Goal: Information Seeking & Learning: Learn about a topic

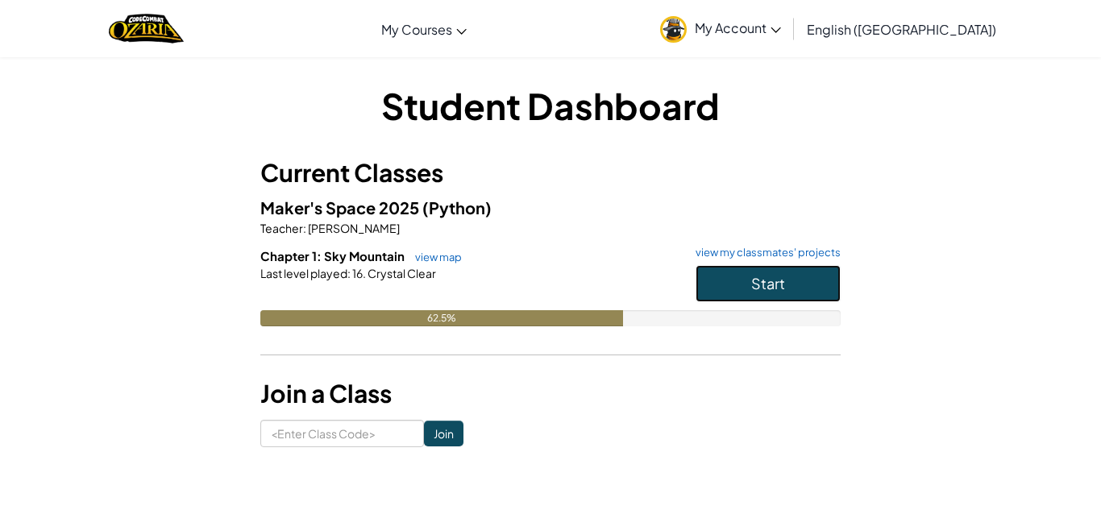
click at [771, 268] on button "Start" at bounding box center [768, 283] width 145 height 37
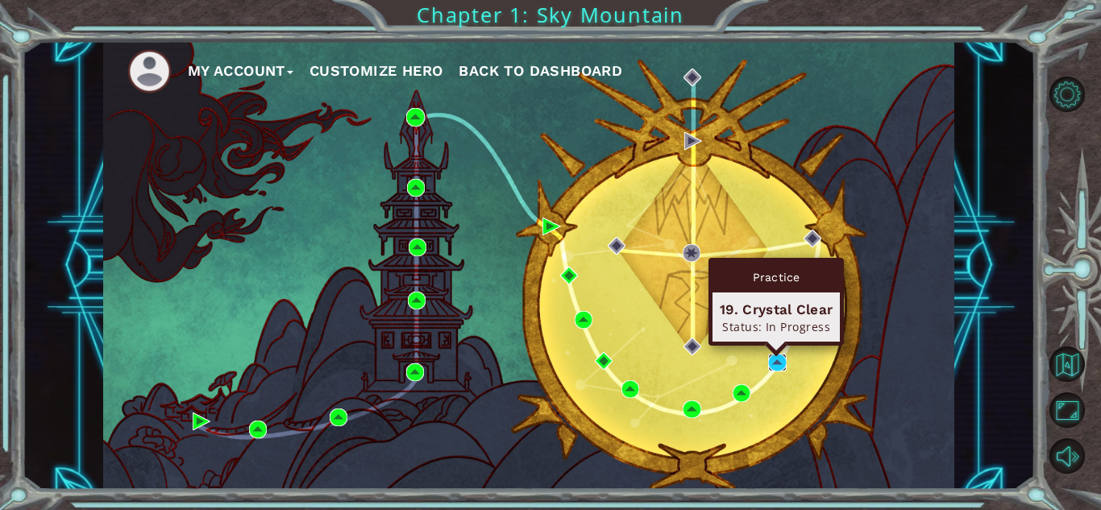
click at [777, 364] on img at bounding box center [777, 363] width 18 height 18
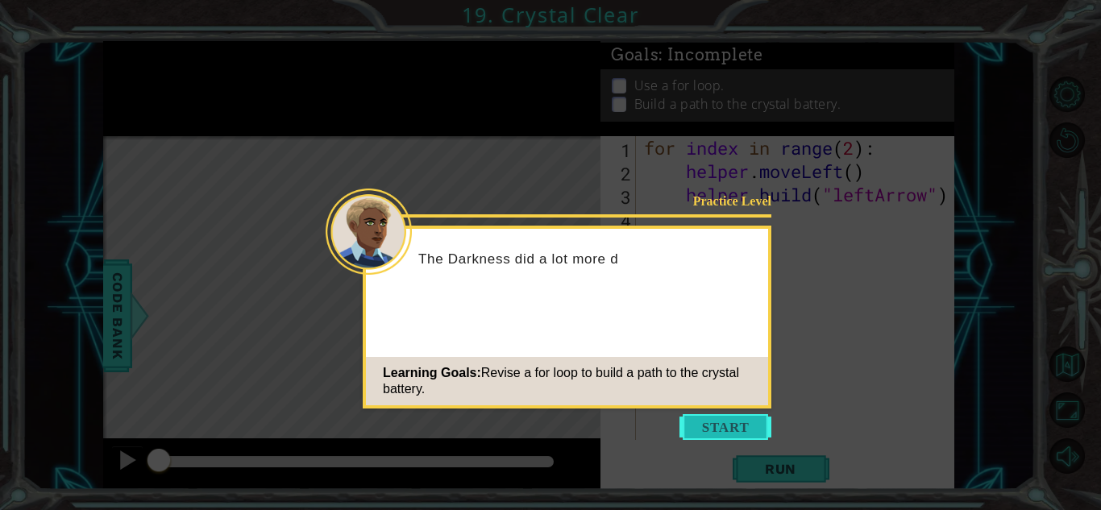
click at [722, 425] on button "Start" at bounding box center [726, 427] width 92 height 26
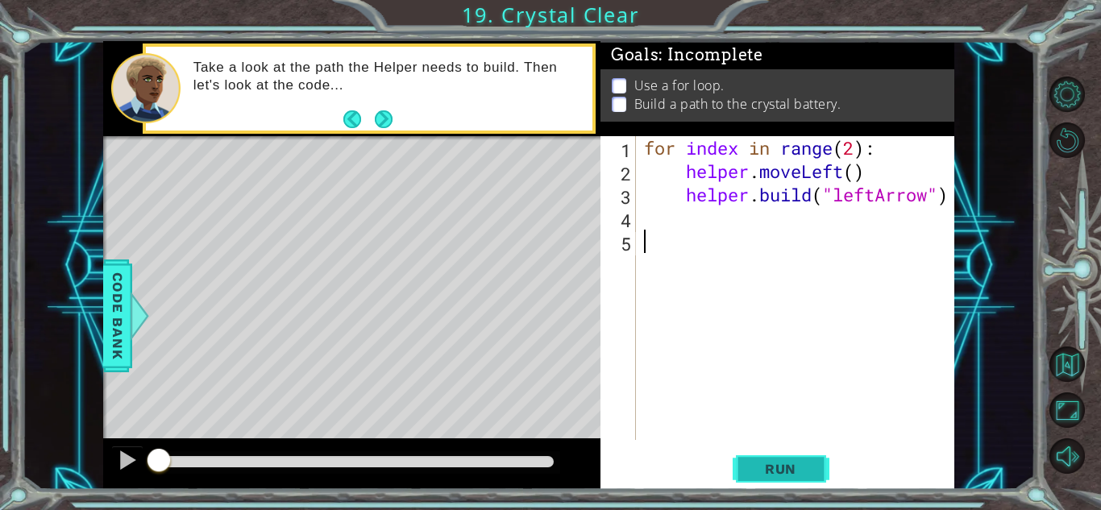
click at [790, 461] on span "Run" at bounding box center [781, 469] width 64 height 16
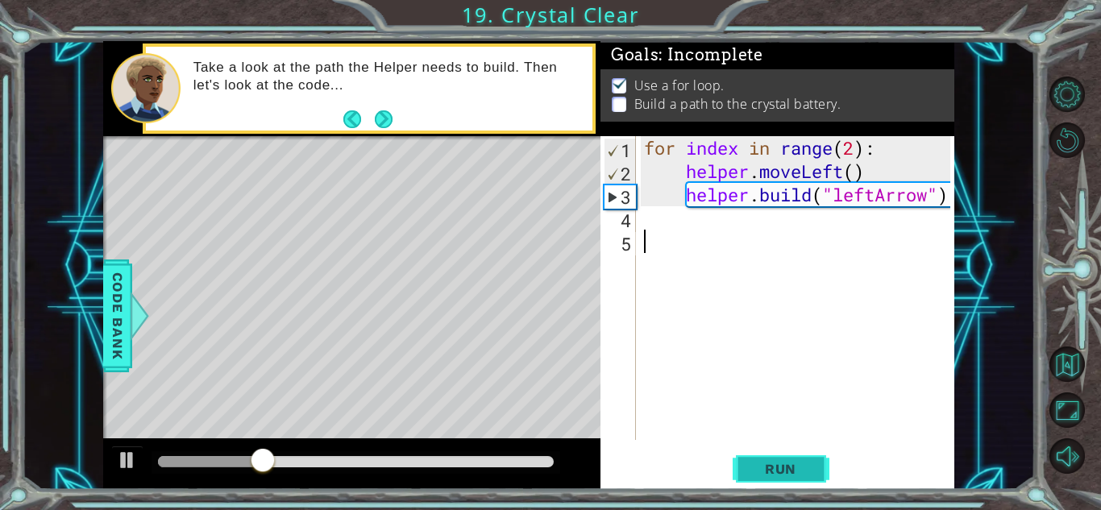
click at [791, 463] on span "Run" at bounding box center [781, 469] width 64 height 16
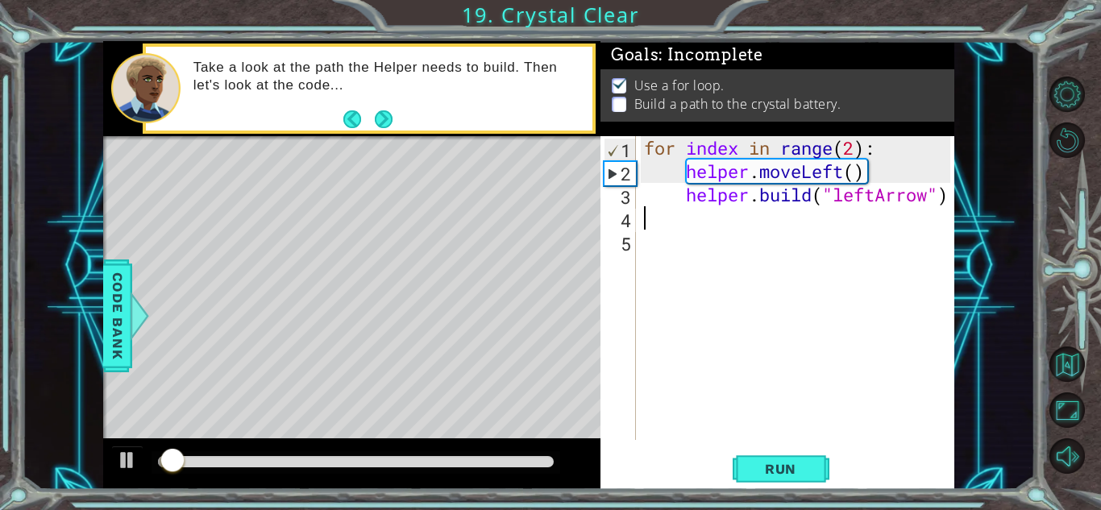
click at [661, 220] on div "for index in range ( 2 ) : helper . moveLeft ( ) helper . build ( "leftArrow" )" at bounding box center [800, 311] width 318 height 351
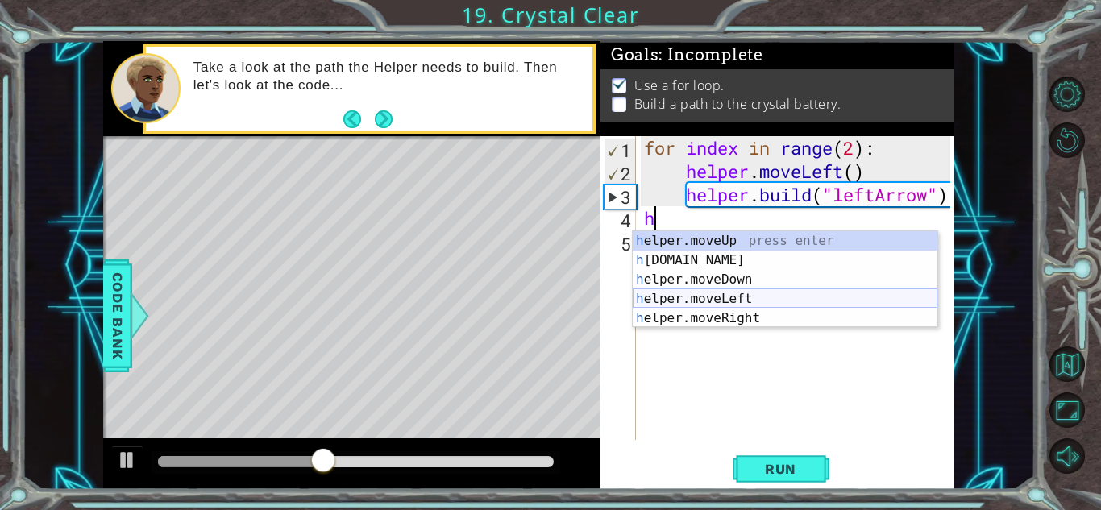
click at [703, 298] on div "h elper.moveUp press enter h elper.build press enter h elper.moveDown press ent…" at bounding box center [785, 298] width 305 height 135
type textarea "helper.moveLeft(1)"
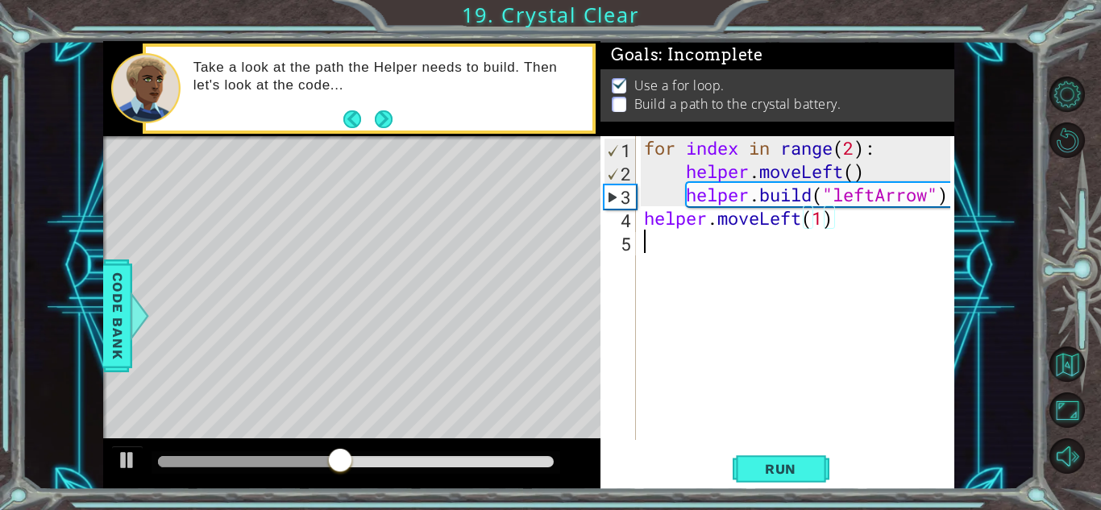
click at [659, 252] on div "for index in range ( 2 ) : helper . moveLeft ( ) helper . build ( "leftArrow" )…" at bounding box center [800, 311] width 318 height 351
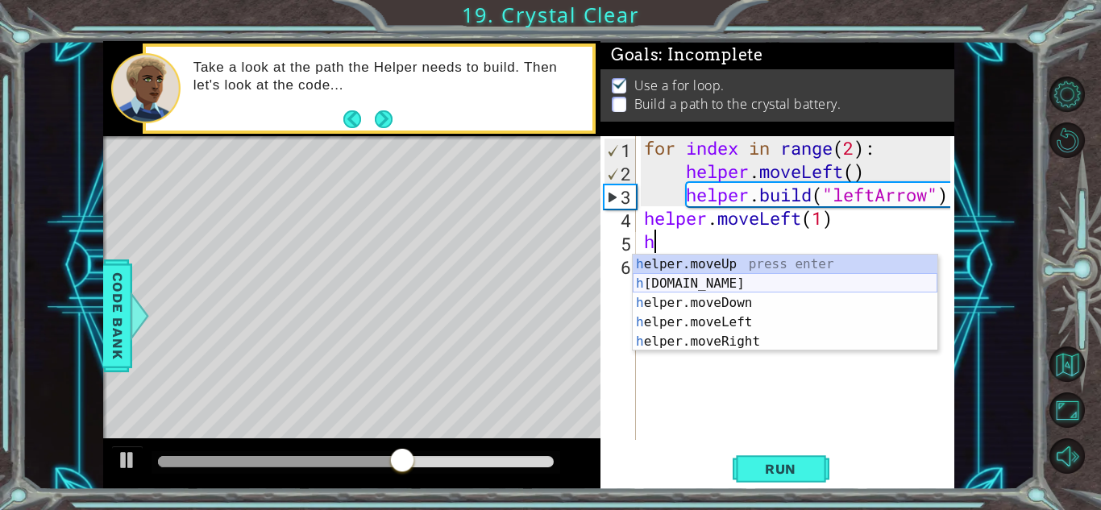
click at [695, 281] on div "h elper.moveUp press enter h elper.build press enter h elper.moveDown press ent…" at bounding box center [785, 322] width 305 height 135
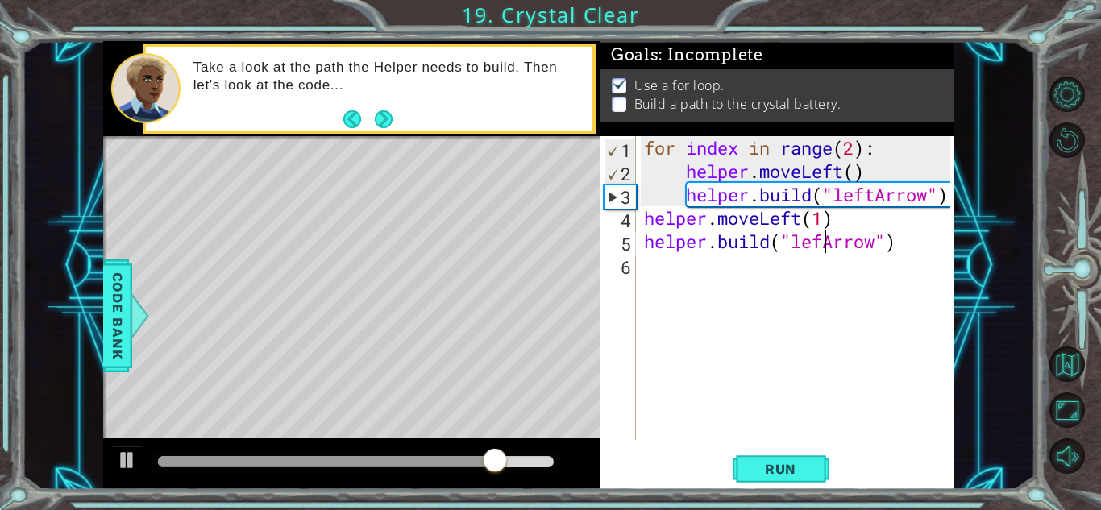
scroll to position [0, 8]
type textarea "helper.build("leftArrow")"
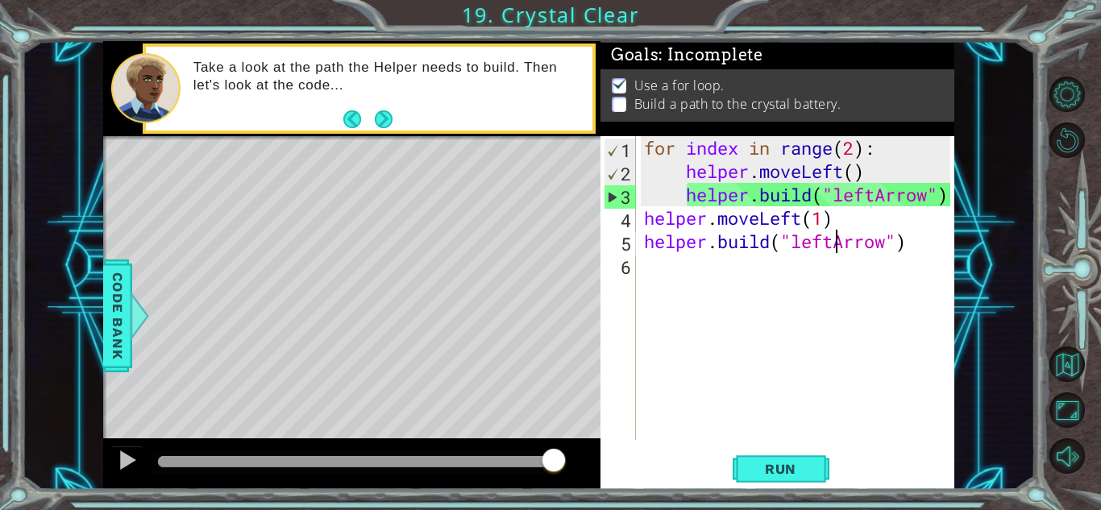
click at [678, 274] on div "for index in range ( 2 ) : helper . moveLeft ( ) helper . build ( "leftArrow" )…" at bounding box center [800, 311] width 318 height 351
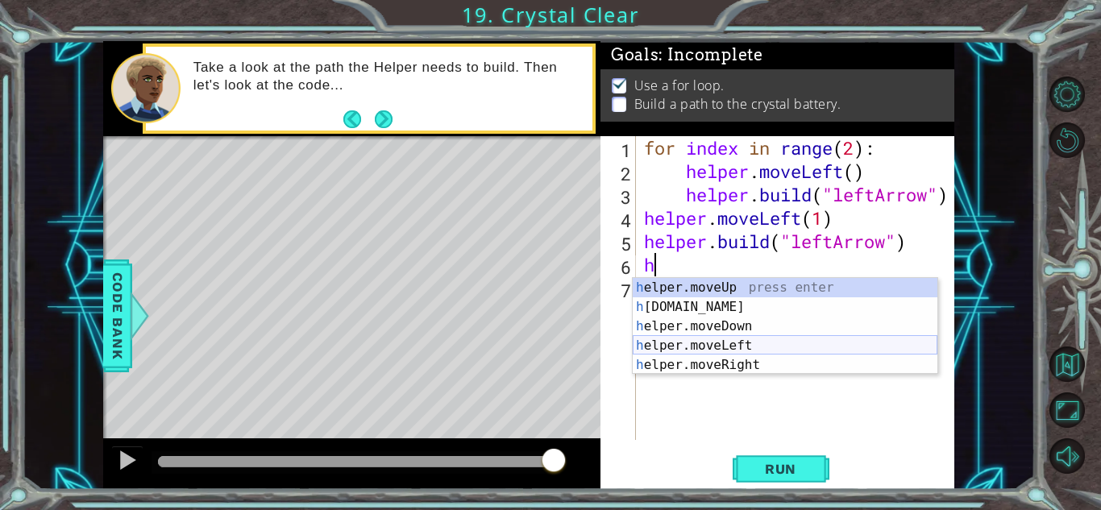
click at [696, 346] on div "h elper.moveUp press enter h elper.build press enter h elper.moveDown press ent…" at bounding box center [785, 345] width 305 height 135
type textarea "helper.moveLeft(1)"
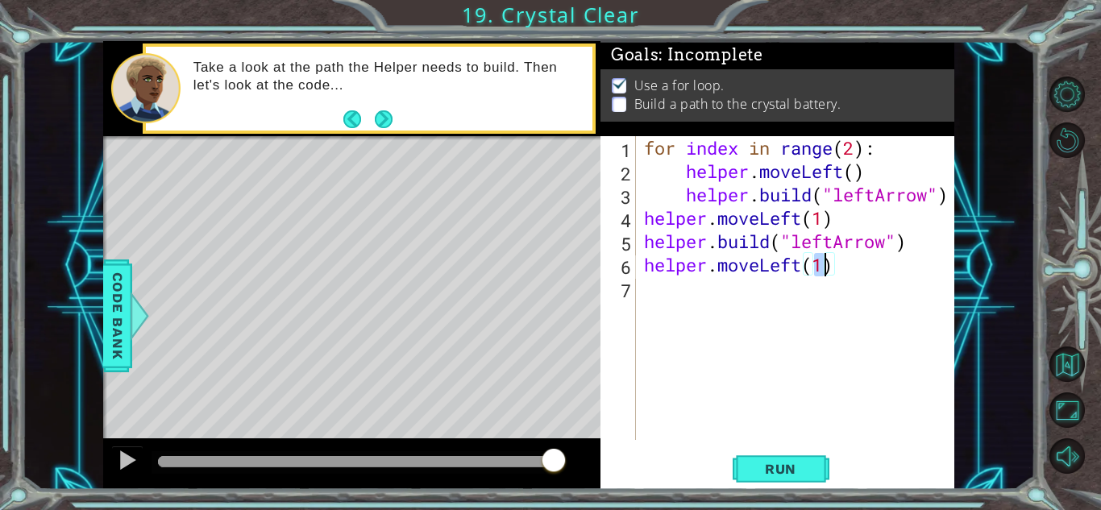
click at [659, 299] on div "for index in range ( 2 ) : helper . moveLeft ( ) helper . build ( "leftArrow" )…" at bounding box center [800, 311] width 318 height 351
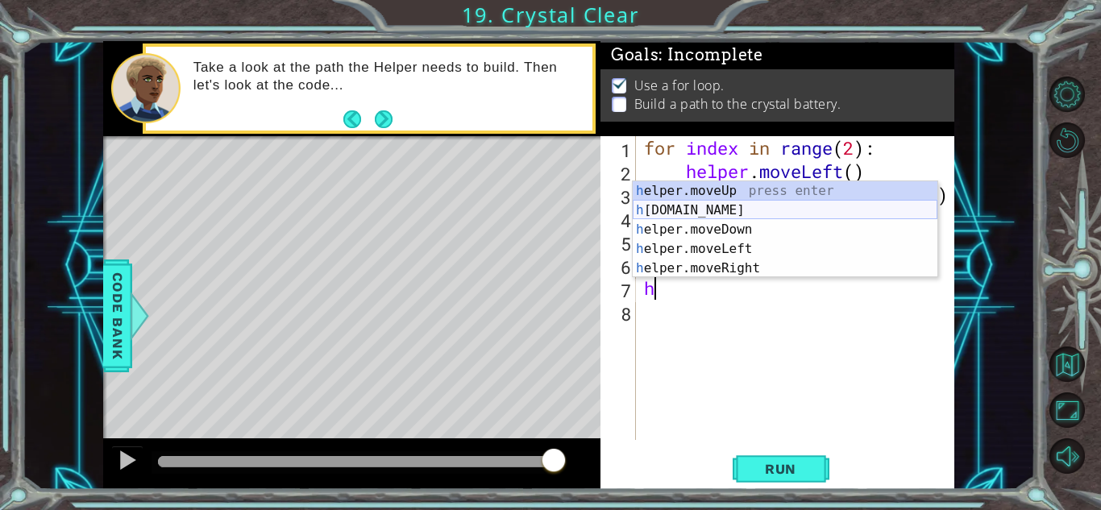
click at [704, 219] on div "h elper.moveUp press enter h elper.build press enter h elper.moveDown press ent…" at bounding box center [785, 248] width 305 height 135
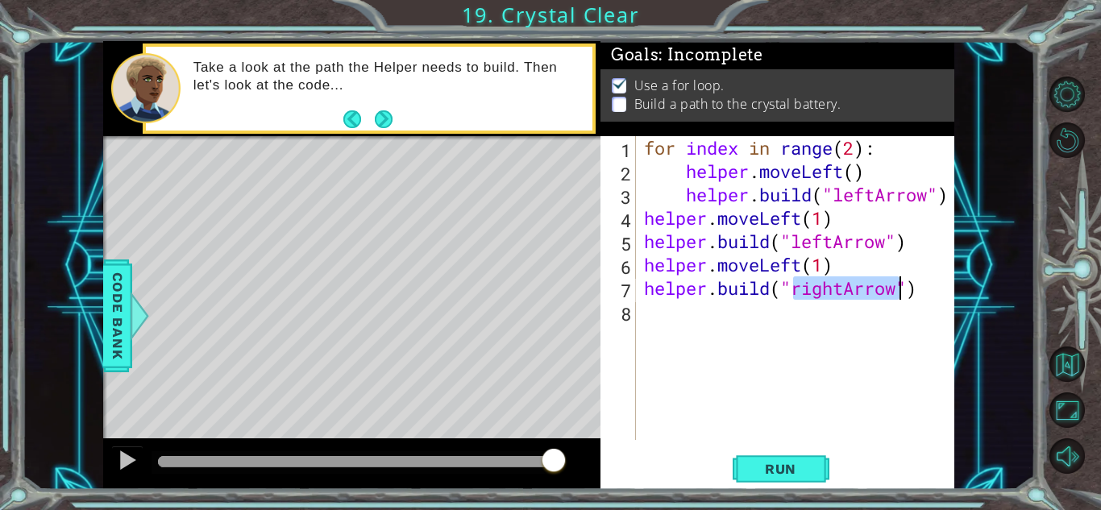
click at [841, 288] on div "for index in range ( 2 ) : helper . moveLeft ( ) helper . build ( "leftArrow" )…" at bounding box center [796, 288] width 310 height 304
type textarea "helper.build("leftArrow")"
click at [779, 479] on button "Run" at bounding box center [781, 468] width 97 height 35
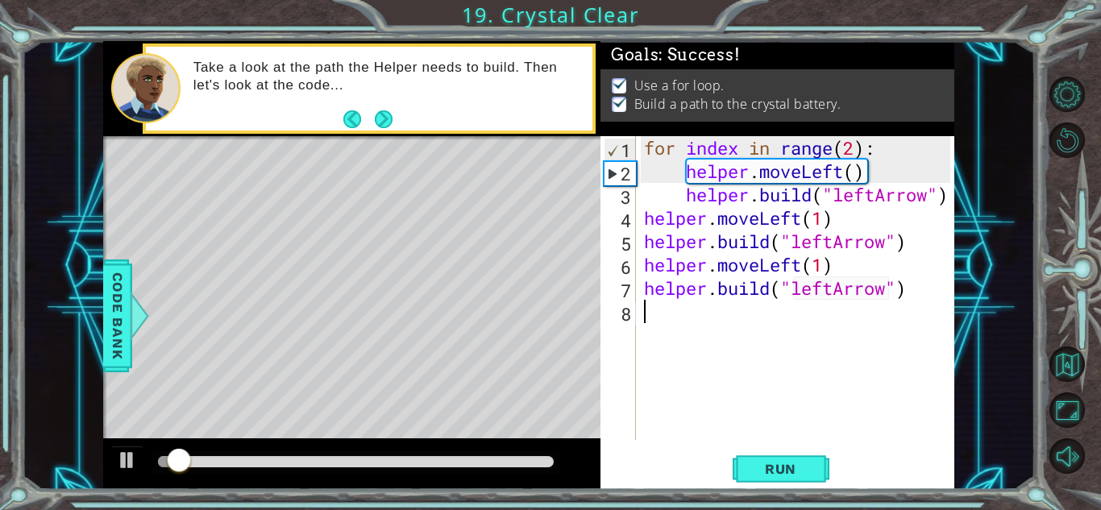
click at [642, 322] on div "for index in range ( 2 ) : helper . moveLeft ( ) helper . build ( "leftArrow" )…" at bounding box center [800, 311] width 318 height 351
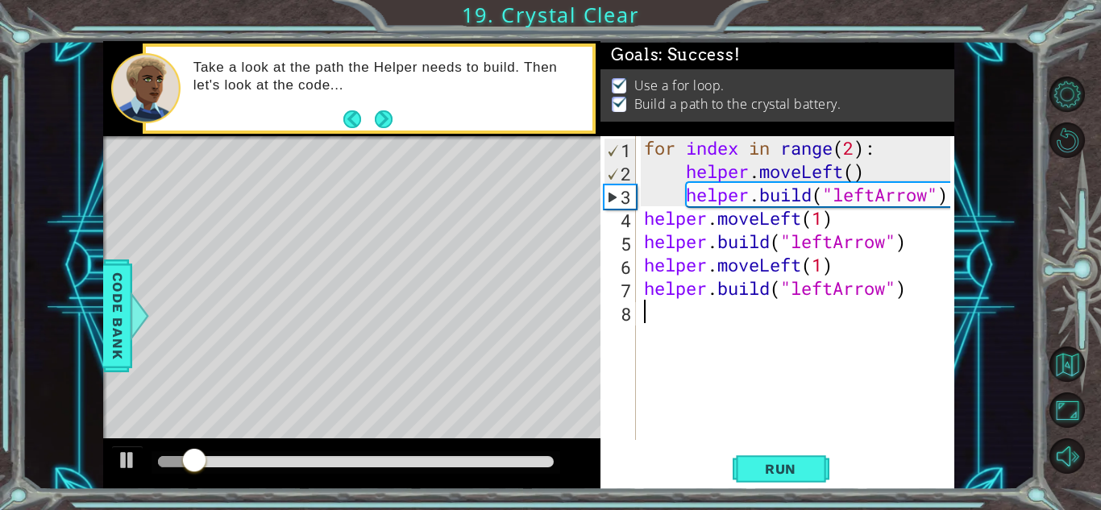
type textarea "helper.build("leftArrow")"
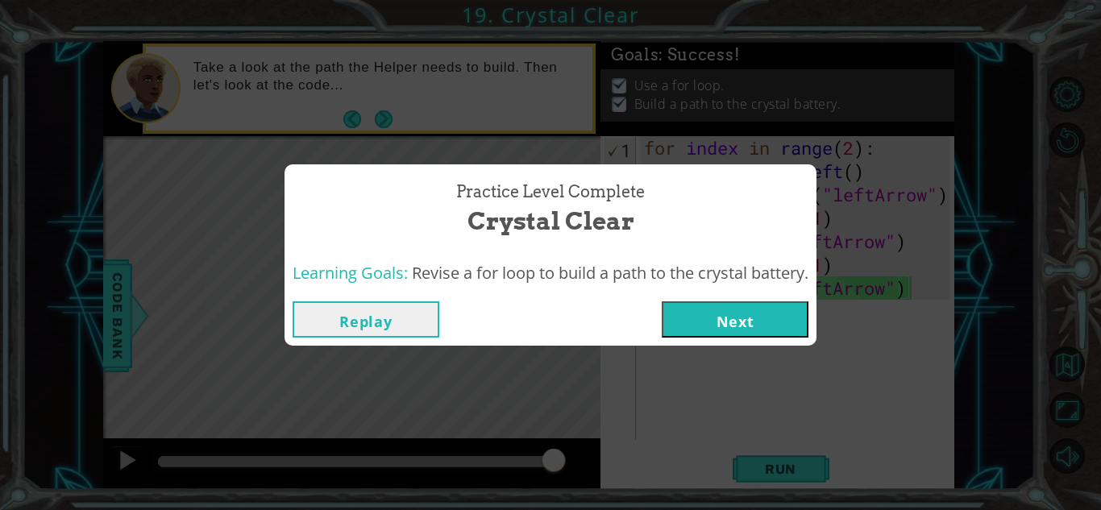
click at [740, 310] on button "Next" at bounding box center [735, 319] width 147 height 36
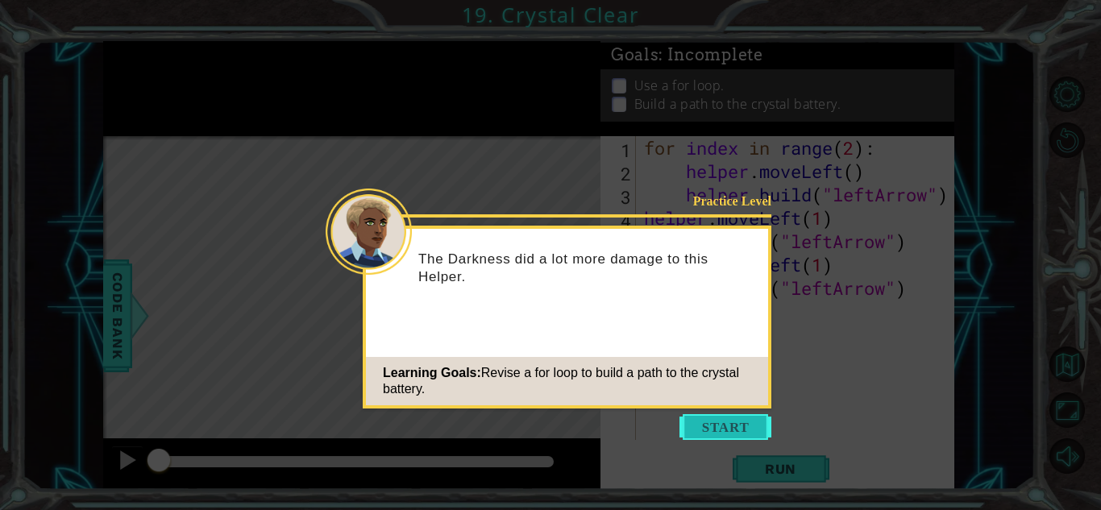
click at [751, 433] on button "Start" at bounding box center [726, 427] width 92 height 26
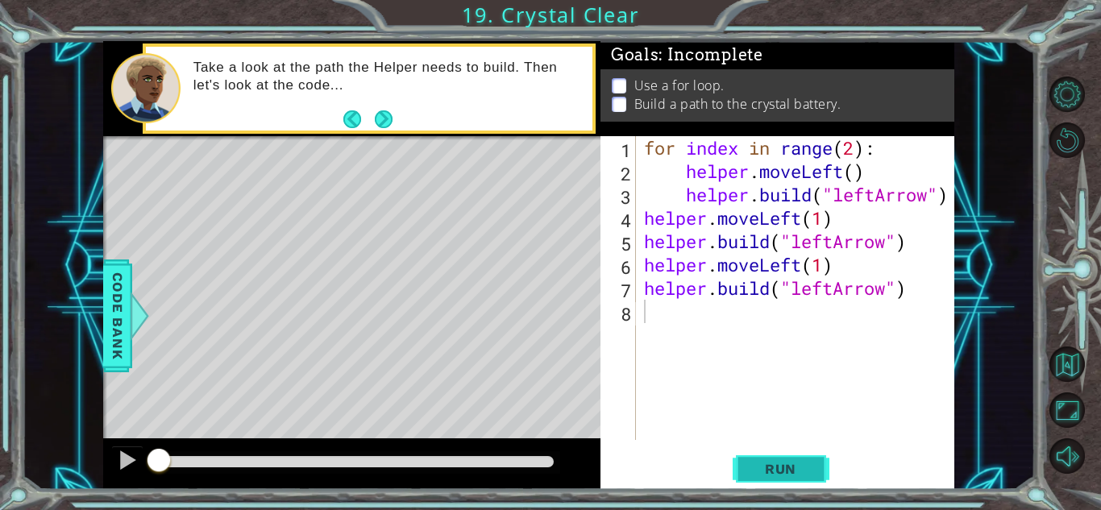
click at [790, 468] on span "Run" at bounding box center [781, 469] width 64 height 16
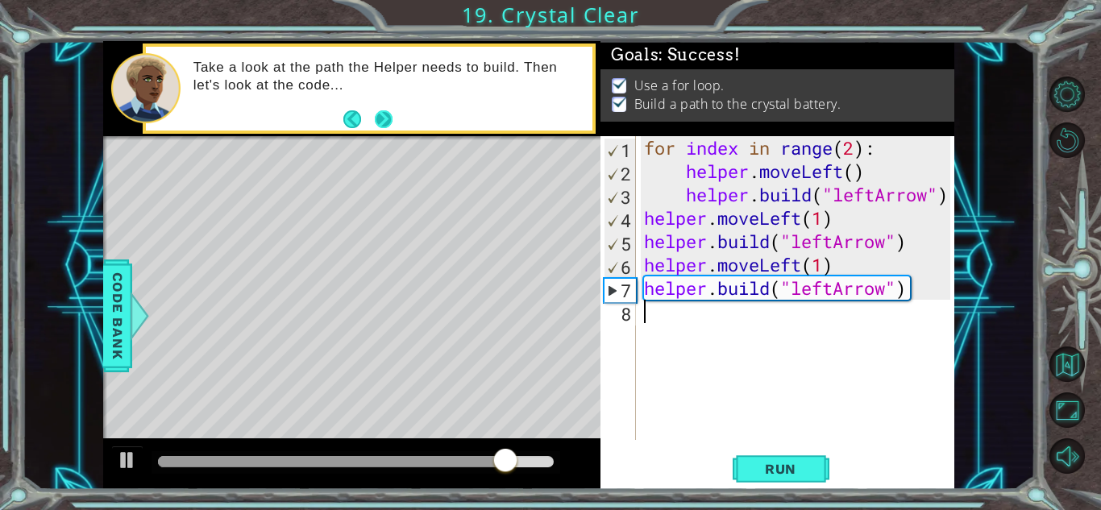
click at [378, 123] on button "Next" at bounding box center [384, 119] width 18 height 18
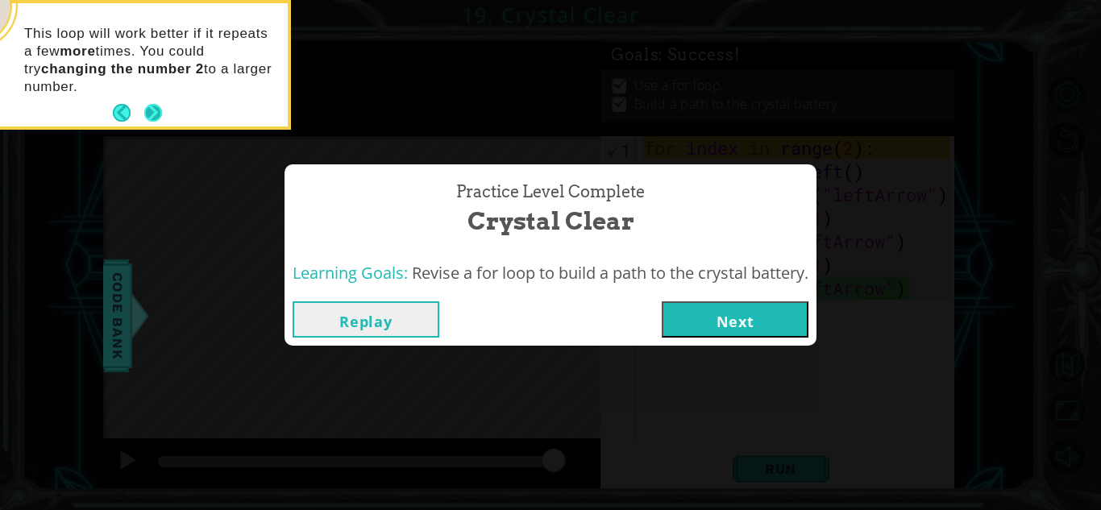
click at [156, 106] on button "Next" at bounding box center [153, 113] width 18 height 18
click at [721, 322] on button "Next" at bounding box center [735, 319] width 147 height 36
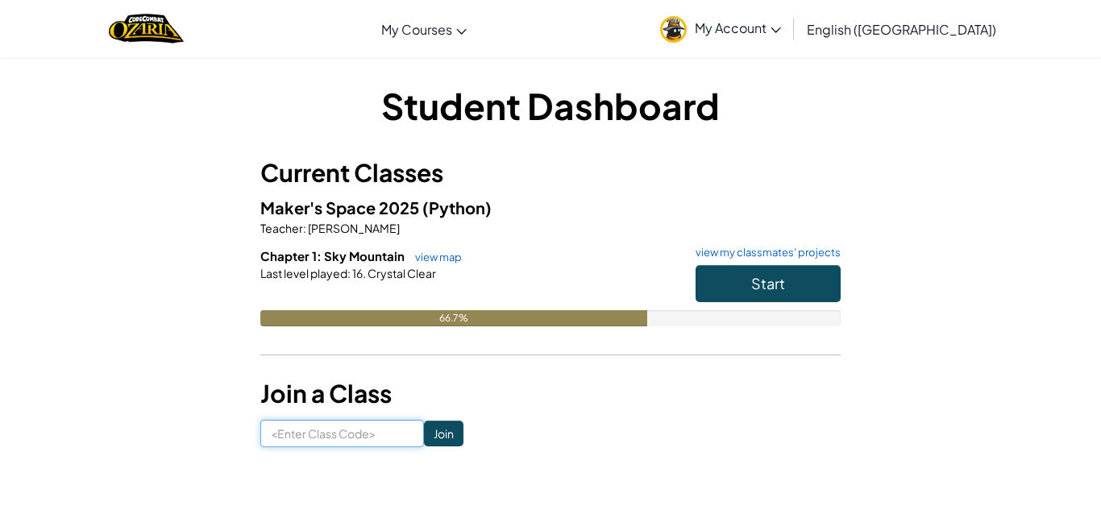
click at [317, 438] on input at bounding box center [342, 433] width 164 height 27
type input "LongFloor"
click input "Join" at bounding box center [443, 434] width 39 height 26
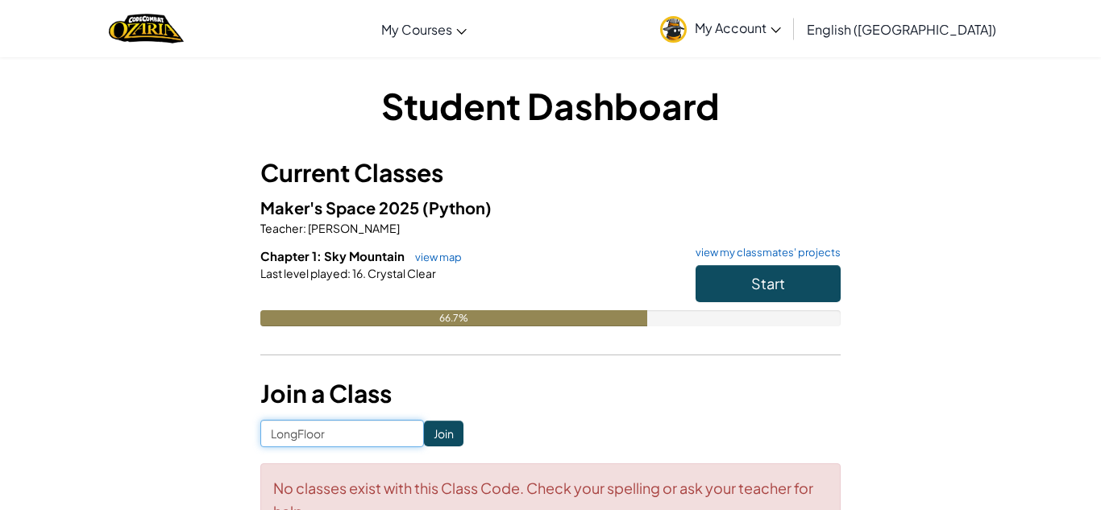
click at [326, 433] on input "LongFloor" at bounding box center [342, 433] width 164 height 27
type input "LongFloorStep"
click input "Join" at bounding box center [443, 434] width 39 height 26
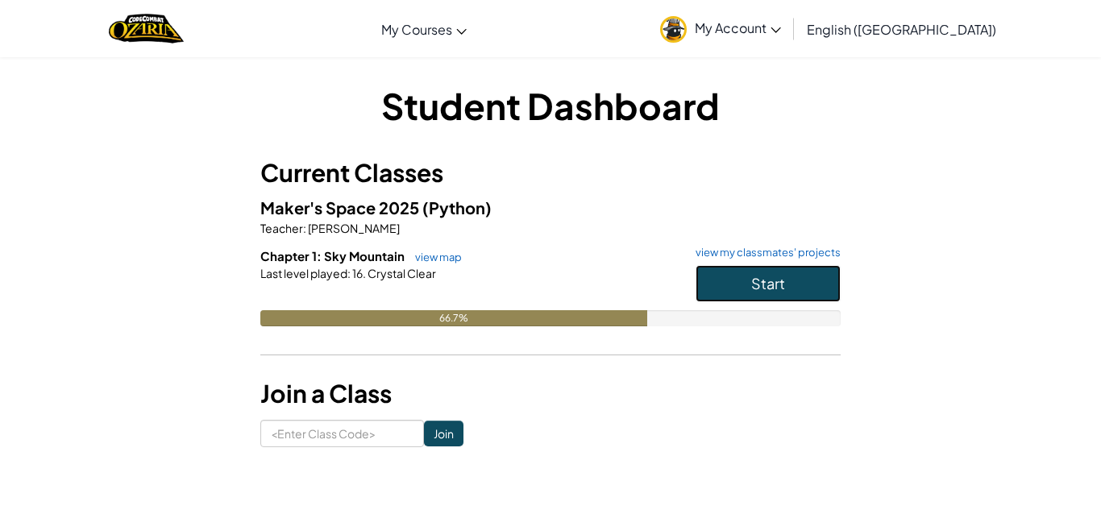
click at [744, 287] on button "Start" at bounding box center [768, 283] width 145 height 37
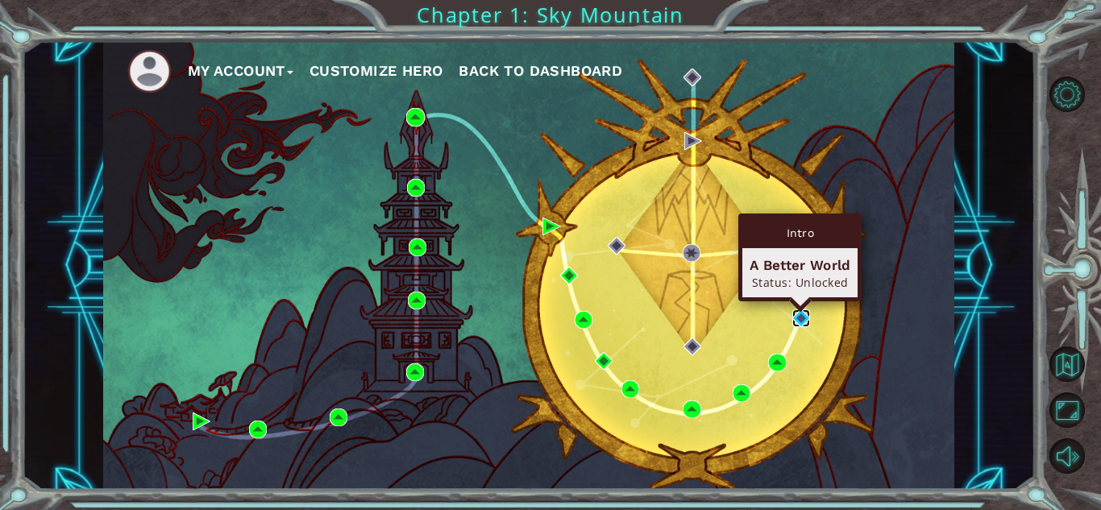
click at [799, 318] on img at bounding box center [801, 319] width 18 height 18
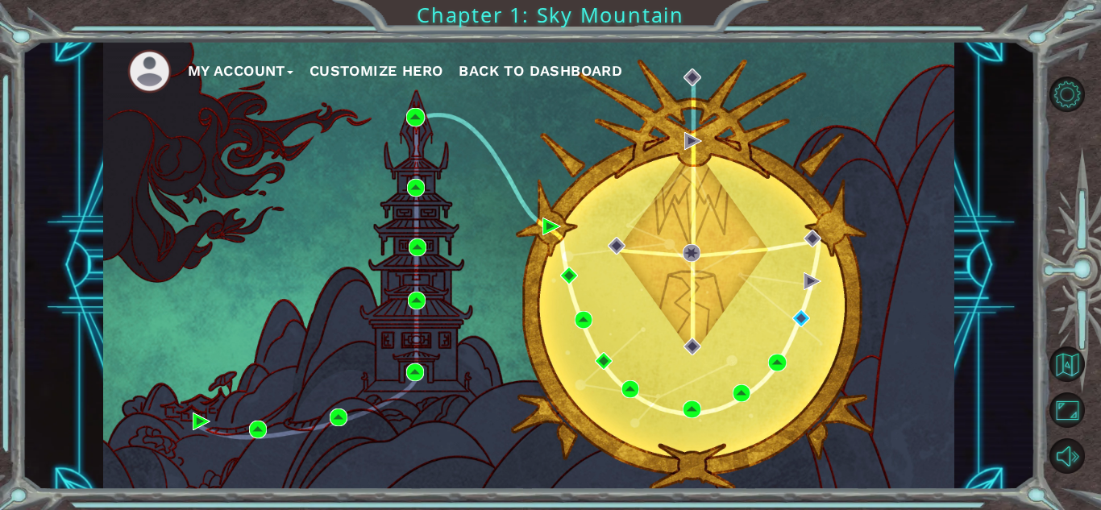
click at [360, 68] on button "Customize Hero" at bounding box center [377, 71] width 134 height 24
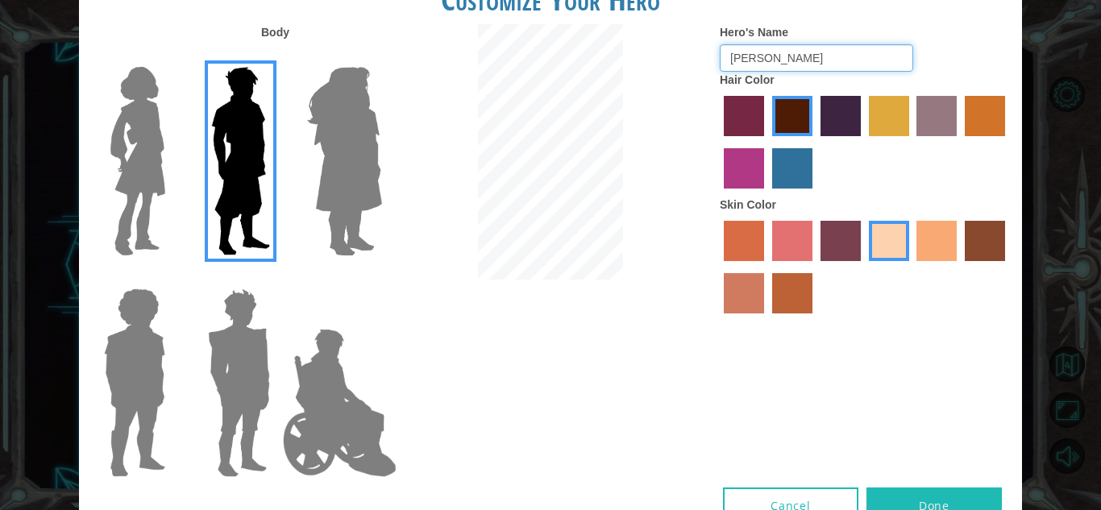
click at [804, 58] on input "Enzo" at bounding box center [816, 57] width 193 height 27
type input "E"
type input "your garbage"
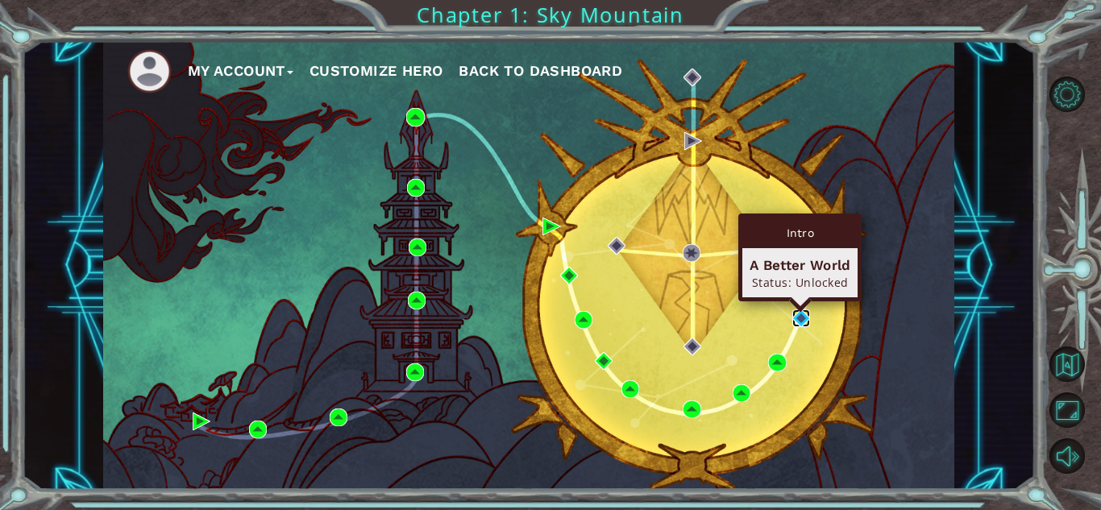
click at [799, 313] on img at bounding box center [801, 319] width 18 height 18
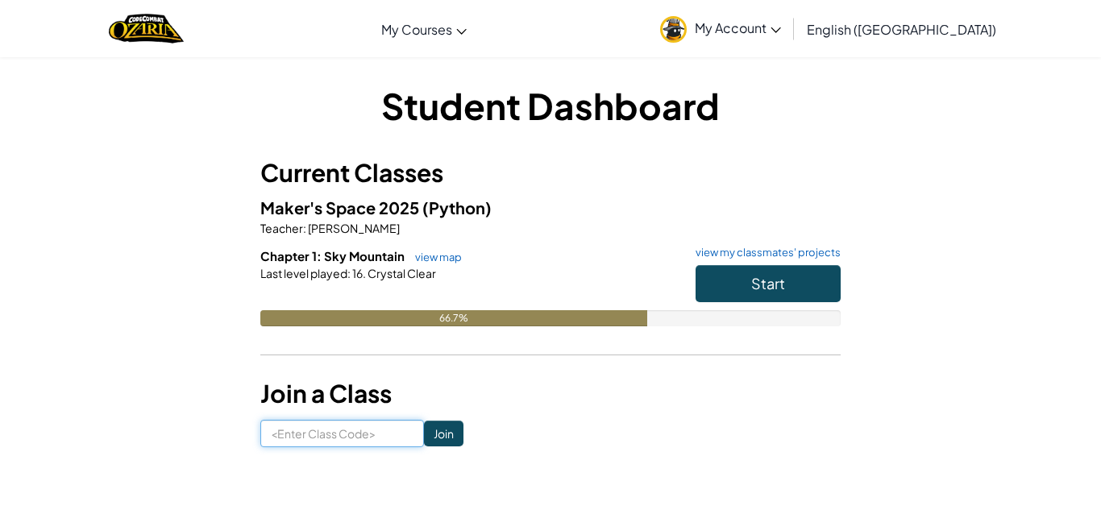
click at [347, 447] on input at bounding box center [342, 433] width 164 height 27
type input "LongFloorStep"
click at [438, 435] on input "Join" at bounding box center [443, 434] width 39 height 26
click at [753, 274] on span "Start" at bounding box center [768, 283] width 34 height 19
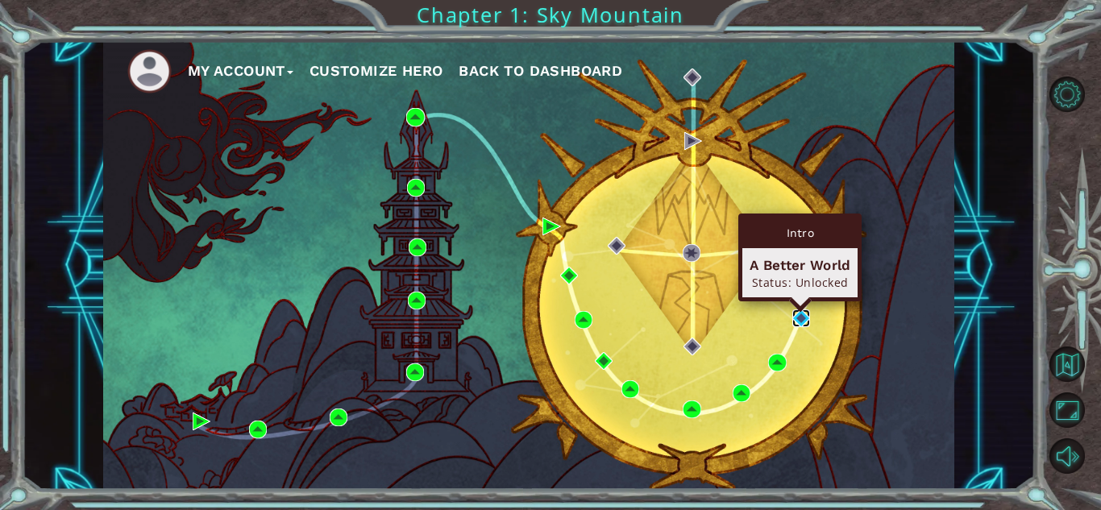
click at [802, 322] on img at bounding box center [801, 319] width 18 height 18
click at [796, 319] on img at bounding box center [801, 319] width 18 height 18
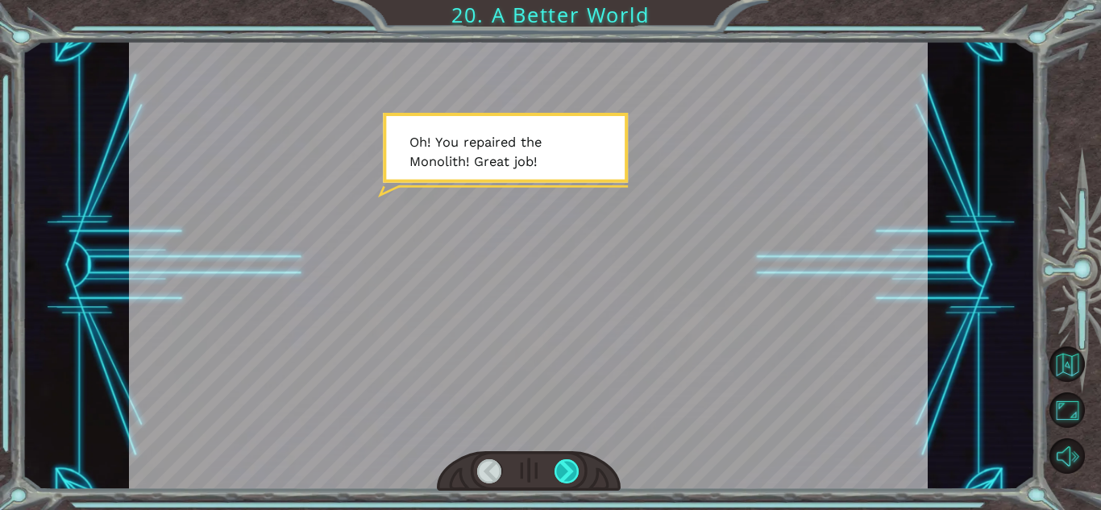
click at [569, 469] on div at bounding box center [567, 471] width 25 height 24
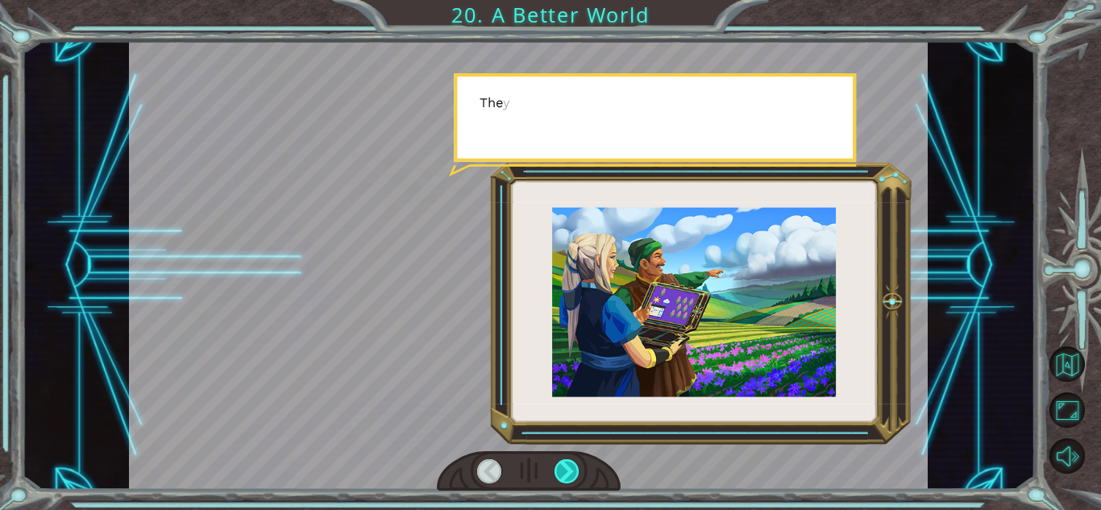
click at [569, 469] on div at bounding box center [567, 471] width 25 height 24
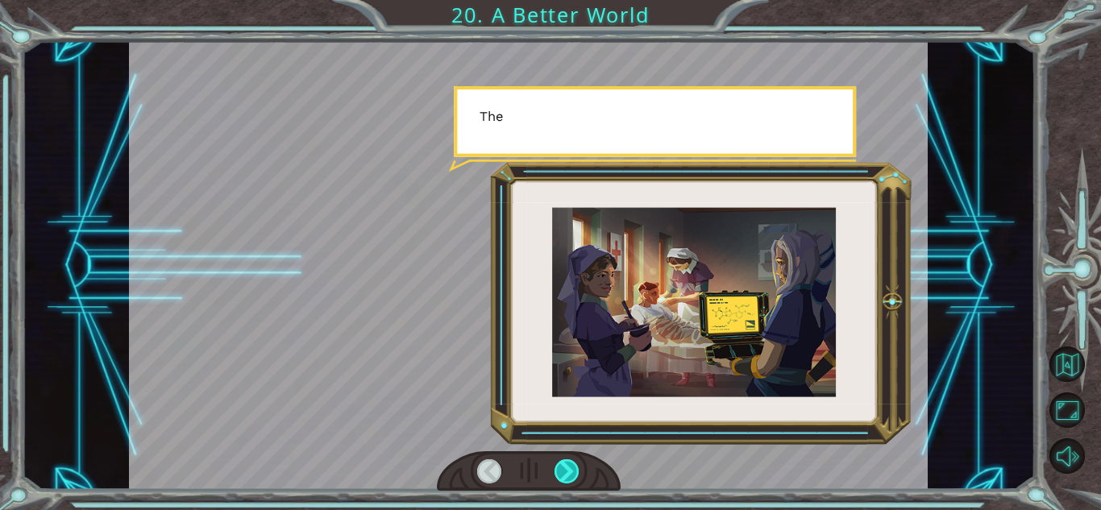
click at [569, 469] on div at bounding box center [567, 471] width 25 height 24
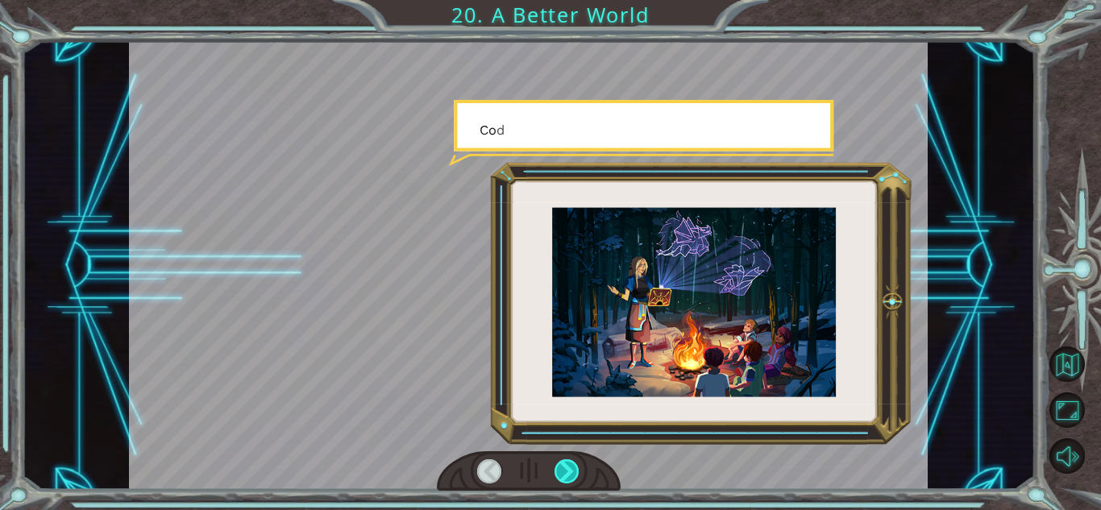
click at [569, 469] on div at bounding box center [567, 471] width 25 height 24
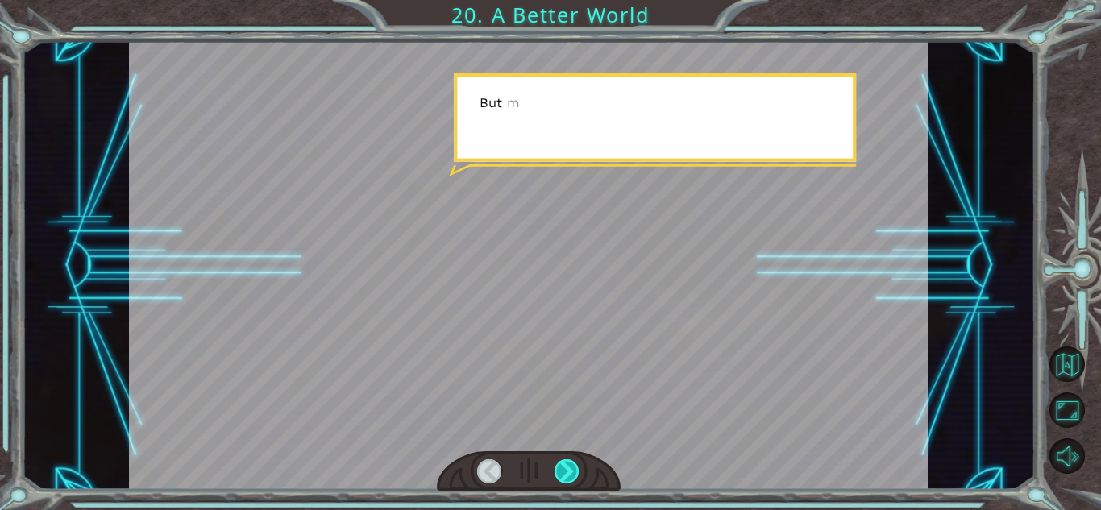
click at [569, 469] on div at bounding box center [567, 471] width 25 height 24
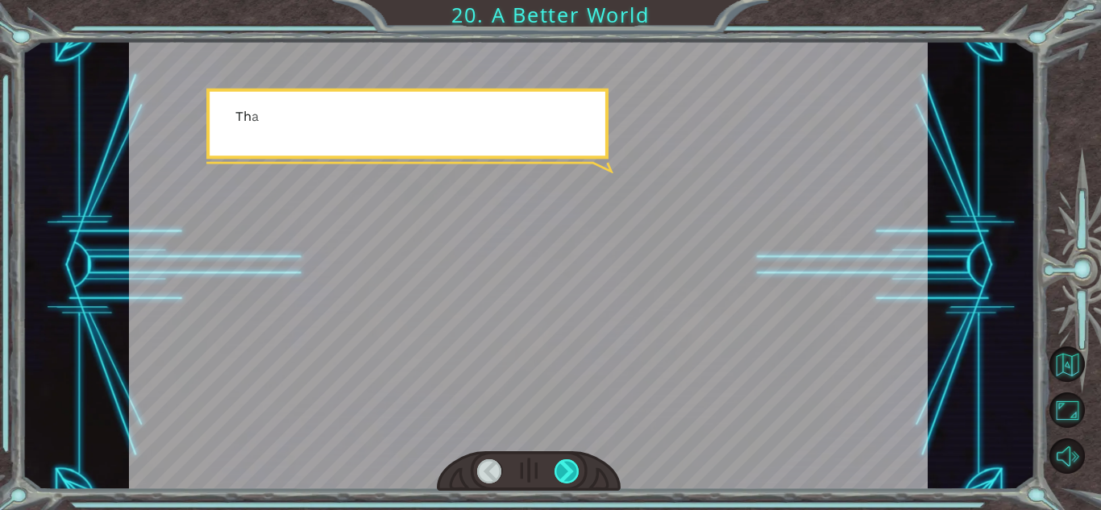
click at [569, 469] on div at bounding box center [567, 471] width 25 height 24
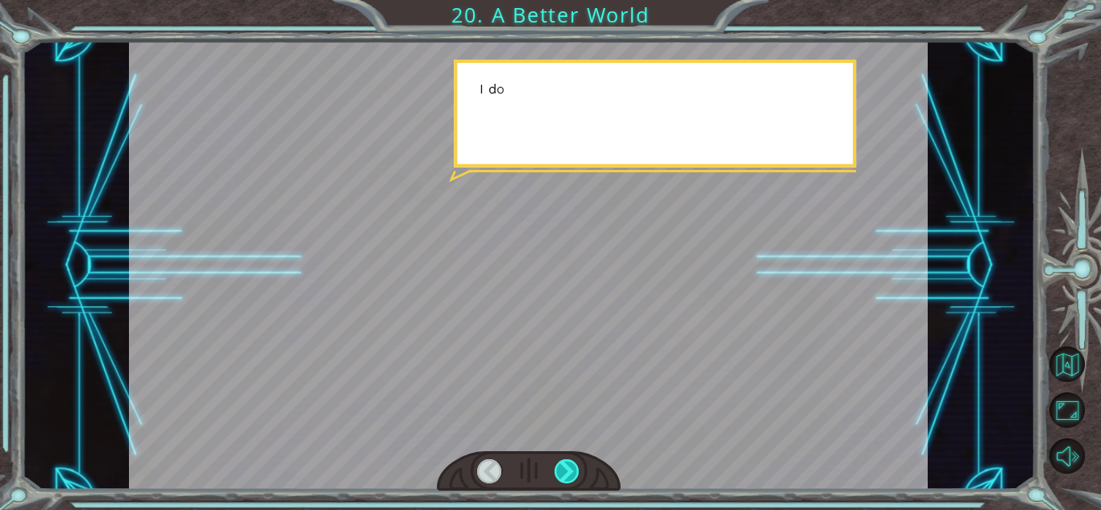
click at [569, 469] on div at bounding box center [567, 471] width 25 height 24
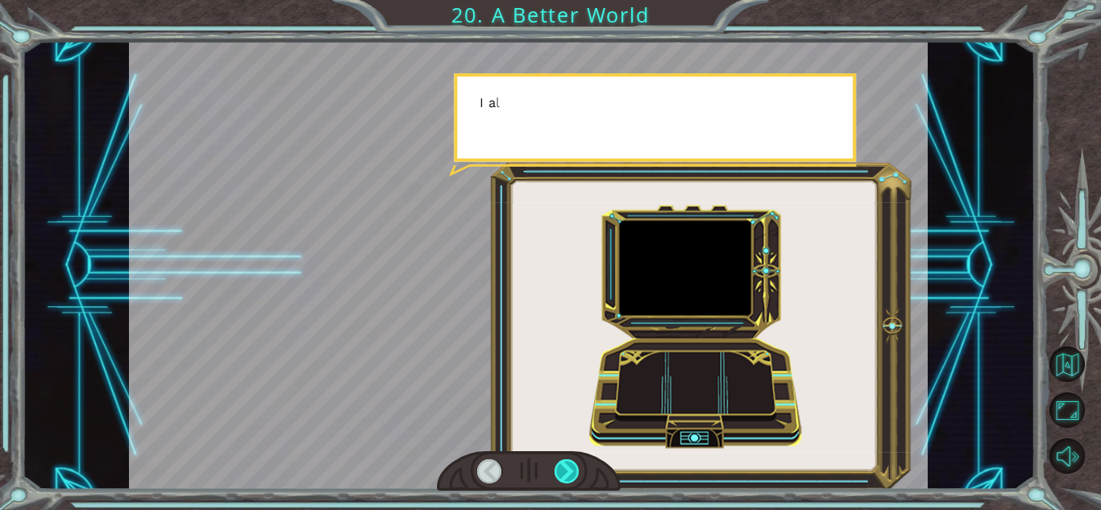
click at [569, 469] on div at bounding box center [567, 471] width 25 height 24
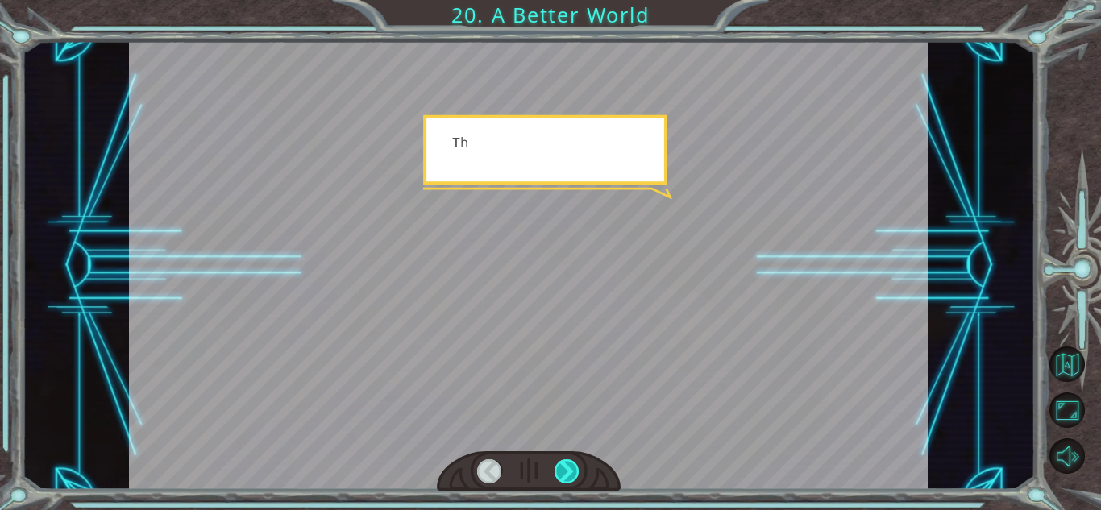
click at [569, 469] on div at bounding box center [567, 471] width 25 height 24
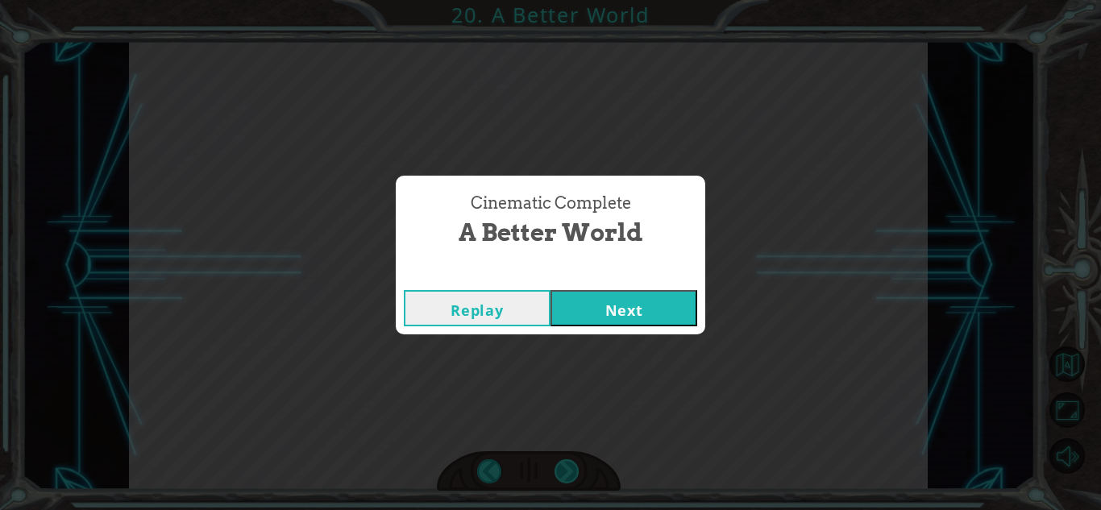
click at [569, 469] on div "Cinematic Complete A Better World Replay Next" at bounding box center [550, 255] width 1101 height 510
click at [626, 305] on button "Next" at bounding box center [624, 308] width 147 height 36
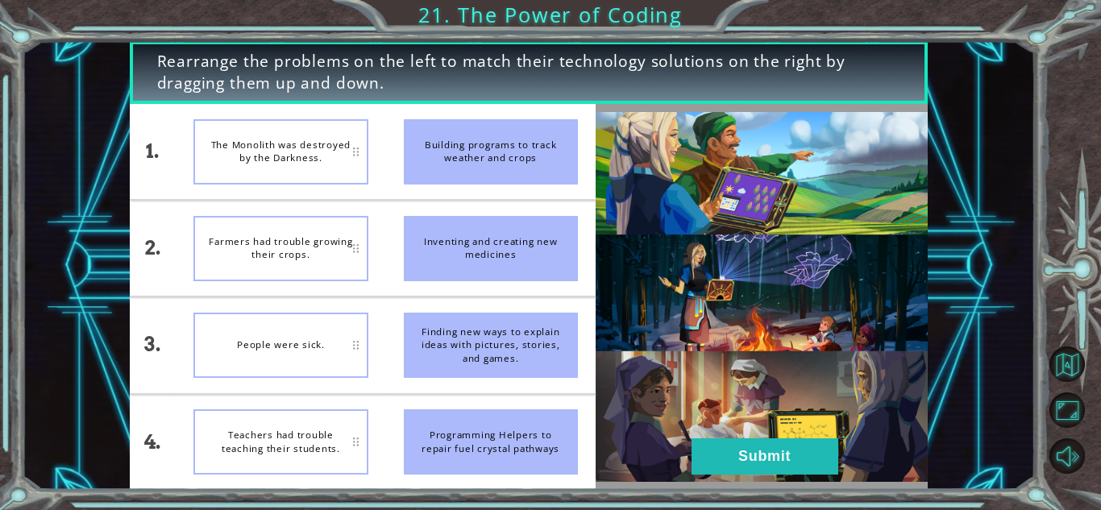
drag, startPoint x: 476, startPoint y: 457, endPoint x: 475, endPoint y: 144, distance: 312.8
click at [475, 144] on ul "Building programs to track weather and crops Inventing and creating new medicin…" at bounding box center [491, 297] width 210 height 386
click at [508, 432] on div "Programming Helpers to repair fuel crystal pathways" at bounding box center [491, 441] width 174 height 65
drag, startPoint x: 508, startPoint y: 432, endPoint x: 274, endPoint y: 429, distance: 233.8
click at [274, 429] on div "1. 2. 3. 4. The Monolith was destroyed by the Darkness. Farmers had trouble gro…" at bounding box center [363, 297] width 466 height 386
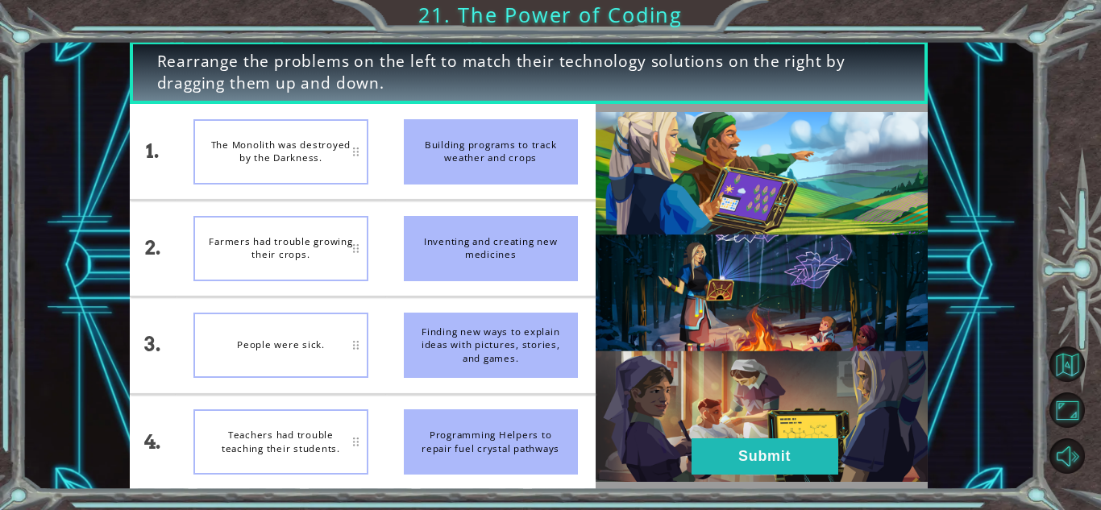
click at [289, 160] on div "The Monolith was destroyed by the Darkness." at bounding box center [280, 151] width 174 height 65
click at [447, 164] on div "Building programs to track weather and crops" at bounding box center [491, 151] width 174 height 65
click at [315, 140] on div "The Monolith was destroyed by the Darkness." at bounding box center [280, 151] width 174 height 65
click at [333, 263] on div "Farmers had trouble growing their crops." at bounding box center [280, 248] width 174 height 65
drag, startPoint x: 507, startPoint y: 152, endPoint x: 505, endPoint y: 247, distance: 95.1
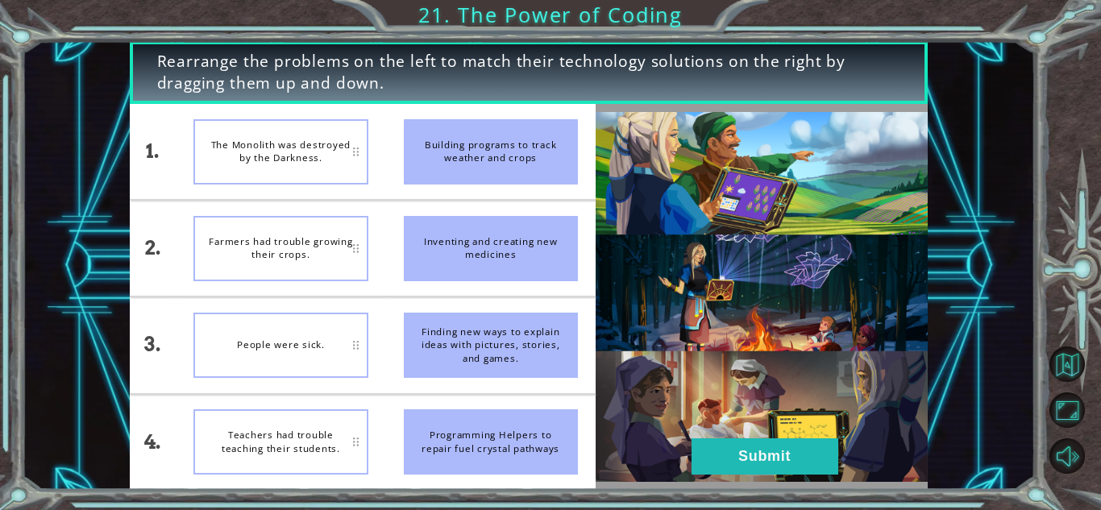
click at [505, 247] on ul "Building programs to track weather and crops Inventing and creating new medicin…" at bounding box center [491, 297] width 210 height 386
click at [505, 247] on div "Inventing and creating new medicines" at bounding box center [491, 248] width 174 height 65
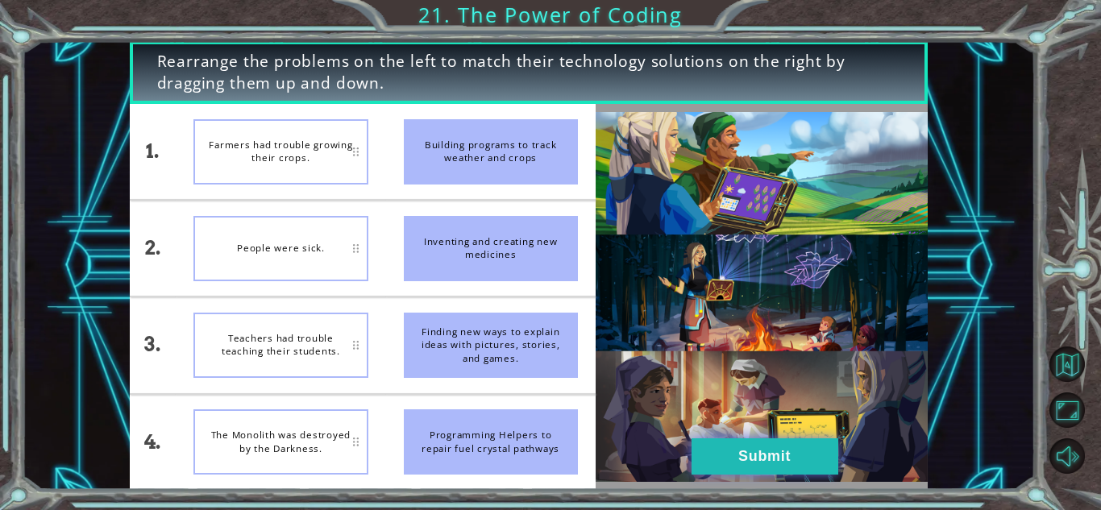
click at [738, 460] on button "Submit" at bounding box center [765, 456] width 147 height 36
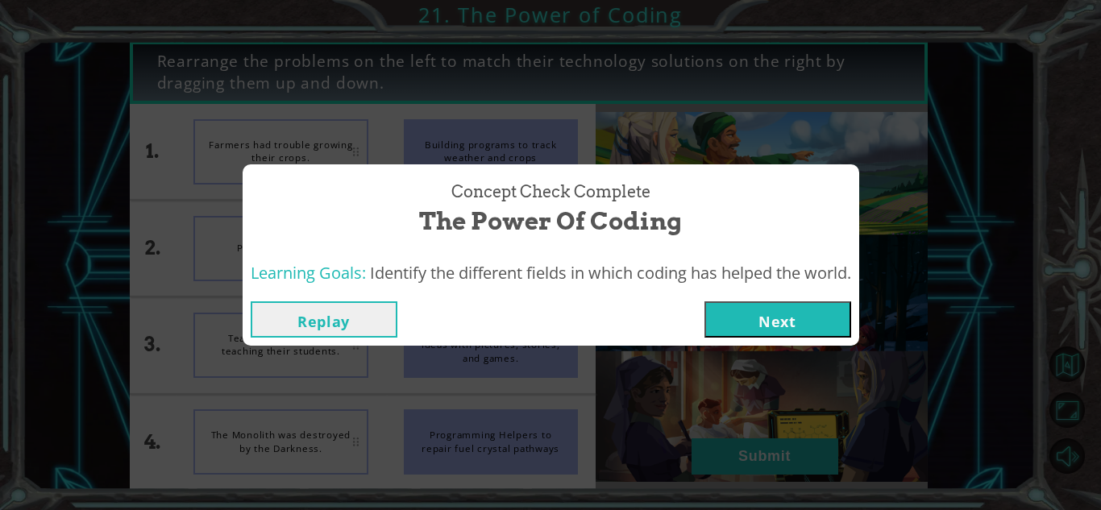
click at [779, 320] on button "Next" at bounding box center [777, 319] width 147 height 36
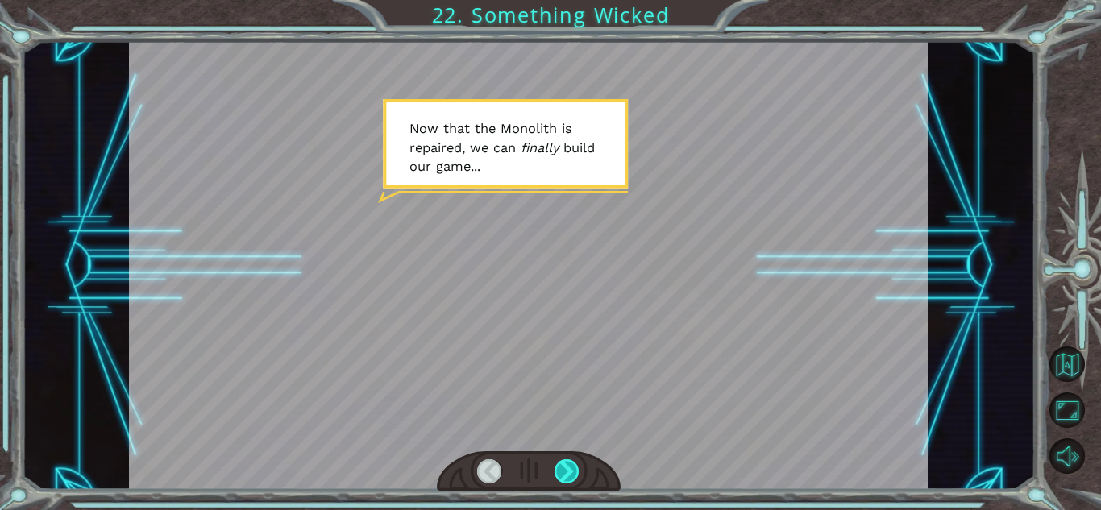
click at [576, 476] on div at bounding box center [567, 471] width 25 height 24
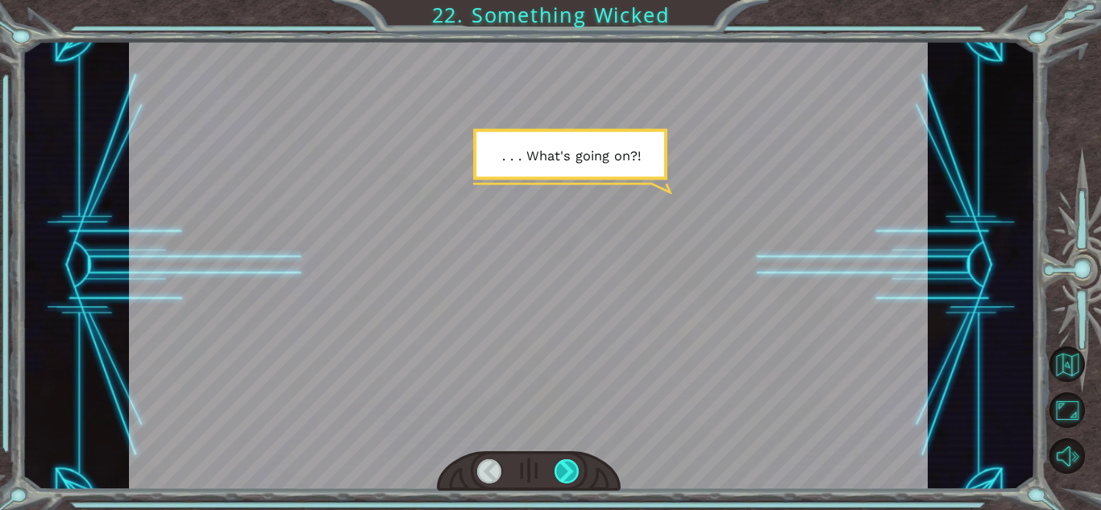
click at [576, 476] on div at bounding box center [567, 471] width 25 height 24
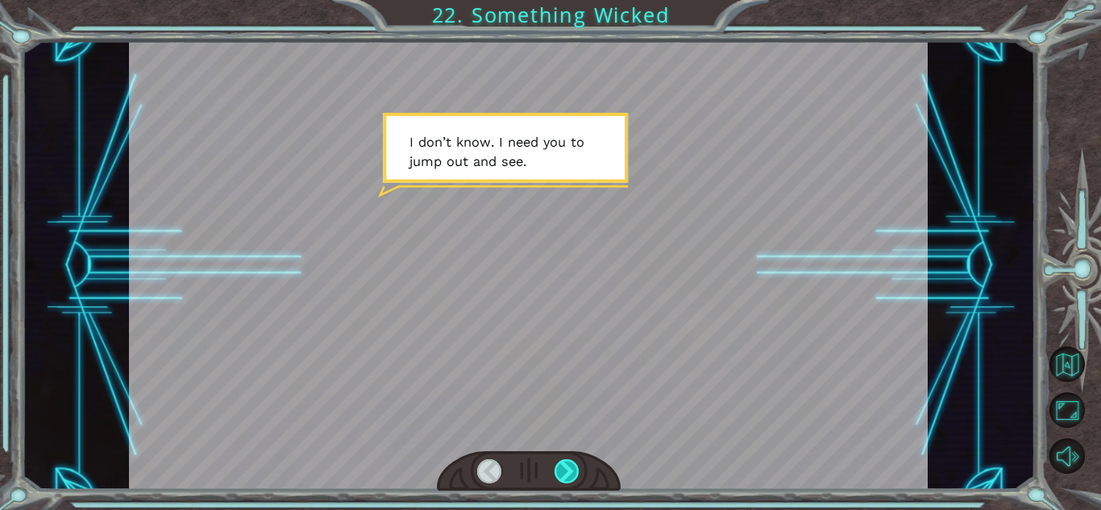
click at [575, 476] on div at bounding box center [567, 471] width 25 height 24
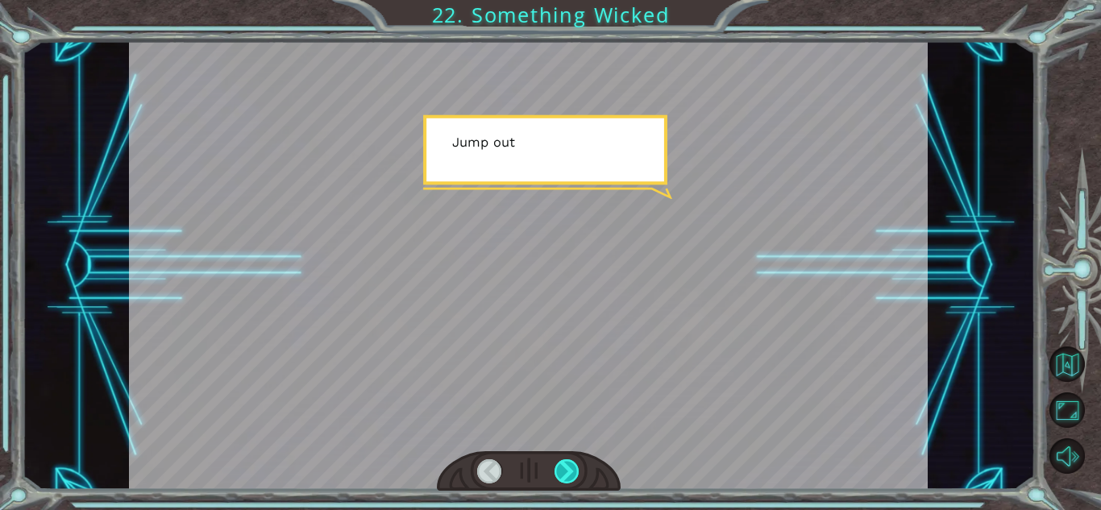
click at [575, 476] on div at bounding box center [567, 471] width 25 height 24
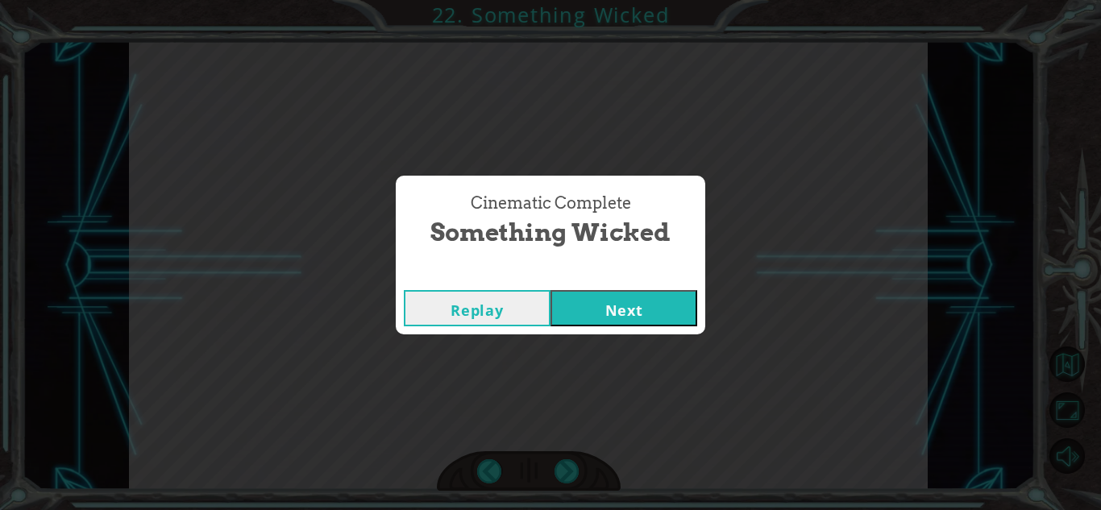
click at [650, 311] on button "Next" at bounding box center [624, 308] width 147 height 36
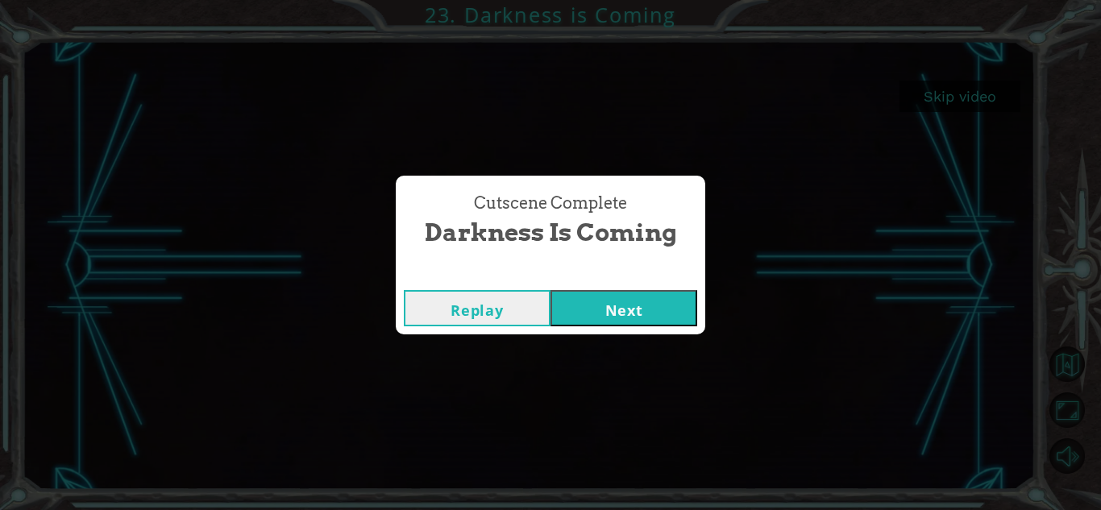
click at [583, 305] on button "Next" at bounding box center [624, 308] width 147 height 36
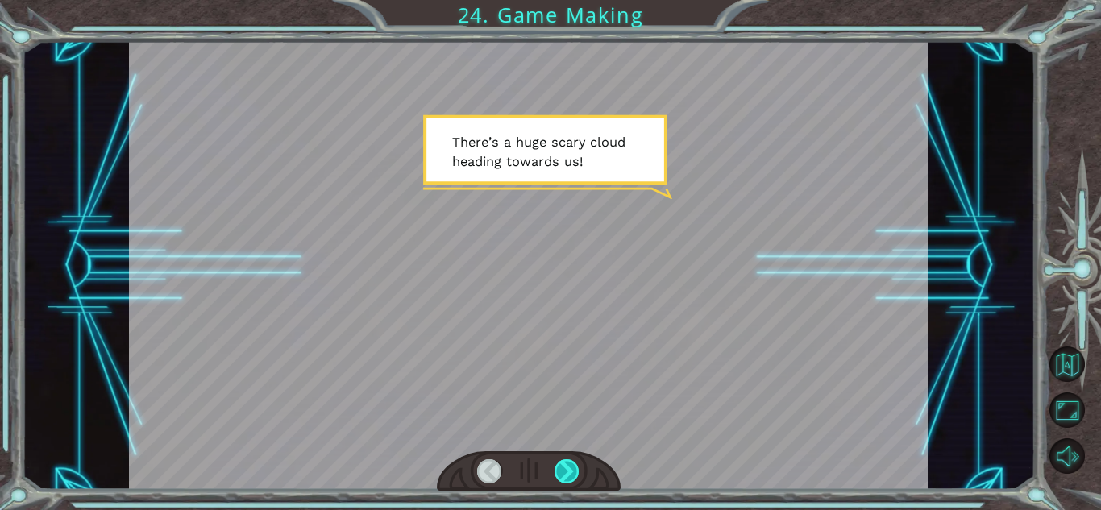
click at [570, 463] on div at bounding box center [567, 471] width 25 height 24
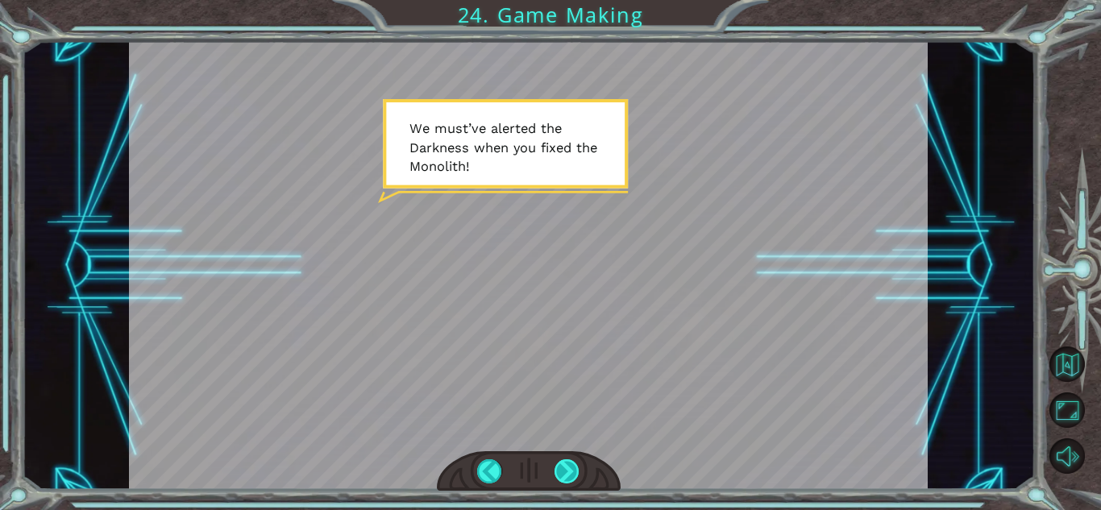
click at [570, 477] on div at bounding box center [567, 471] width 25 height 24
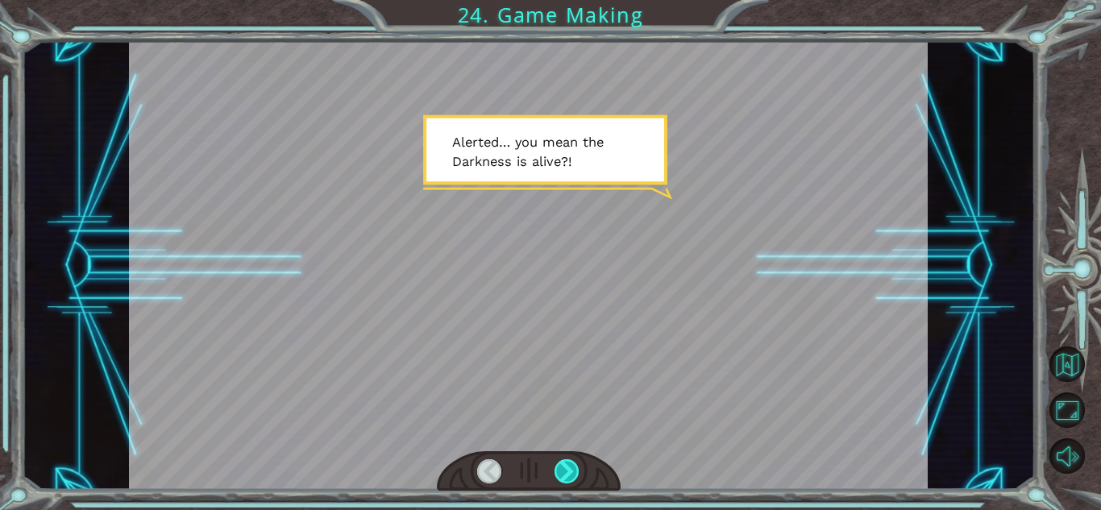
click at [570, 477] on div at bounding box center [567, 471] width 25 height 24
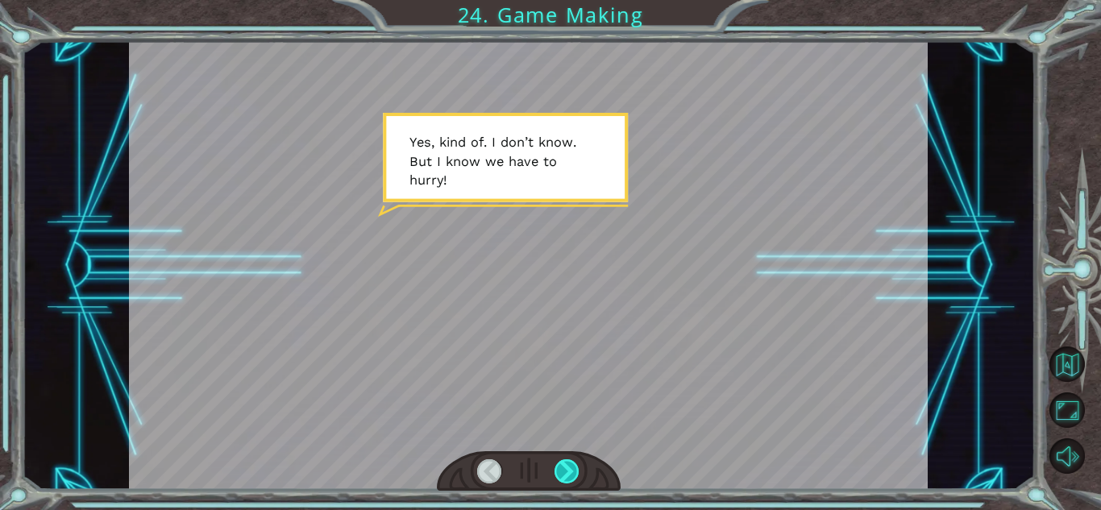
click at [570, 477] on div at bounding box center [567, 471] width 25 height 24
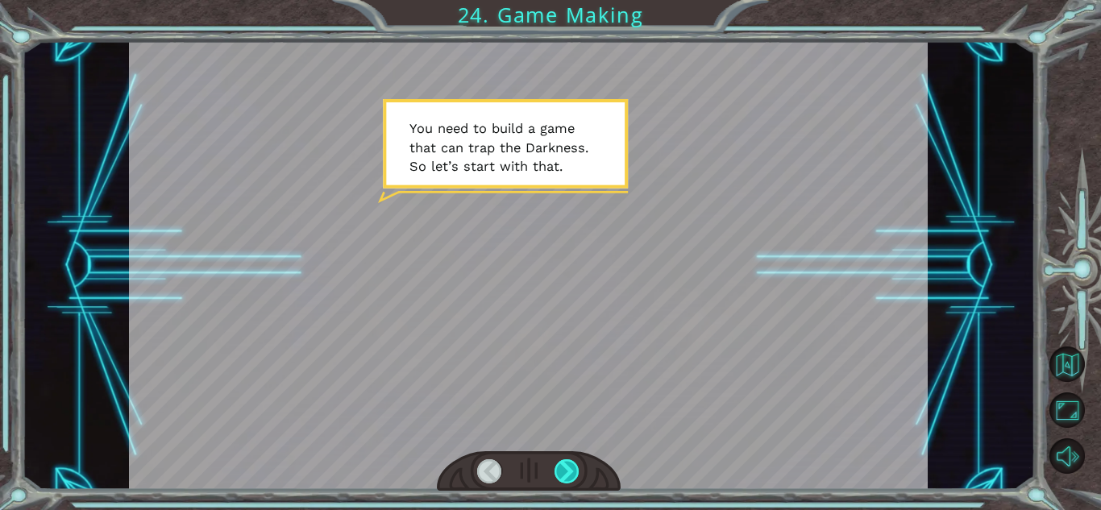
click at [570, 477] on div at bounding box center [567, 471] width 25 height 24
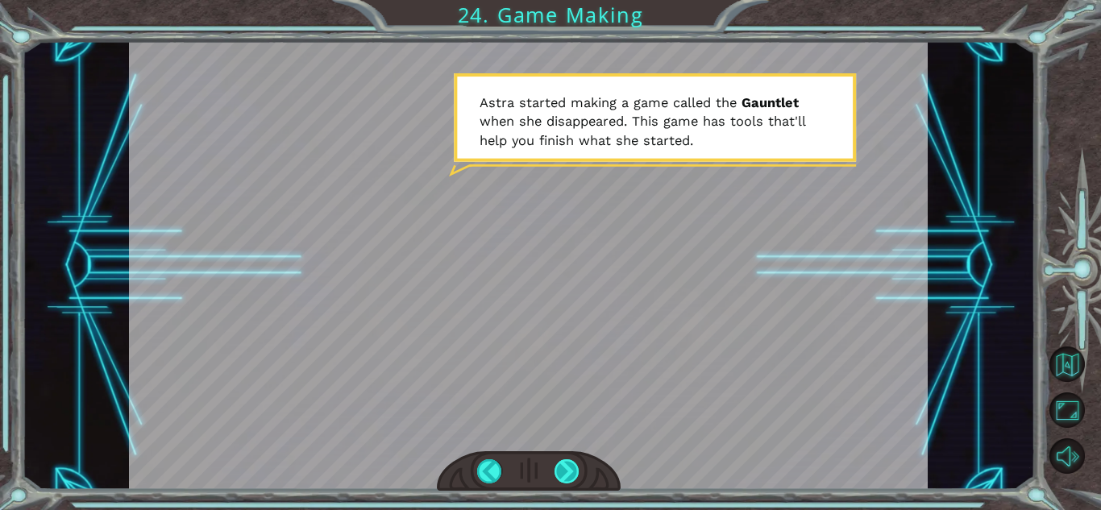
click at [571, 475] on div at bounding box center [567, 471] width 25 height 24
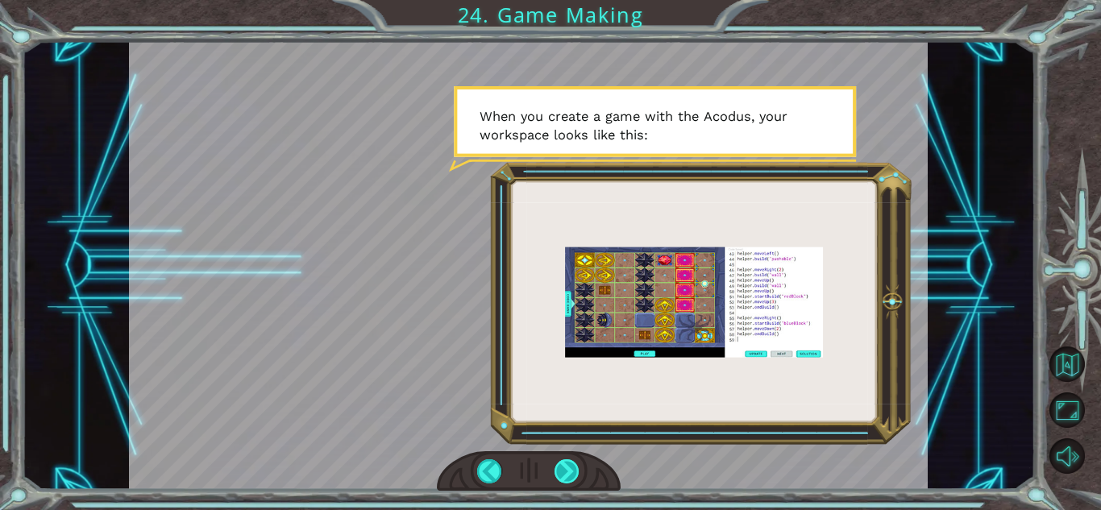
click at [571, 475] on div at bounding box center [567, 471] width 25 height 24
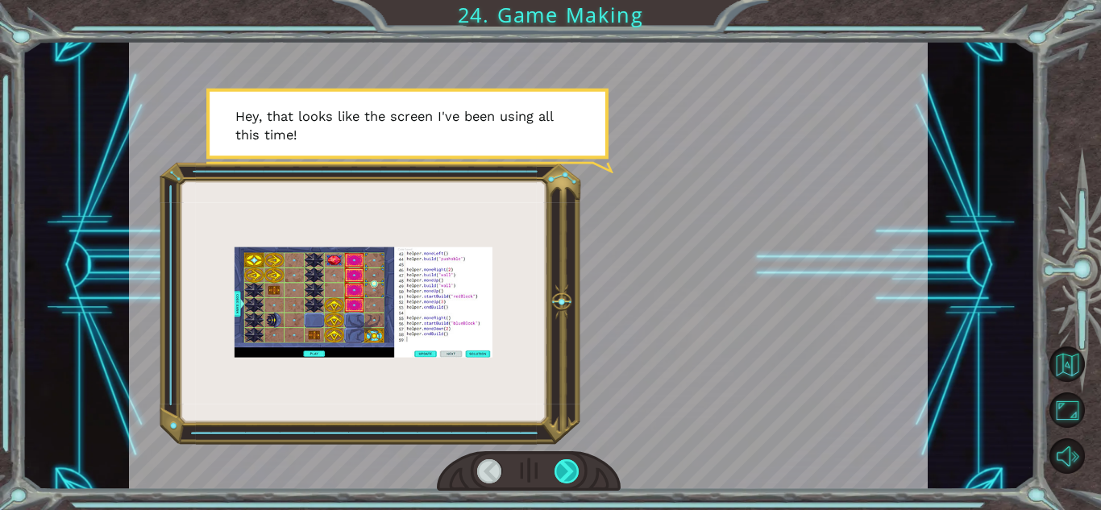
click at [571, 475] on div at bounding box center [567, 471] width 25 height 24
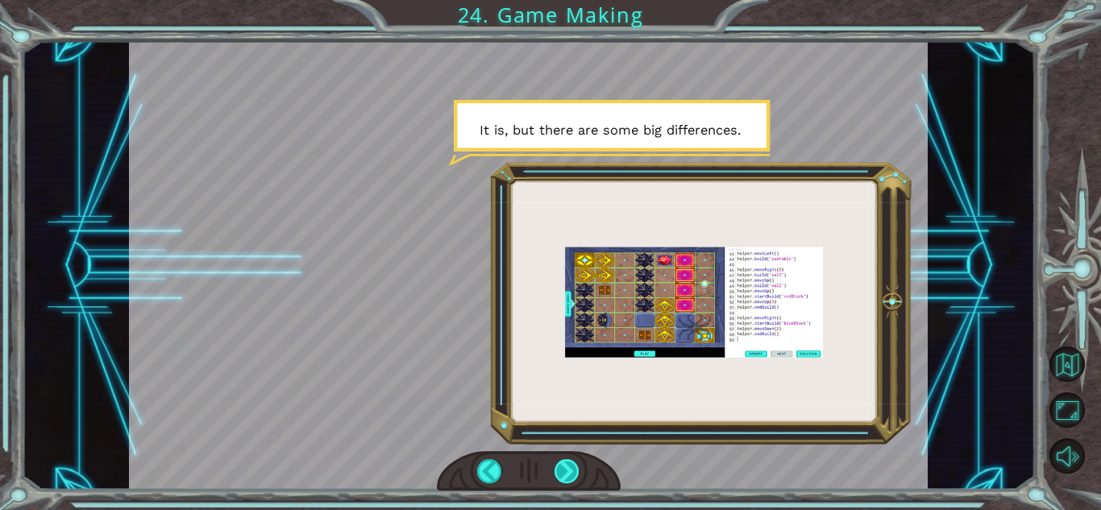
click at [570, 473] on div at bounding box center [567, 471] width 25 height 24
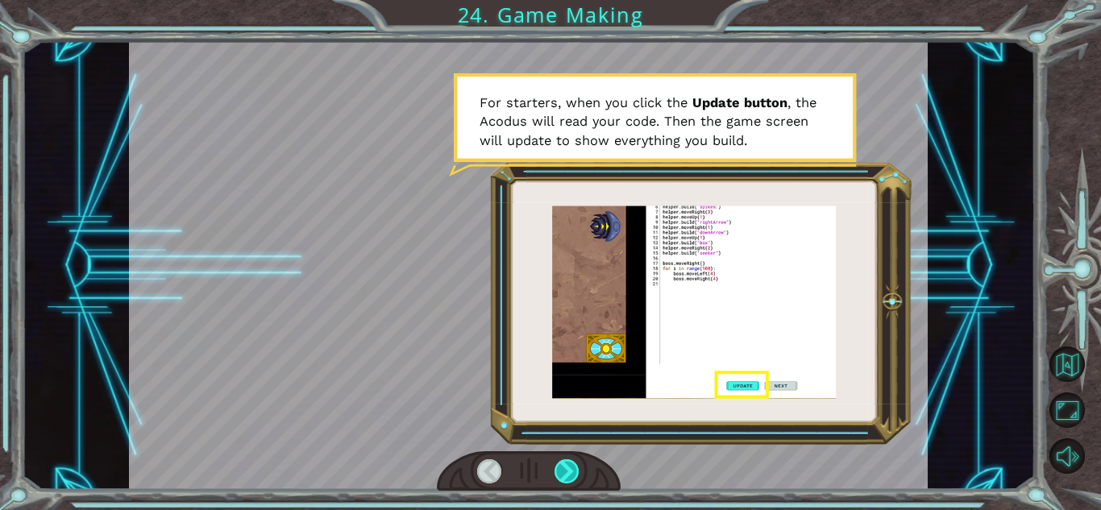
click at [570, 476] on div at bounding box center [567, 471] width 25 height 24
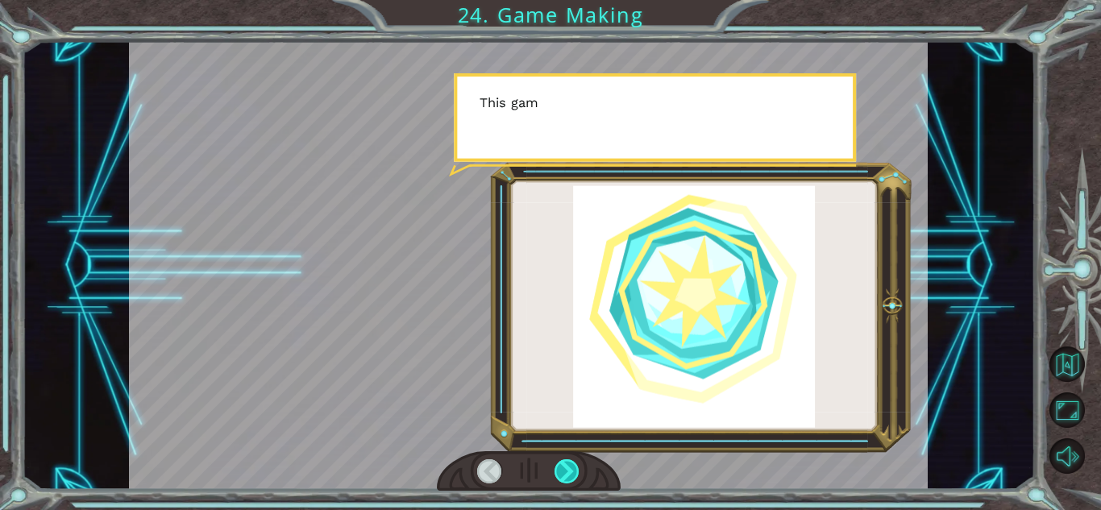
click at [570, 476] on div at bounding box center [567, 471] width 25 height 24
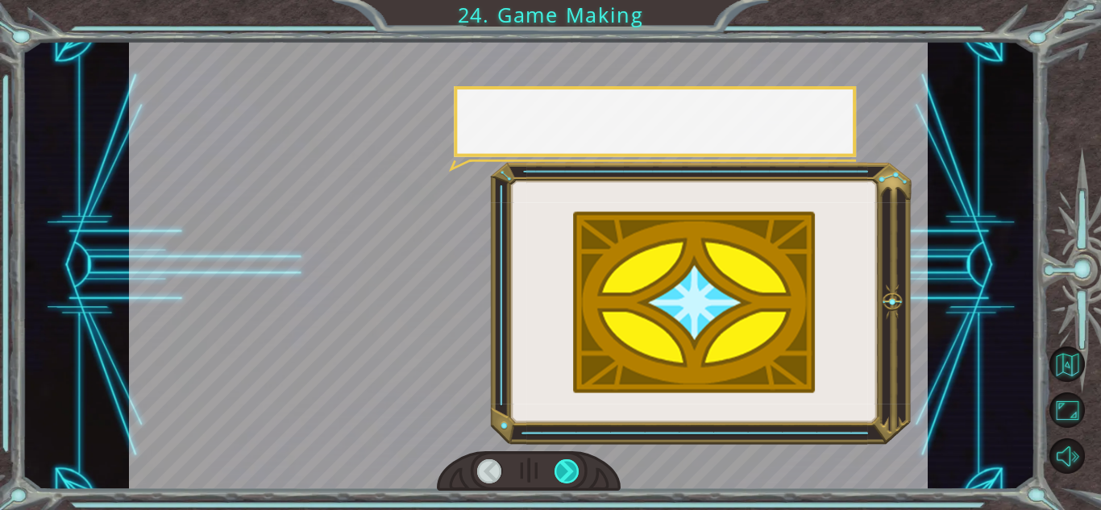
click at [570, 476] on div at bounding box center [567, 471] width 25 height 24
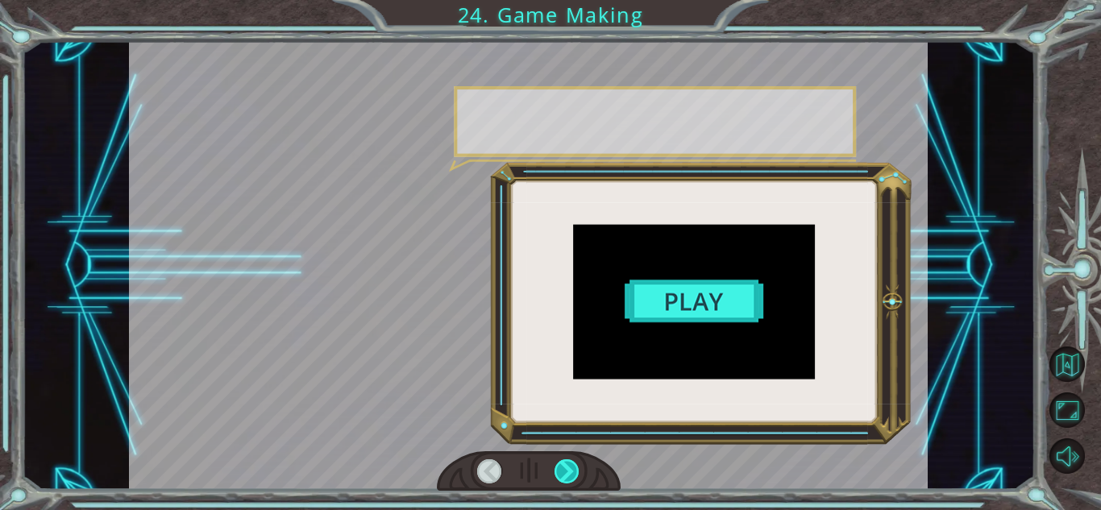
click at [570, 476] on div at bounding box center [567, 471] width 25 height 24
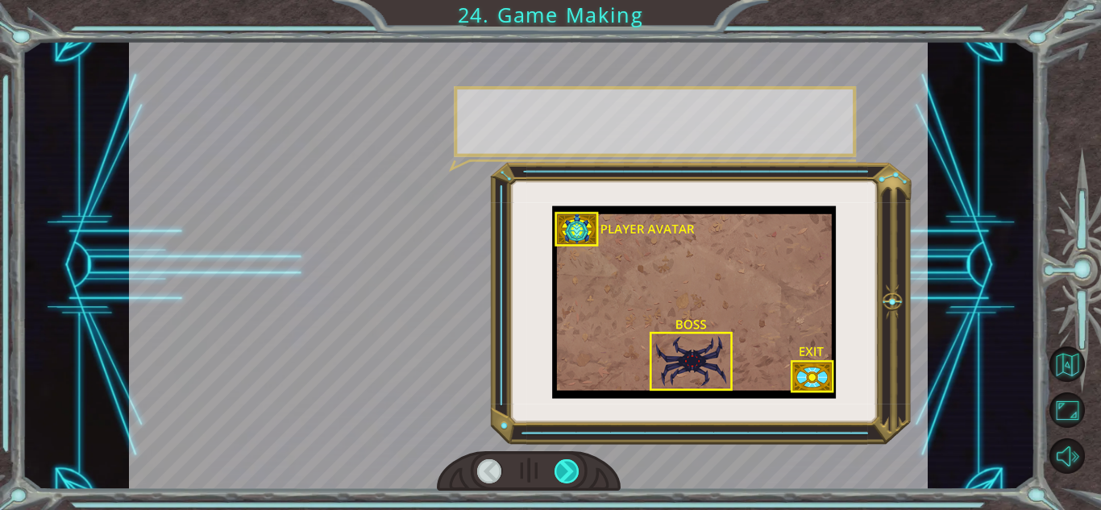
click at [570, 476] on div at bounding box center [567, 471] width 25 height 24
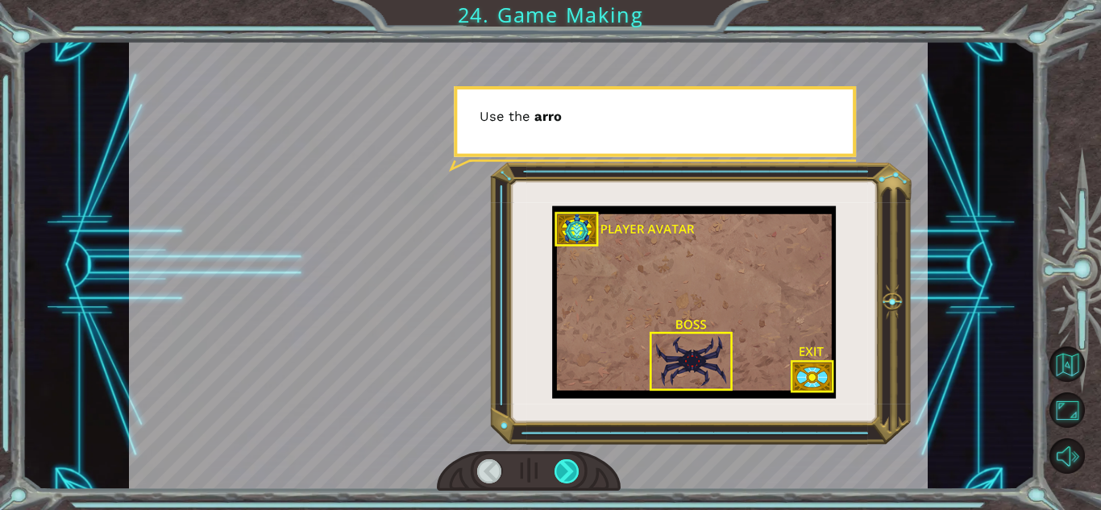
click at [570, 475] on div at bounding box center [567, 471] width 25 height 24
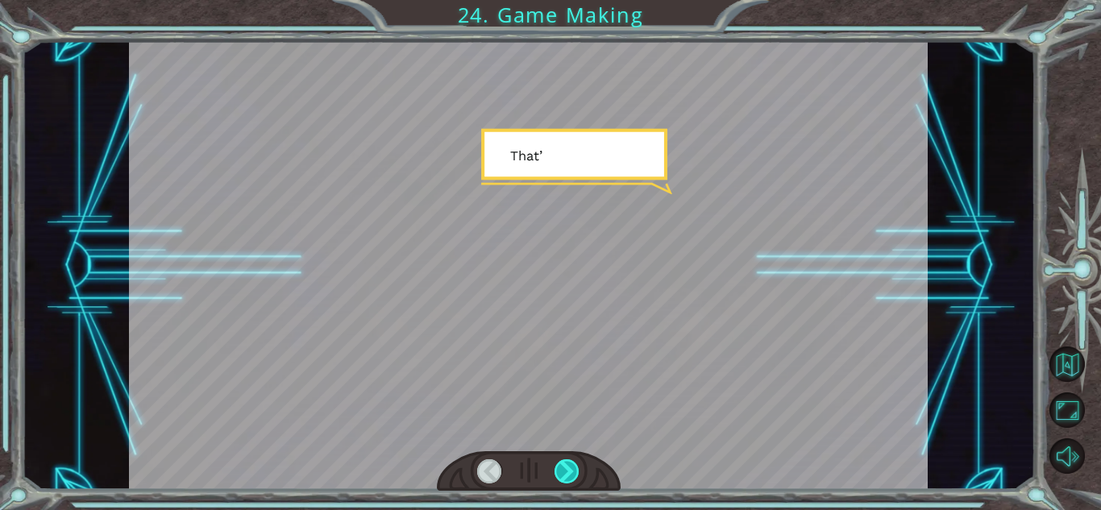
click at [570, 475] on div at bounding box center [567, 471] width 25 height 24
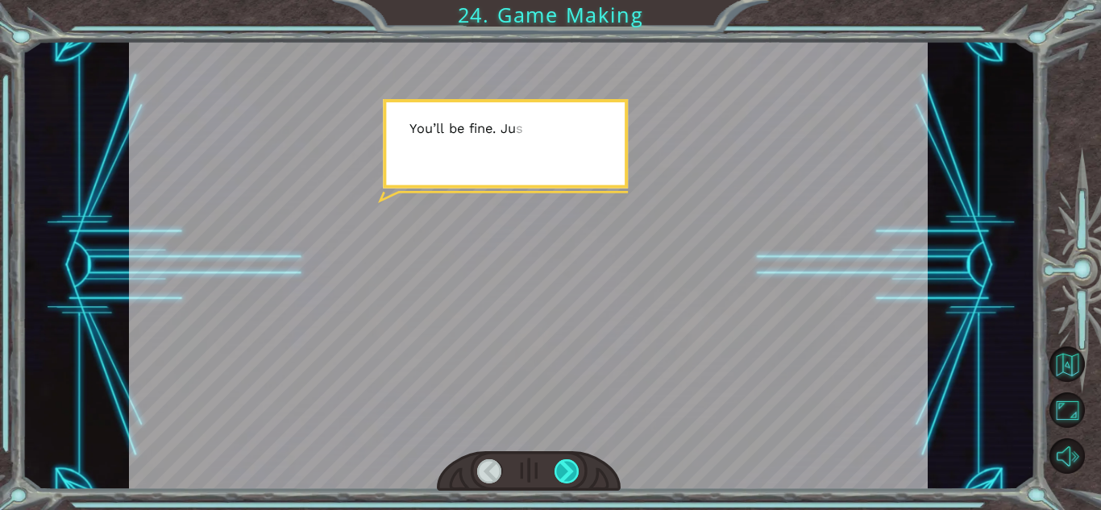
click at [570, 475] on div at bounding box center [567, 471] width 25 height 24
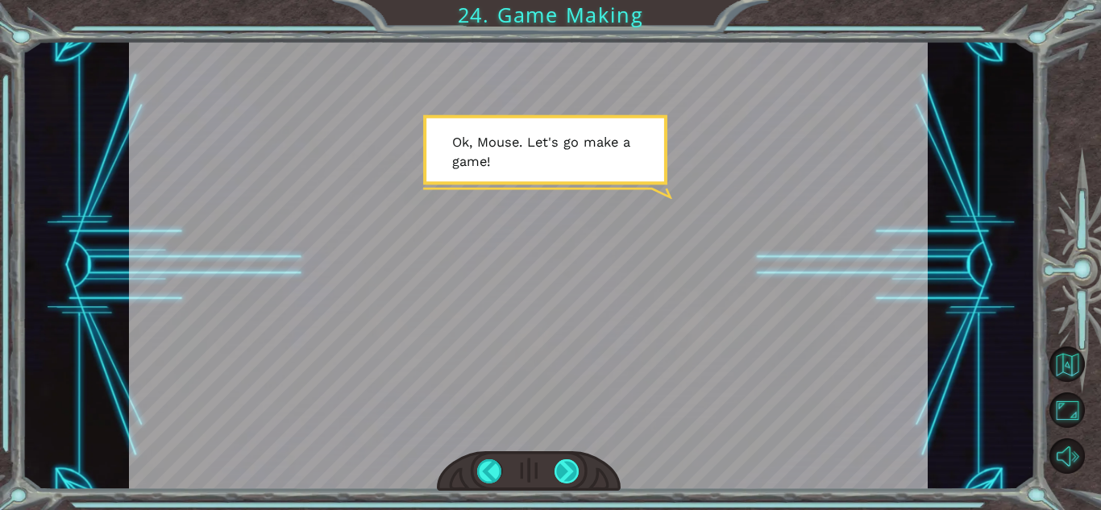
click at [570, 473] on div at bounding box center [567, 471] width 25 height 24
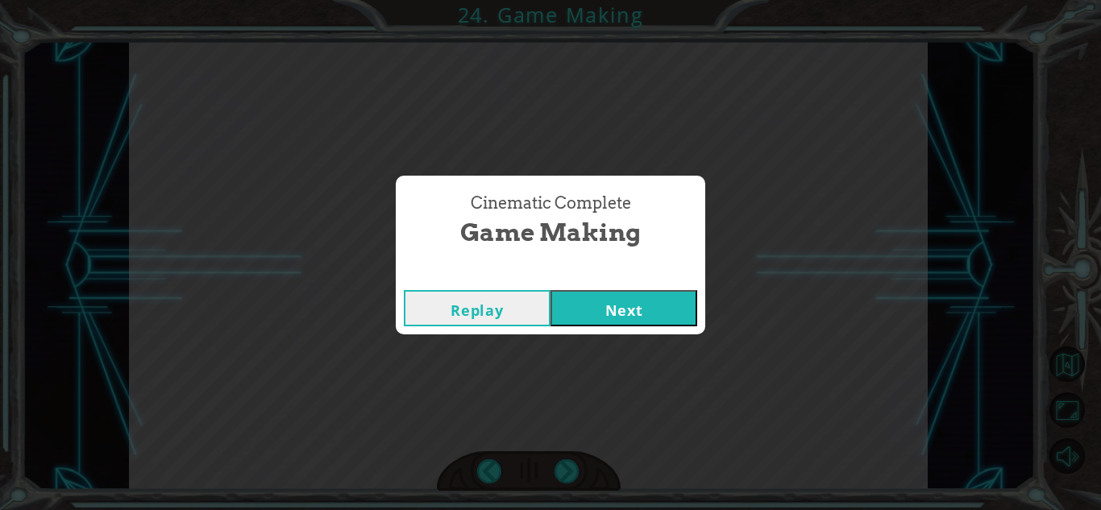
click at [604, 309] on button "Next" at bounding box center [624, 308] width 147 height 36
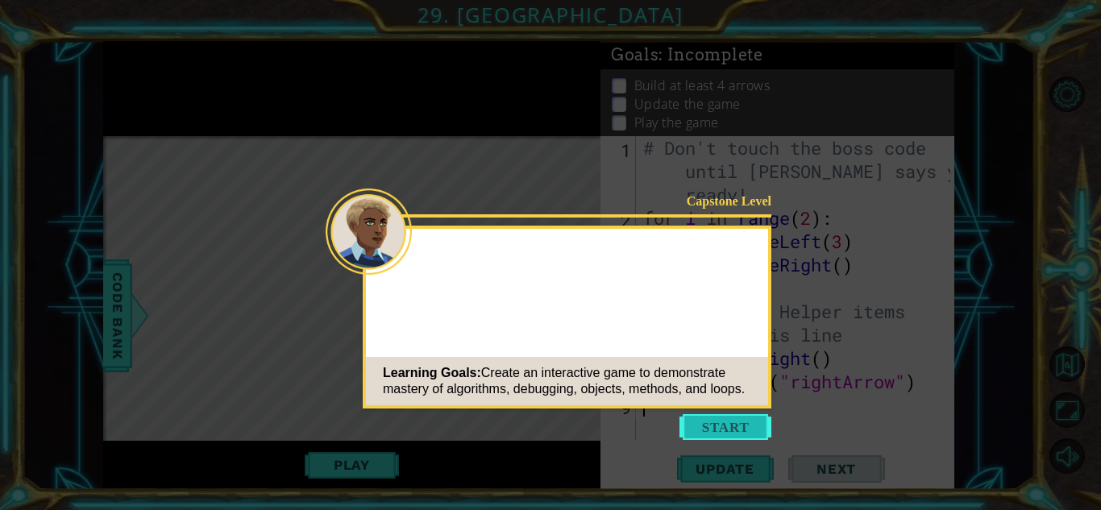
click at [715, 425] on button "Start" at bounding box center [726, 427] width 92 height 26
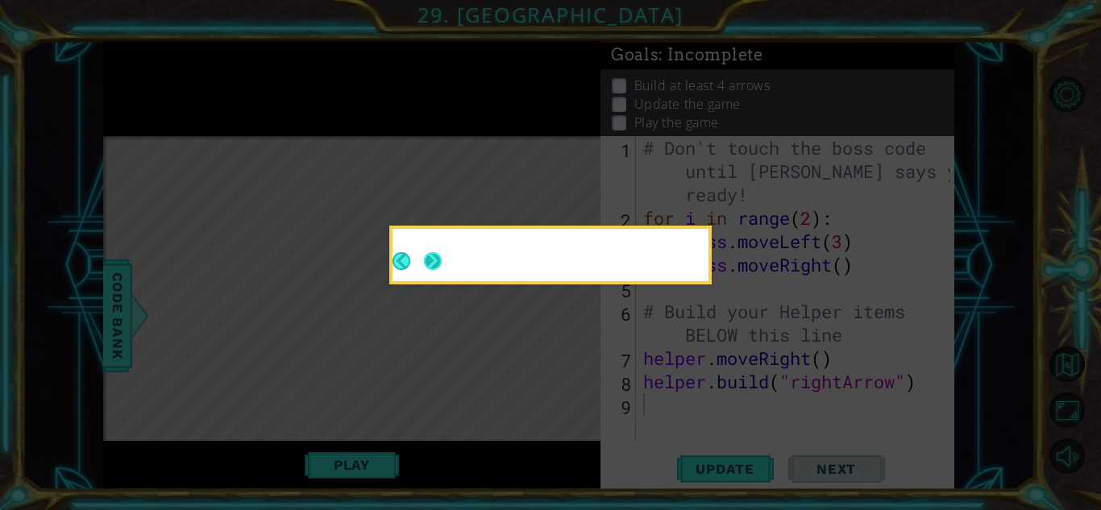
click at [427, 260] on button "Next" at bounding box center [433, 261] width 30 height 30
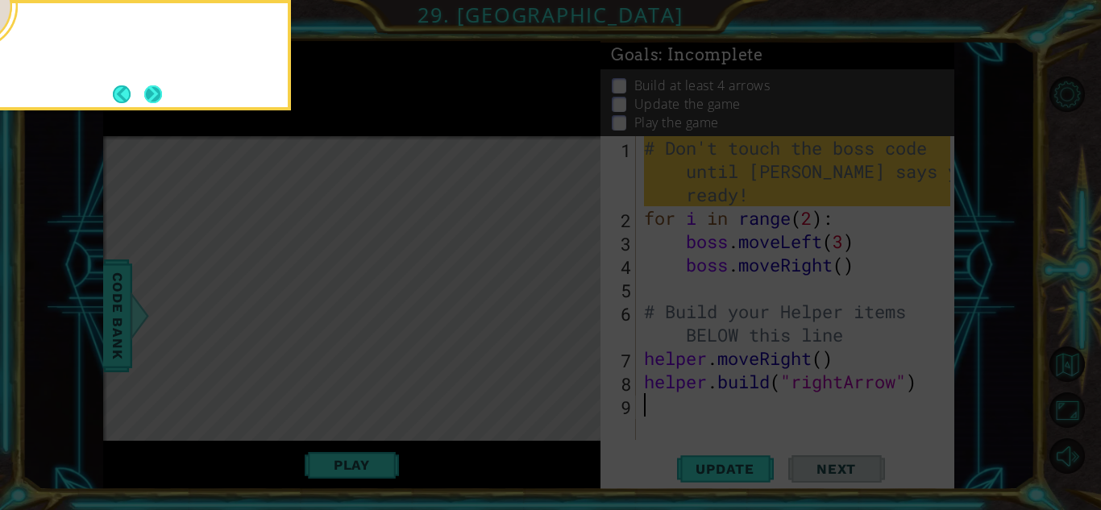
click at [157, 101] on button "Next" at bounding box center [153, 94] width 28 height 28
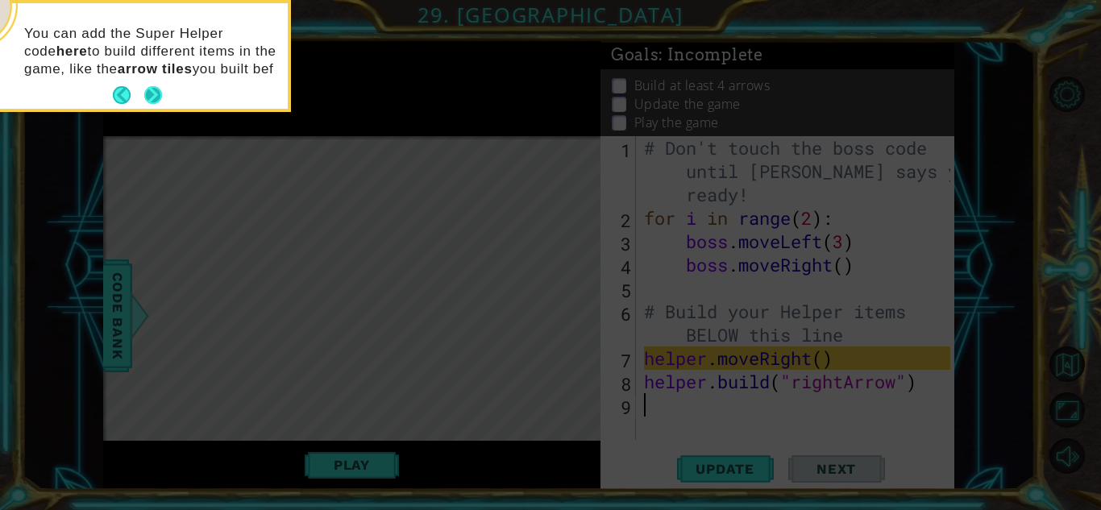
click at [157, 102] on button "Next" at bounding box center [152, 95] width 27 height 27
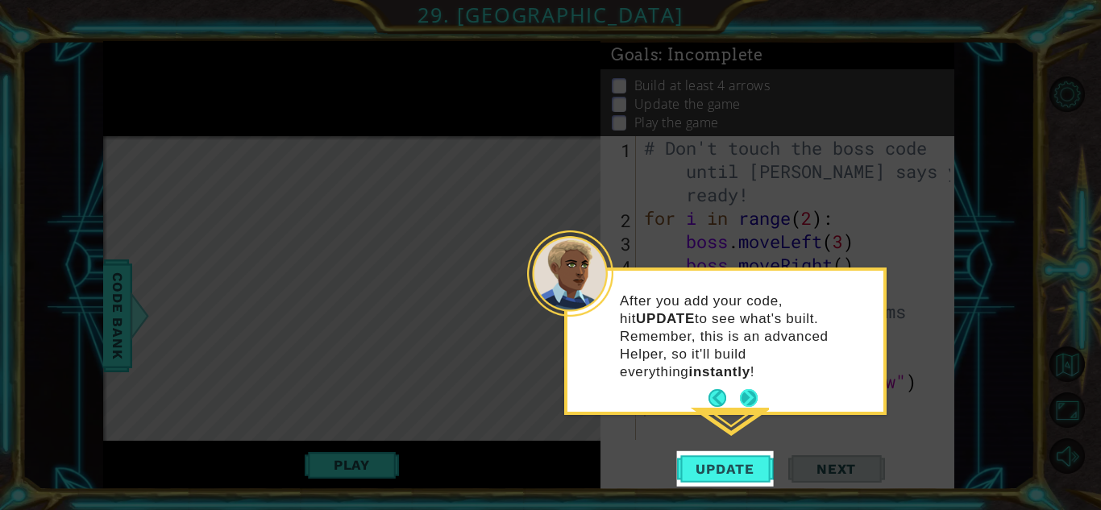
click at [751, 385] on button "Next" at bounding box center [749, 398] width 26 height 26
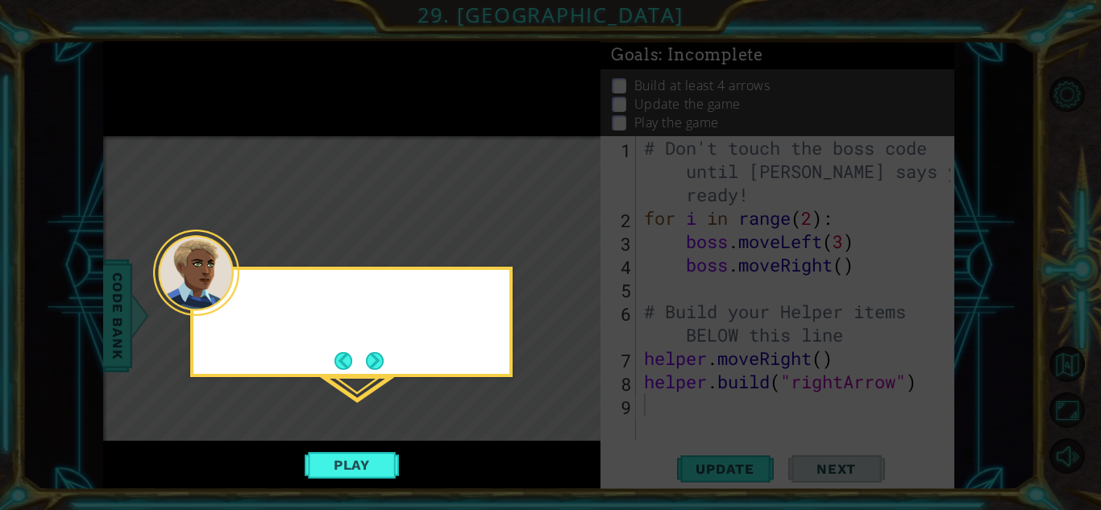
click at [751, 375] on icon at bounding box center [550, 255] width 1101 height 510
click at [380, 360] on button "Next" at bounding box center [374, 361] width 29 height 29
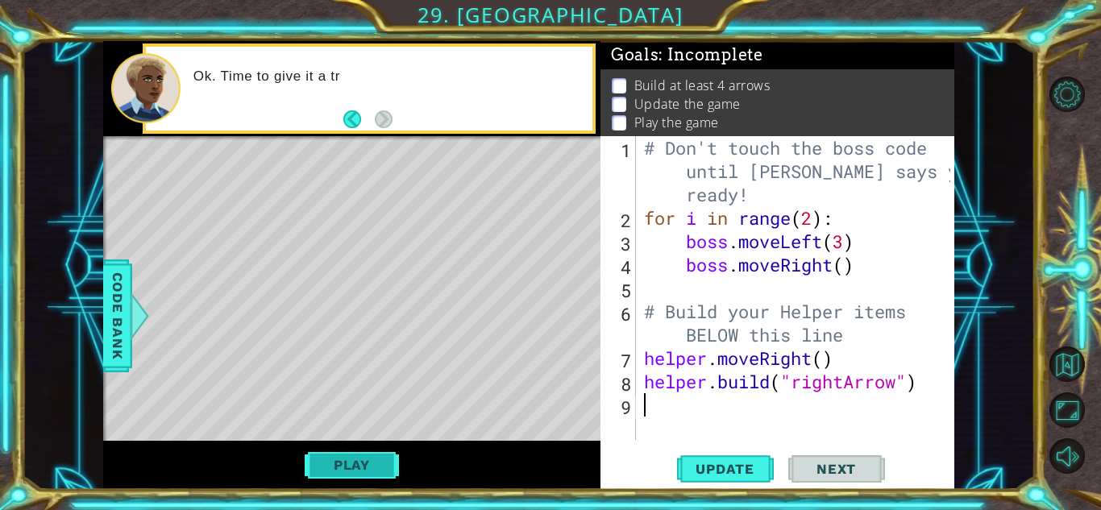
click at [376, 463] on button "Play" at bounding box center [352, 465] width 94 height 31
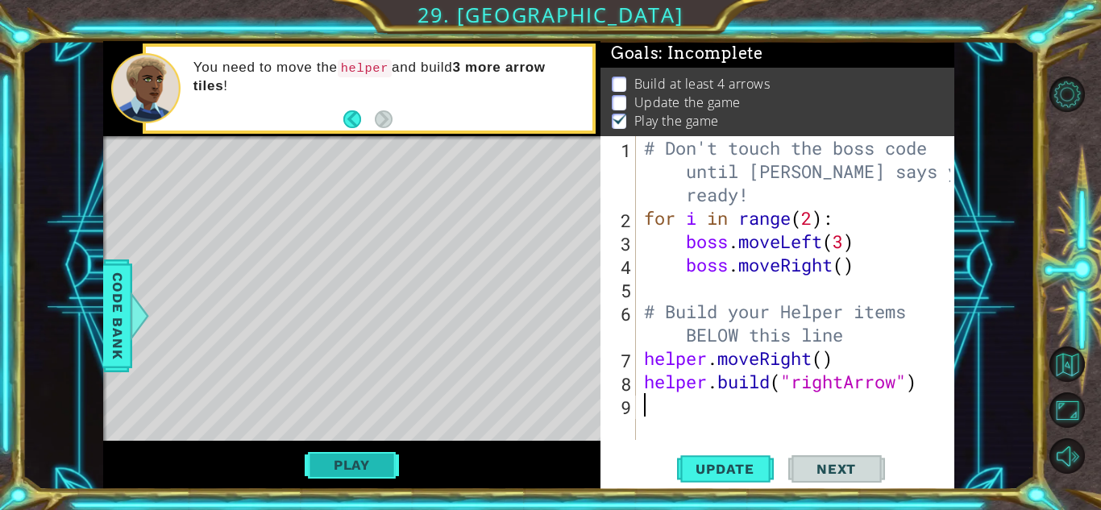
click at [328, 463] on button "Play" at bounding box center [352, 465] width 94 height 31
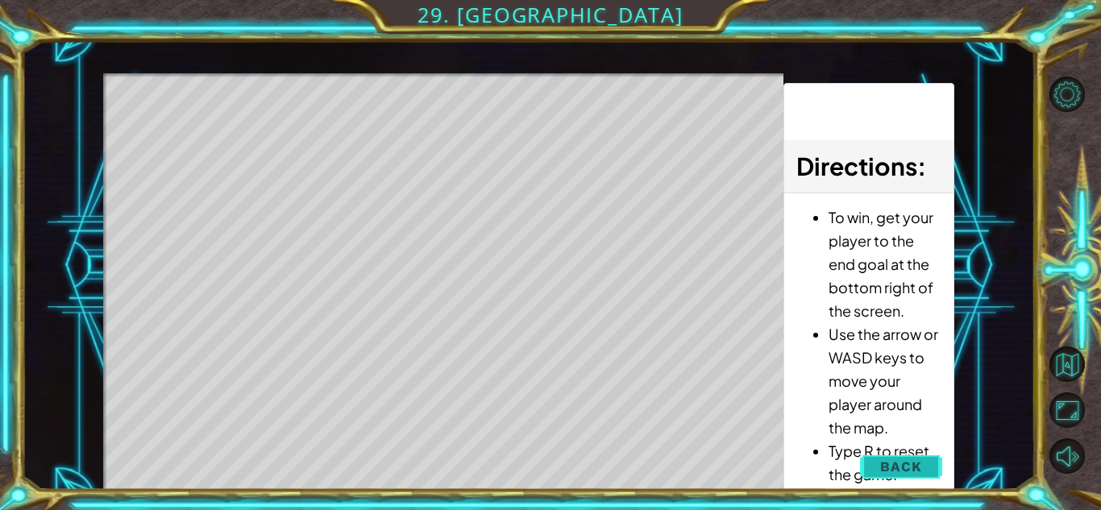
click at [889, 471] on span "Back" at bounding box center [900, 467] width 41 height 16
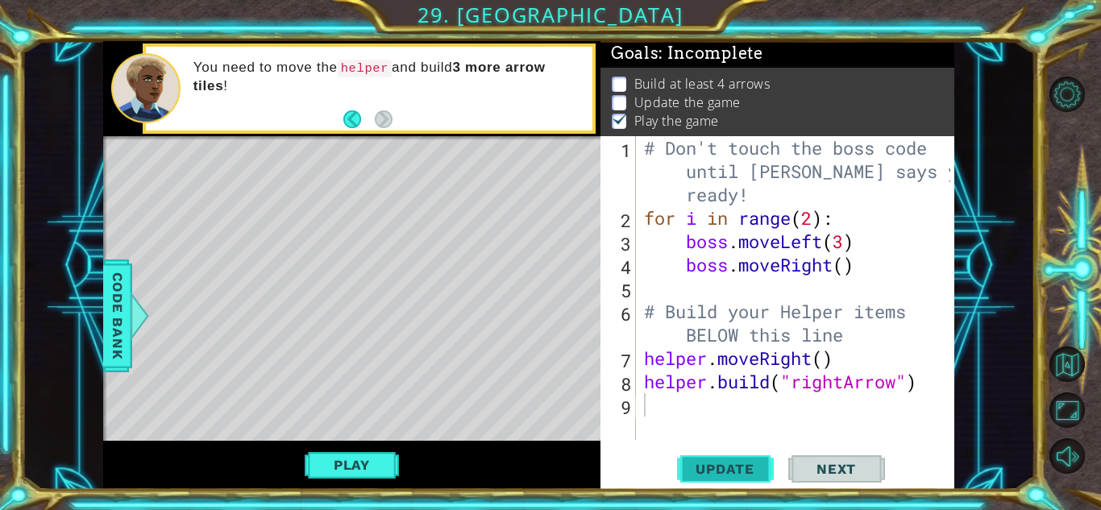
click at [730, 476] on span "Update" at bounding box center [725, 469] width 91 height 16
type textarea "h"
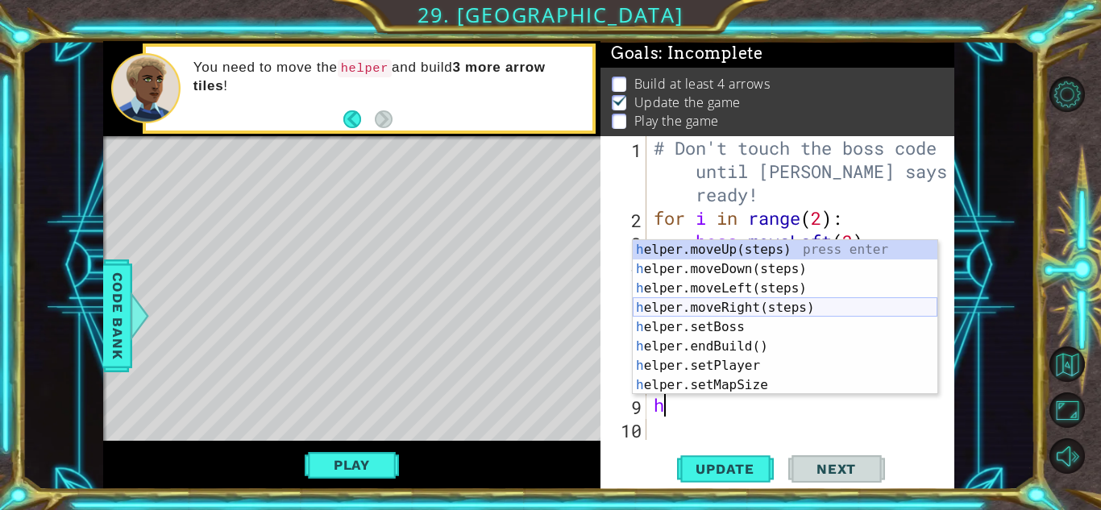
click at [710, 308] on div "h elper.moveUp(steps) press enter h elper.moveDown(steps) press enter h elper.m…" at bounding box center [785, 336] width 305 height 193
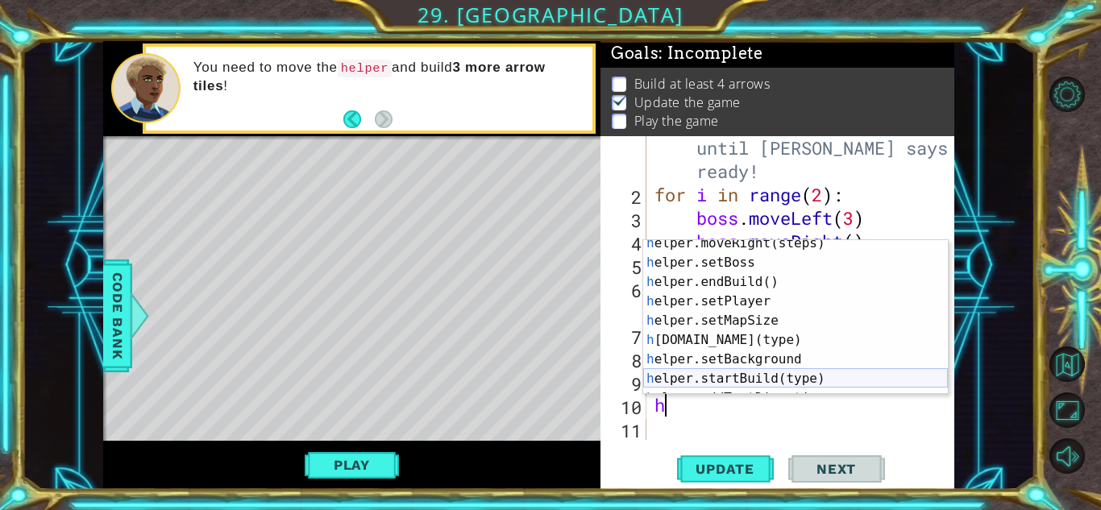
scroll to position [97, 0]
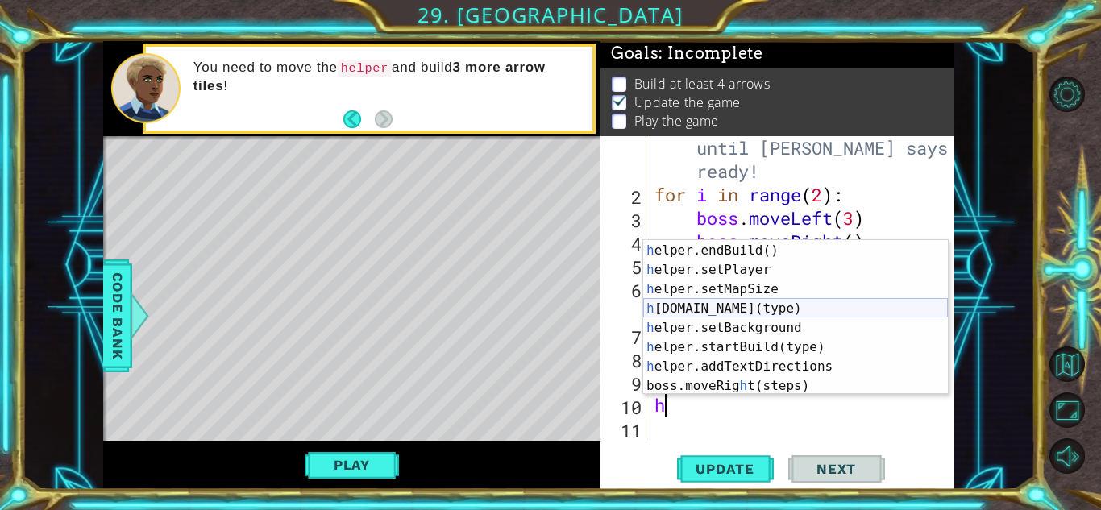
click at [719, 305] on div "h elper.setBoss press enter h elper.endBuild() press enter h elper.setPlayer pr…" at bounding box center [795, 318] width 305 height 193
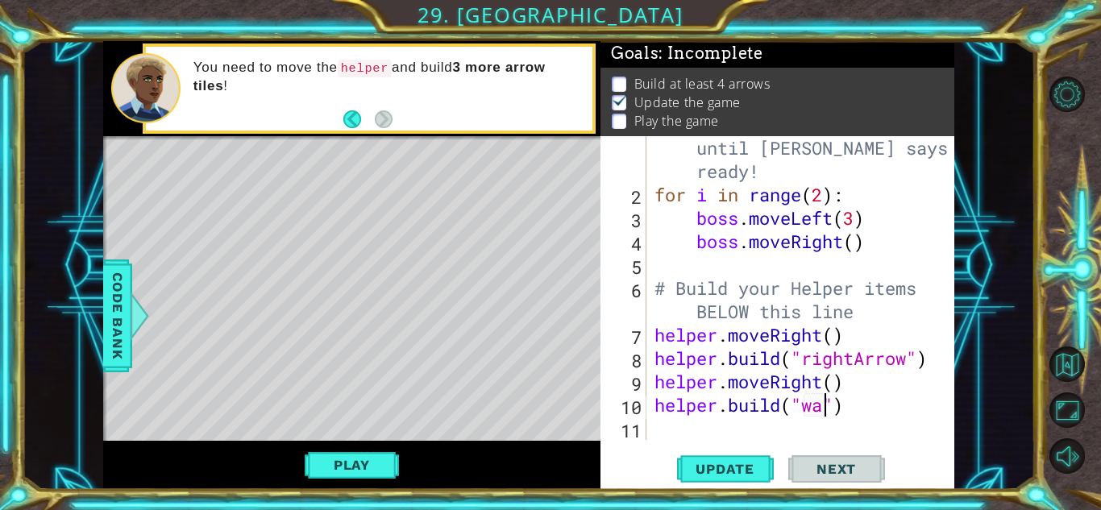
scroll to position [0, 8]
type textarea "[DOMAIN_NAME]("wall")"
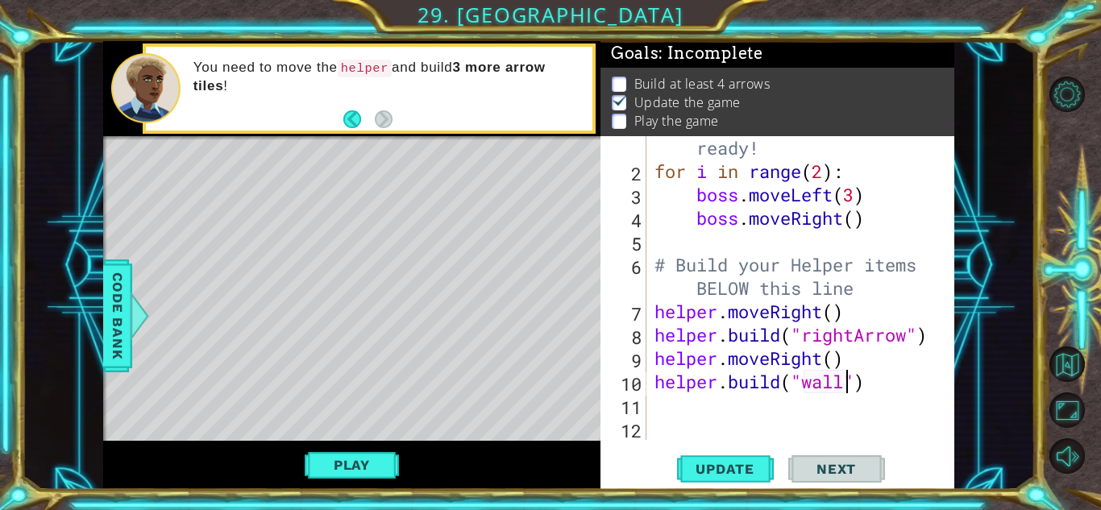
click at [849, 388] on div "# Don't touch the boss code until [PERSON_NAME] says you're ready! for i in ran…" at bounding box center [804, 287] width 307 height 397
click at [869, 390] on div "# Don't touch the boss code until [PERSON_NAME] says you're ready! for i in ran…" at bounding box center [804, 287] width 307 height 397
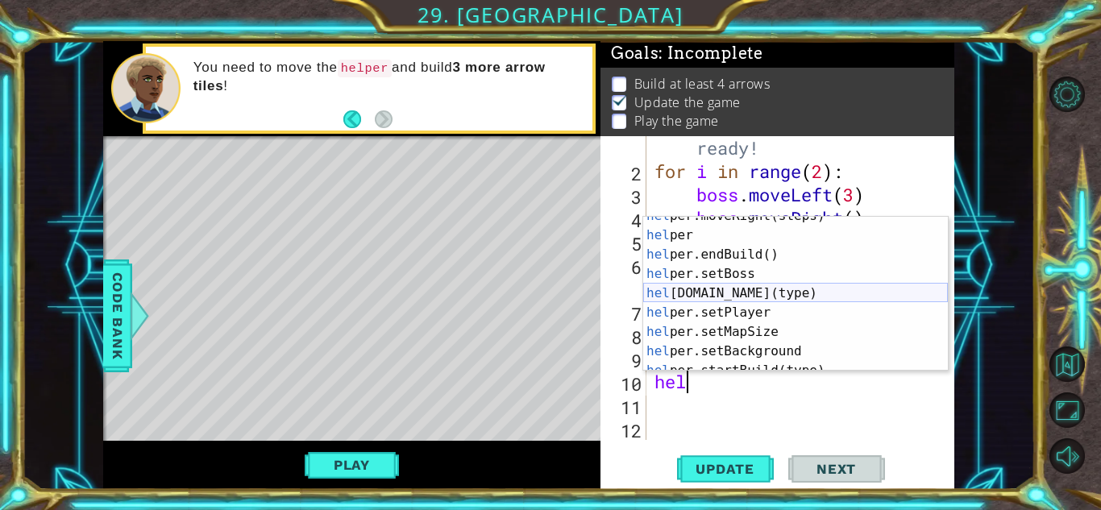
scroll to position [97, 0]
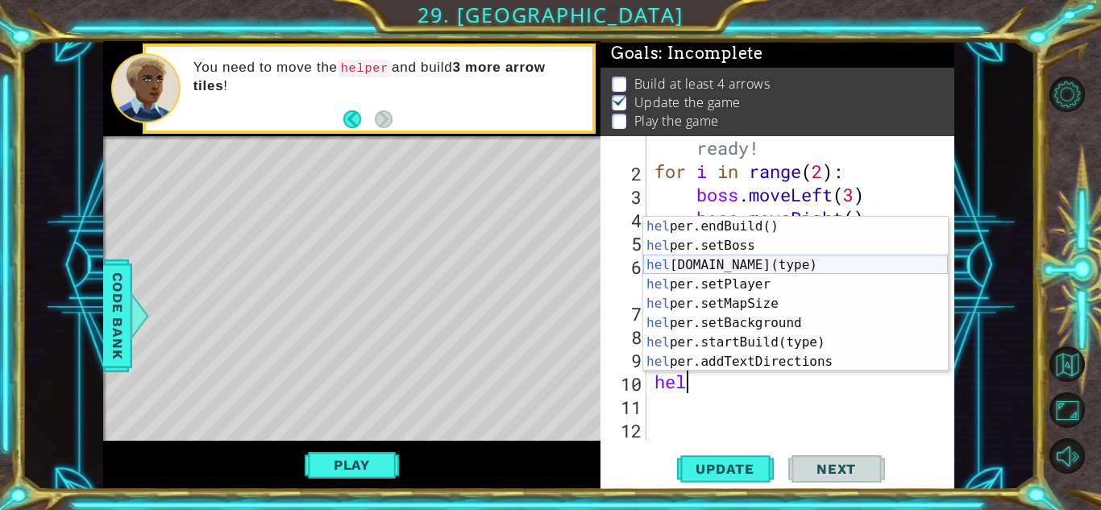
click at [746, 265] on div "hel per.endBuild() press enter hel per.setBoss press enter hel [DOMAIN_NAME](ty…" at bounding box center [795, 313] width 305 height 193
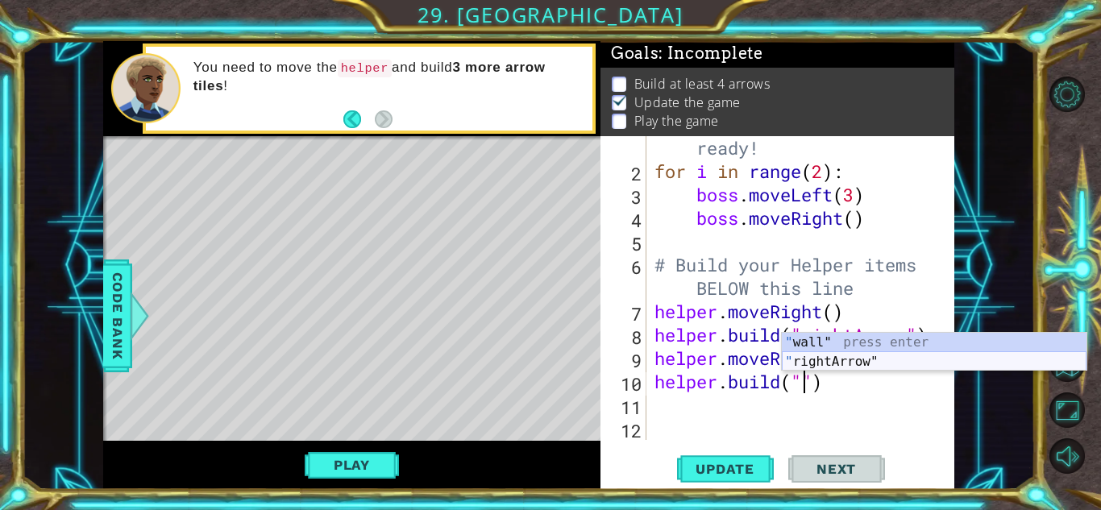
click at [858, 362] on div "" wall" press enter " rightArrow" press enter" at bounding box center [934, 371] width 305 height 77
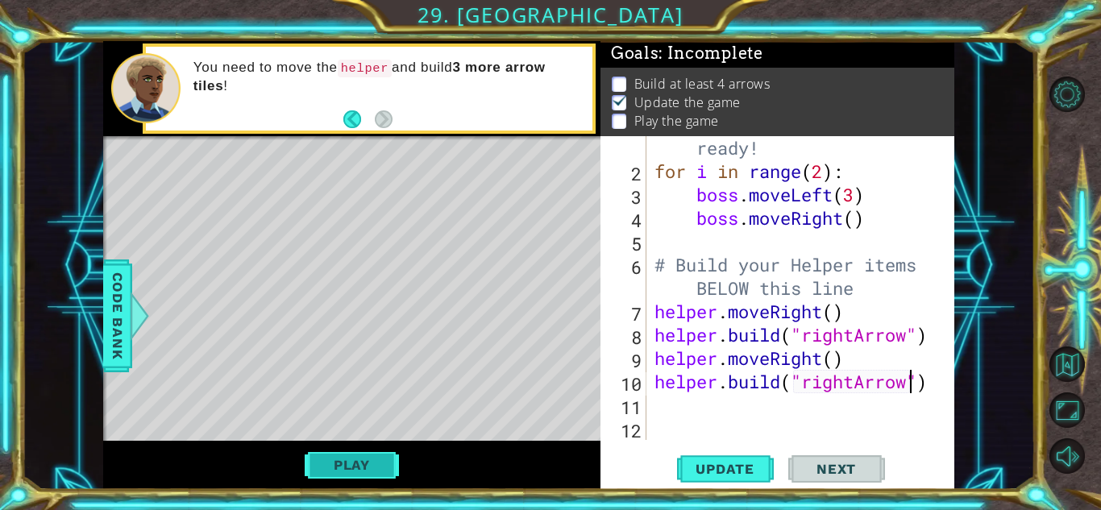
type textarea "[DOMAIN_NAME]("rightArrow")"
click at [383, 463] on button "Play" at bounding box center [352, 465] width 94 height 31
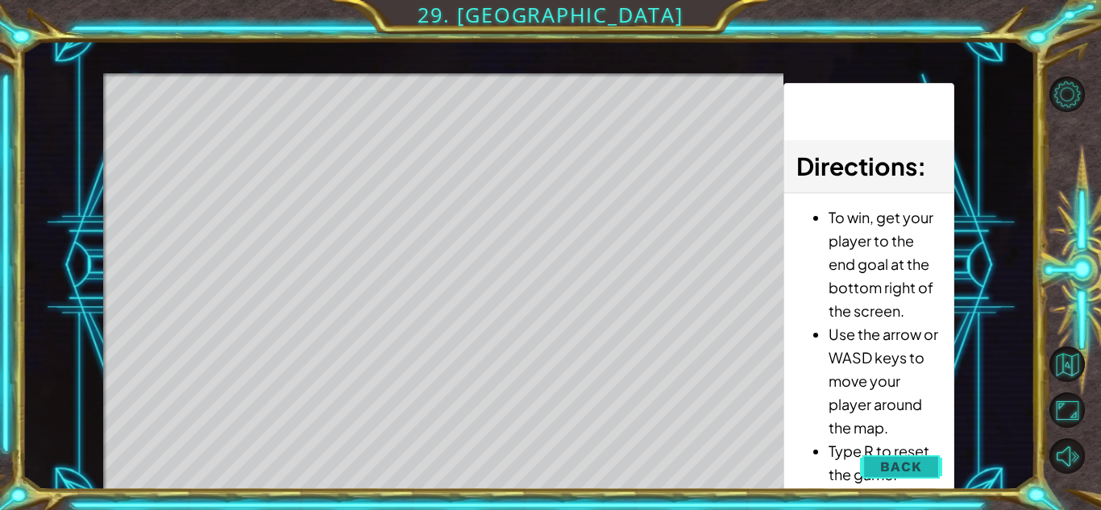
click at [881, 472] on button "Back" at bounding box center [900, 467] width 81 height 32
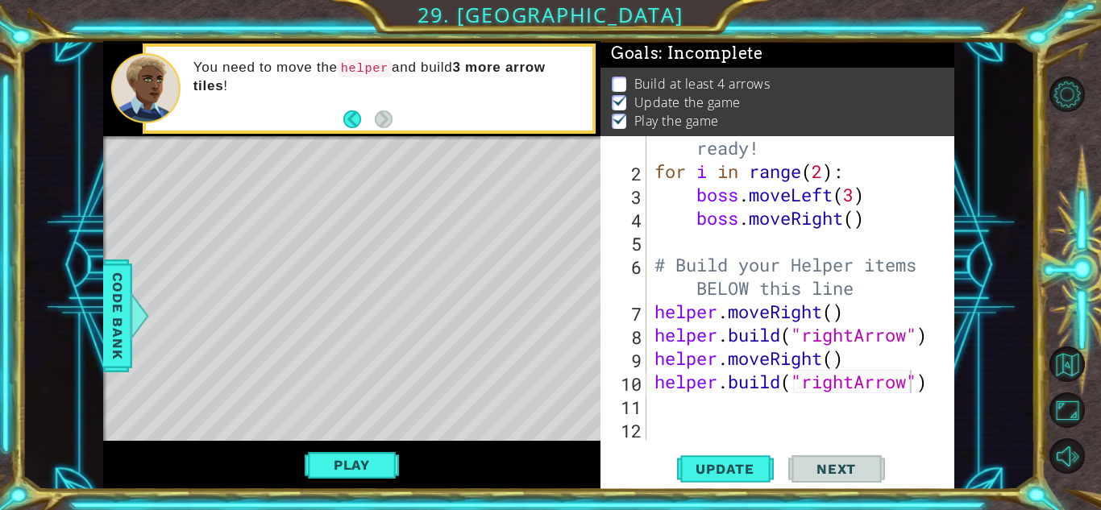
click at [674, 408] on div "# Don't touch the boss code until [PERSON_NAME] says you're ready! for i in ran…" at bounding box center [804, 287] width 307 height 397
type textarea "h"
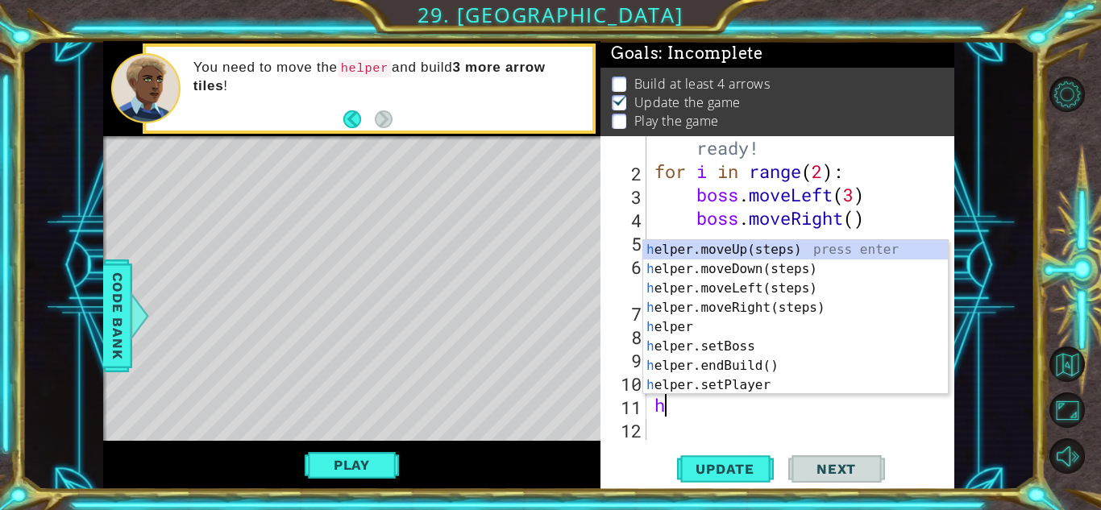
scroll to position [0, 0]
click at [696, 309] on div "h elper.moveUp(steps) press enter h elper.moveDown(steps) press enter h elper.m…" at bounding box center [795, 336] width 305 height 193
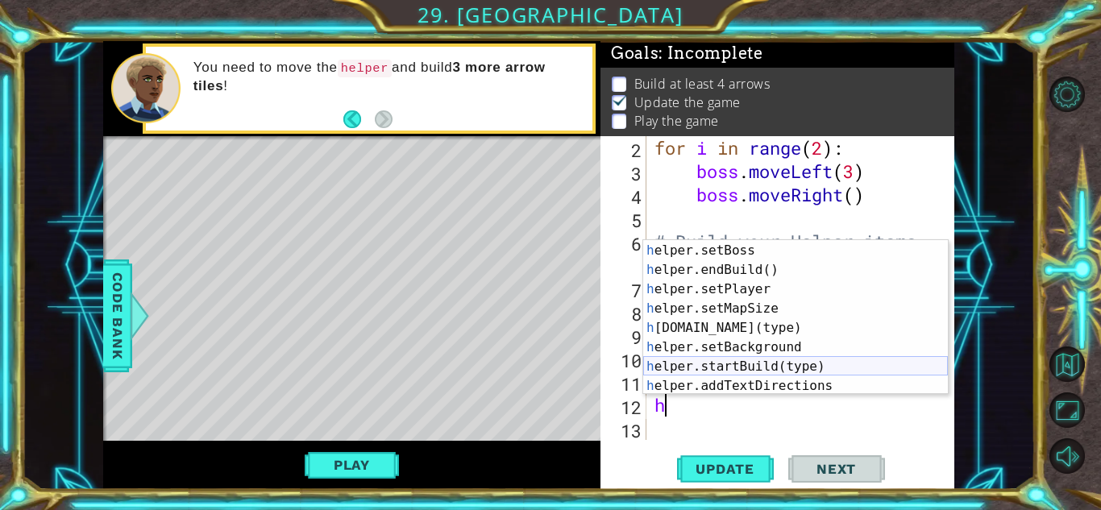
scroll to position [97, 0]
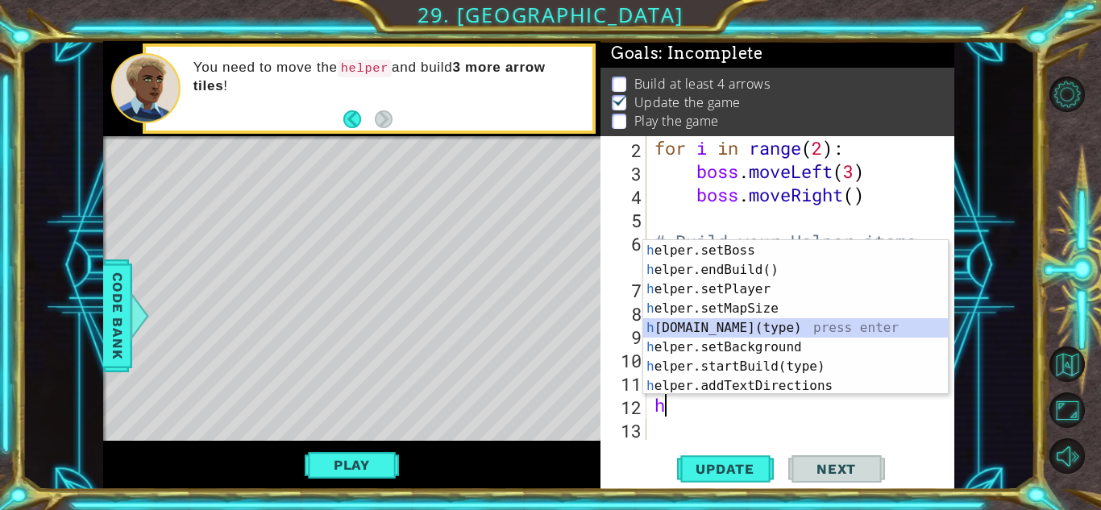
click at [715, 330] on div "h elper press enter h elper.setBoss press enter h elper.endBuild() press enter …" at bounding box center [795, 318] width 305 height 193
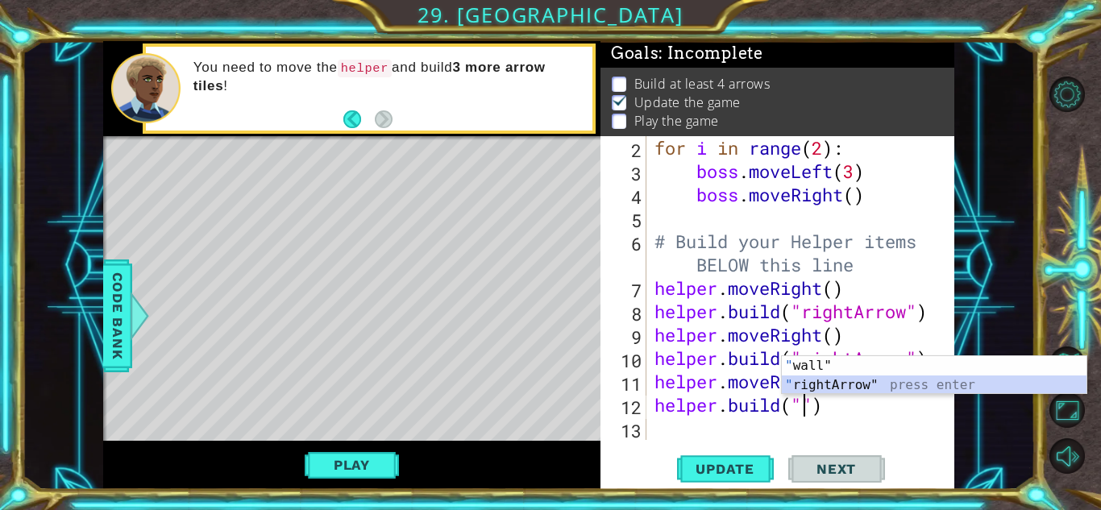
click at [852, 383] on div "" wall" press enter " rightArrow" press enter" at bounding box center [934, 394] width 305 height 77
type textarea "[DOMAIN_NAME]("rightArrow")"
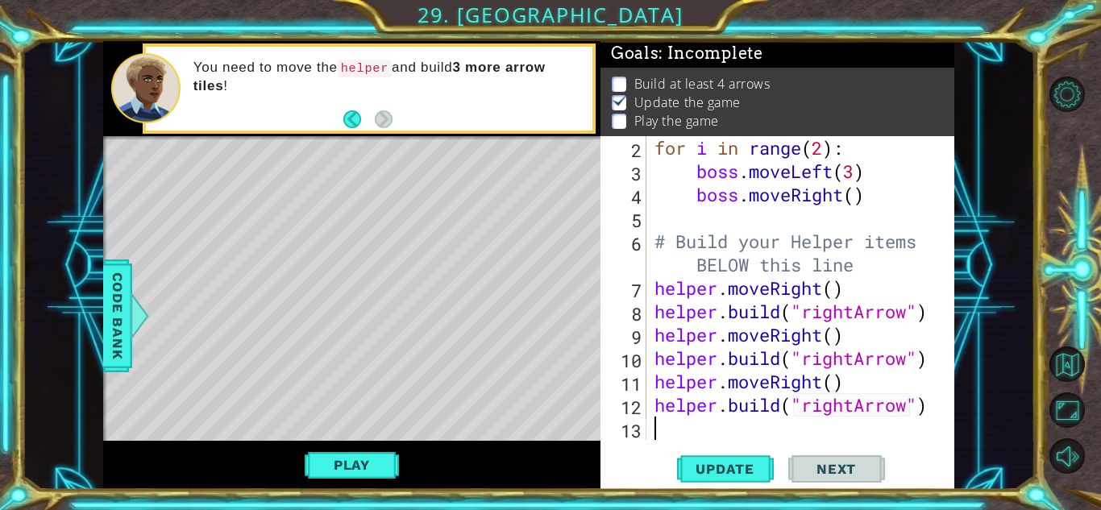
click at [680, 434] on div "for i in range ( 2 ) : boss . moveLeft ( 3 ) boss . moveRight ( ) # Build your …" at bounding box center [804, 311] width 307 height 351
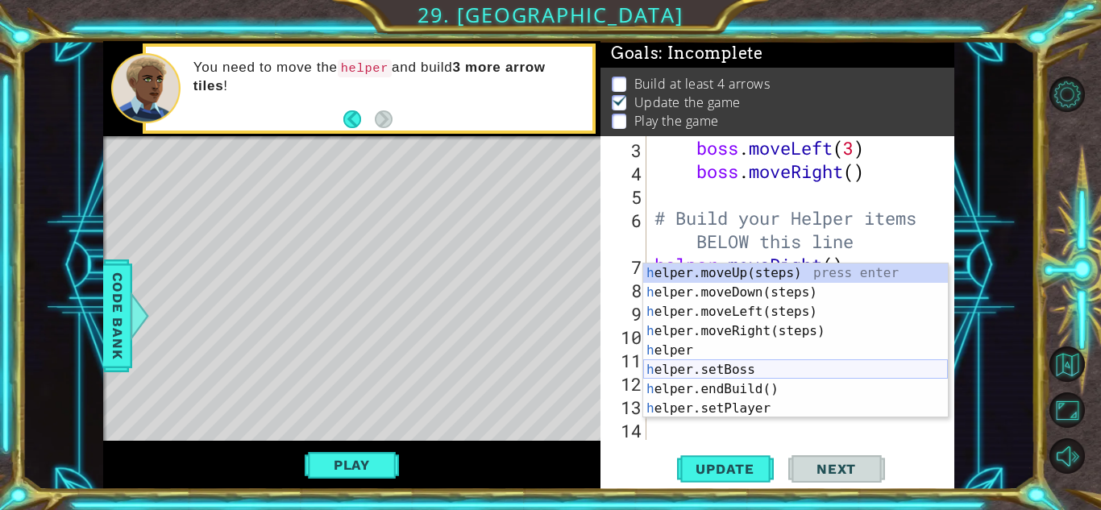
scroll to position [94, 0]
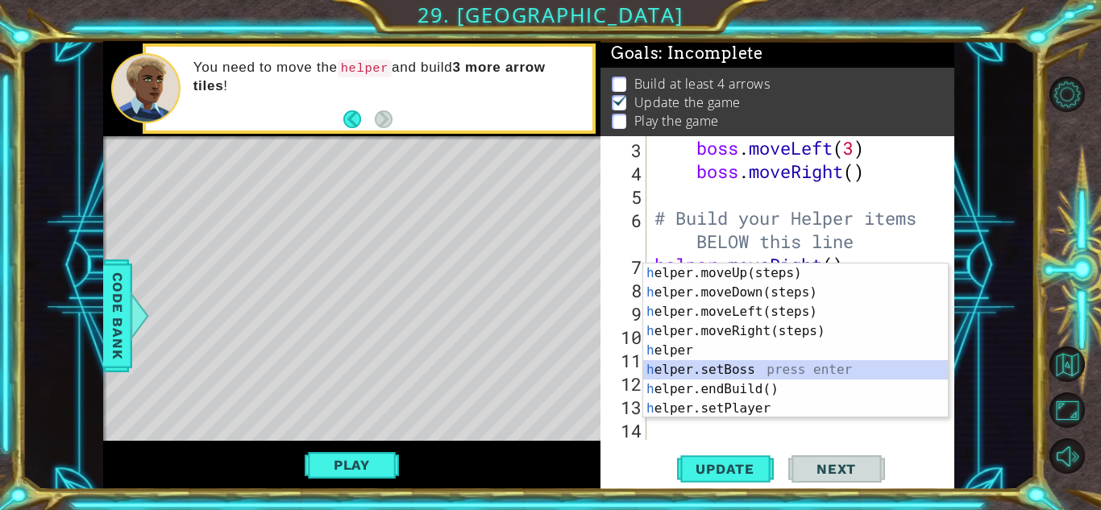
click at [717, 362] on div "h elper.moveUp(steps) press enter h elper.moveDown(steps) press enter h elper.m…" at bounding box center [795, 360] width 305 height 193
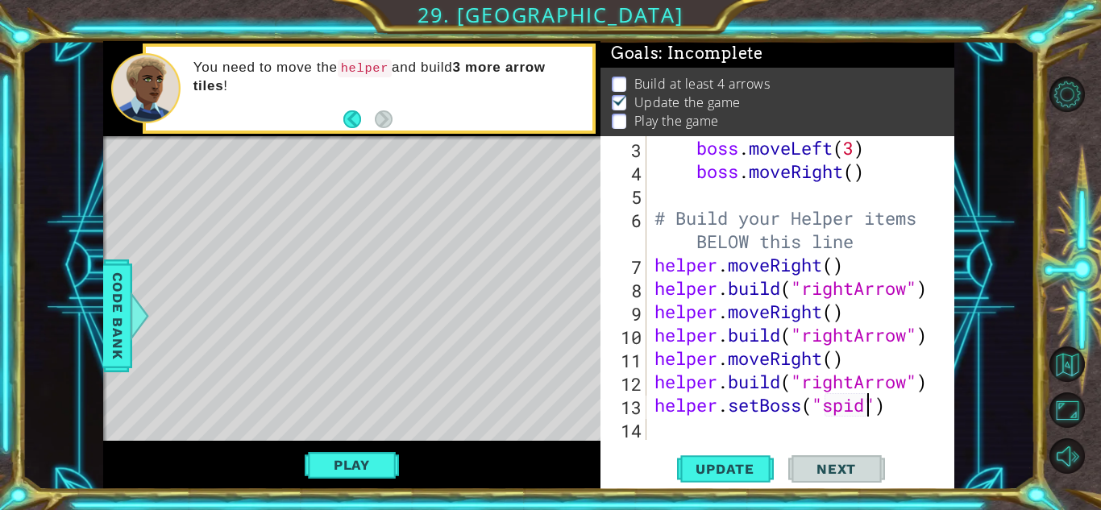
scroll to position [0, 10]
type textarea "helper.setBoss("spider")"
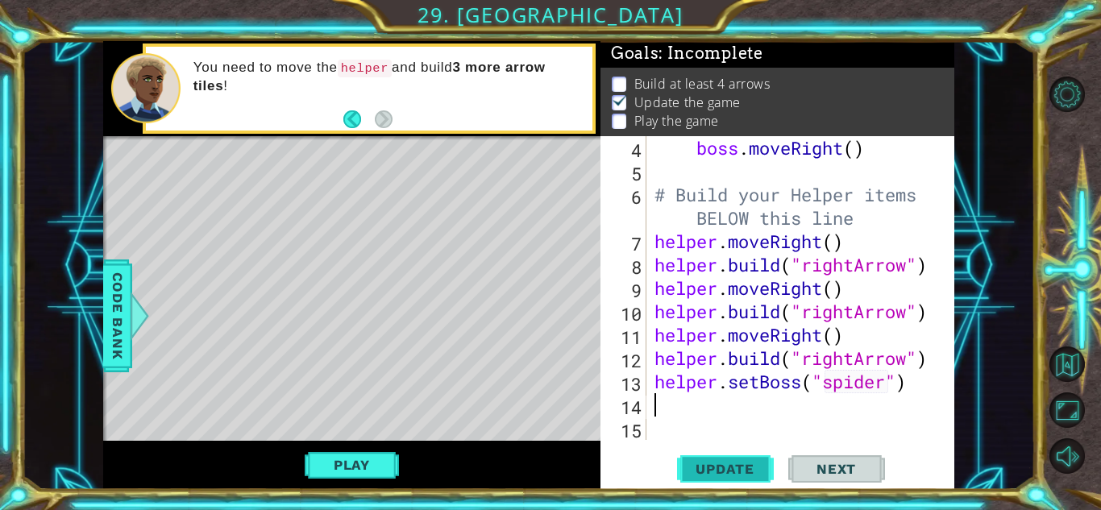
click at [725, 470] on span "Update" at bounding box center [725, 469] width 91 height 16
click at [388, 458] on button "Play" at bounding box center [352, 465] width 94 height 31
click at [881, 384] on div "boss . moveRight ( ) # Build your Helper items BELOW this line helper . moveRig…" at bounding box center [804, 311] width 307 height 351
click at [912, 384] on div "boss . moveRight ( ) # Build your Helper items BELOW this line helper . moveRig…" at bounding box center [804, 311] width 307 height 351
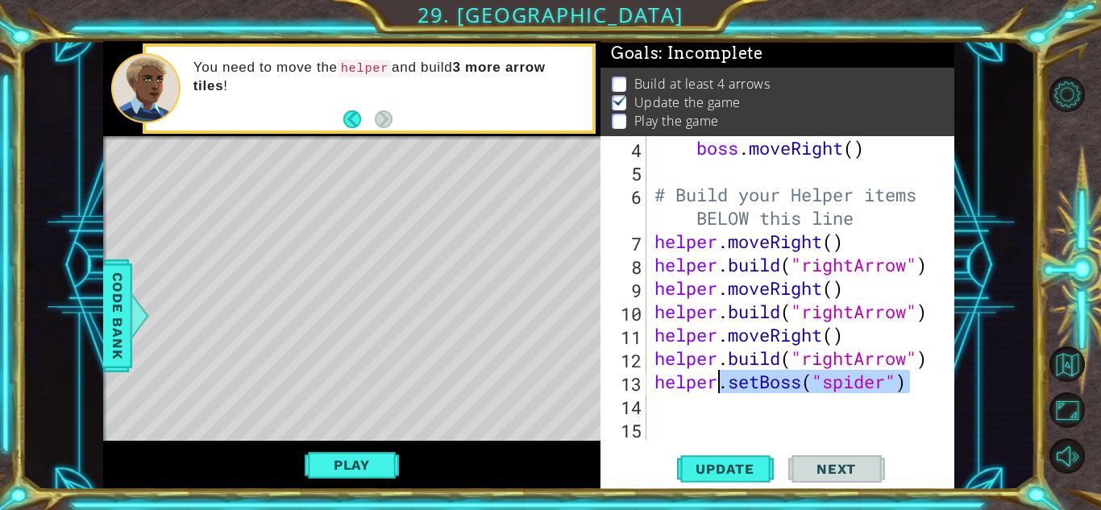
drag, startPoint x: 912, startPoint y: 384, endPoint x: 716, endPoint y: 388, distance: 195.9
click at [716, 388] on div "boss . moveRight ( ) # Build your Helper items BELOW this line helper . moveRig…" at bounding box center [804, 311] width 307 height 351
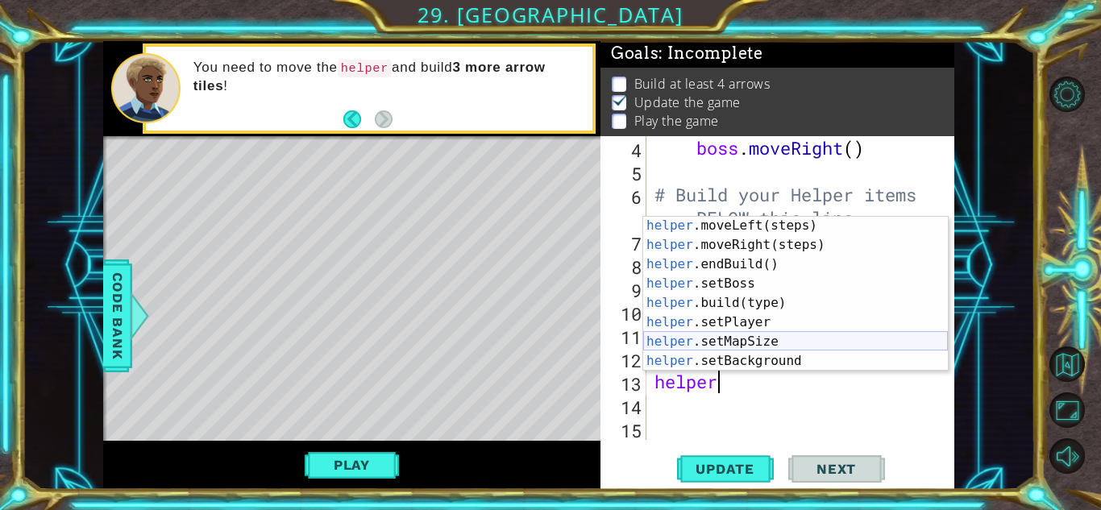
scroll to position [60, 0]
click at [739, 305] on div "helper .moveLeft(steps) press enter helper .moveRight(steps) press enter helper…" at bounding box center [795, 312] width 305 height 193
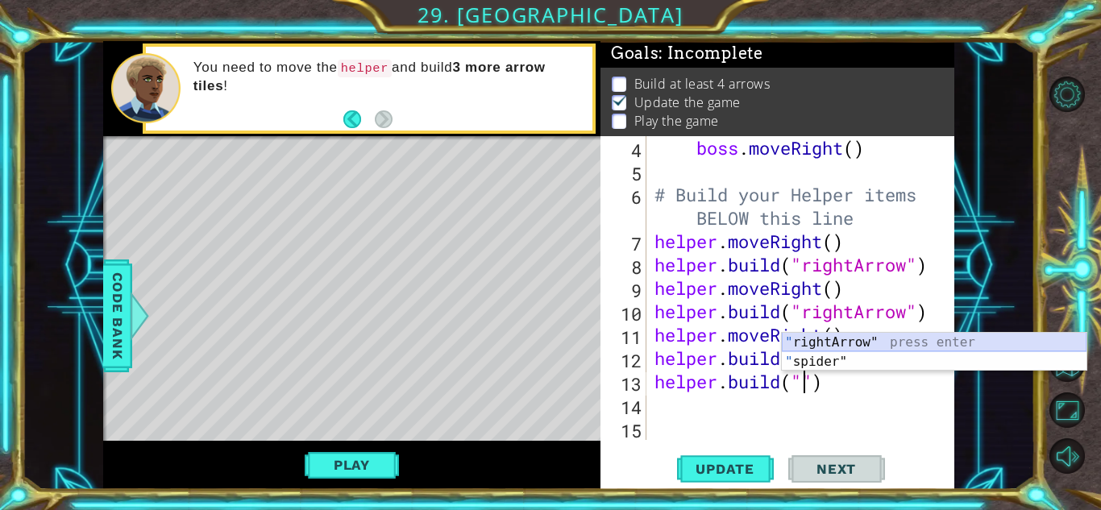
click at [819, 341] on div "" rightArrow" press enter " spider" press enter" at bounding box center [934, 371] width 305 height 77
type textarea "[DOMAIN_NAME]("rightArrow")"
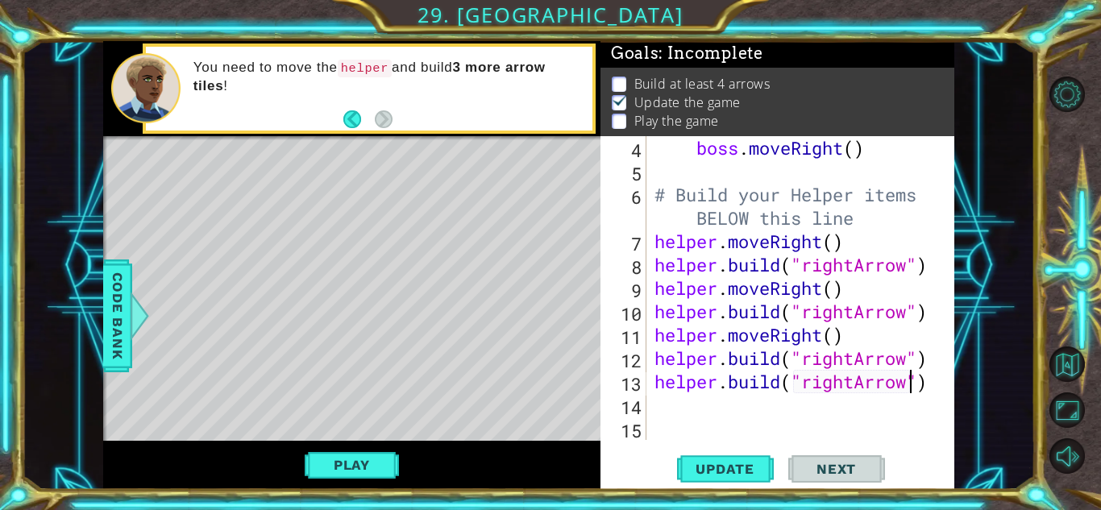
click at [662, 406] on div "boss . moveRight ( ) # Build your Helper items BELOW this line helper . moveRig…" at bounding box center [804, 311] width 307 height 351
click at [660, 378] on div "boss . moveRight ( ) # Build your Helper items BELOW this line helper . moveRig…" at bounding box center [804, 311] width 307 height 351
type textarea "[DOMAIN_NAME]("rightArrow")"
click at [651, 380] on div "boss . moveRight ( ) # Build your Helper items BELOW this line helper . moveRig…" at bounding box center [804, 311] width 307 height 351
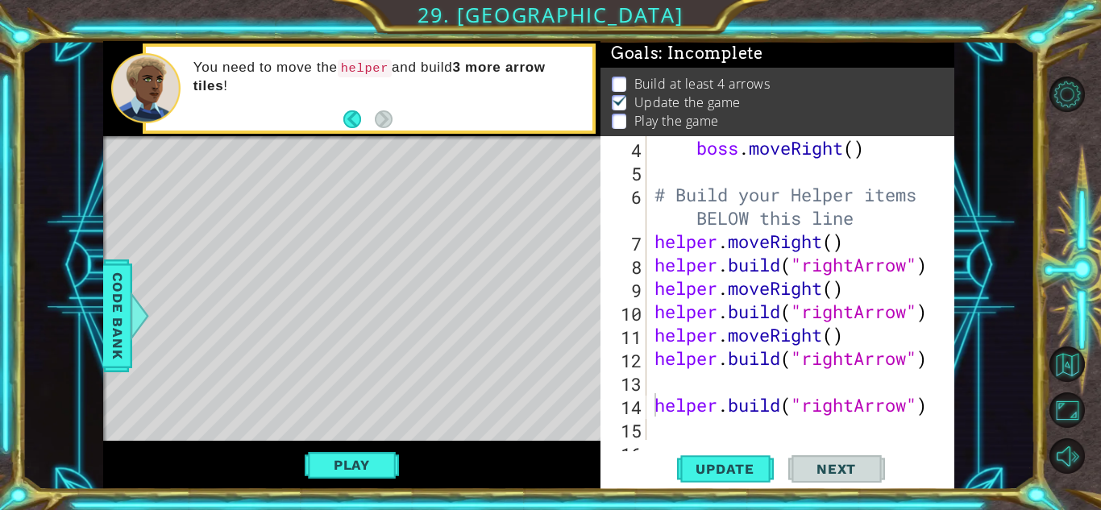
click at [650, 380] on div "[DOMAIN_NAME]("rightArrow") 4 5 6 7 8 9 10 11 12 13 14 15 16 boss . moveRight (…" at bounding box center [776, 288] width 350 height 304
click at [652, 380] on div "boss . moveRight ( ) # Build your Helper items BELOW this line helper . moveRig…" at bounding box center [804, 311] width 307 height 351
type textarea "h"
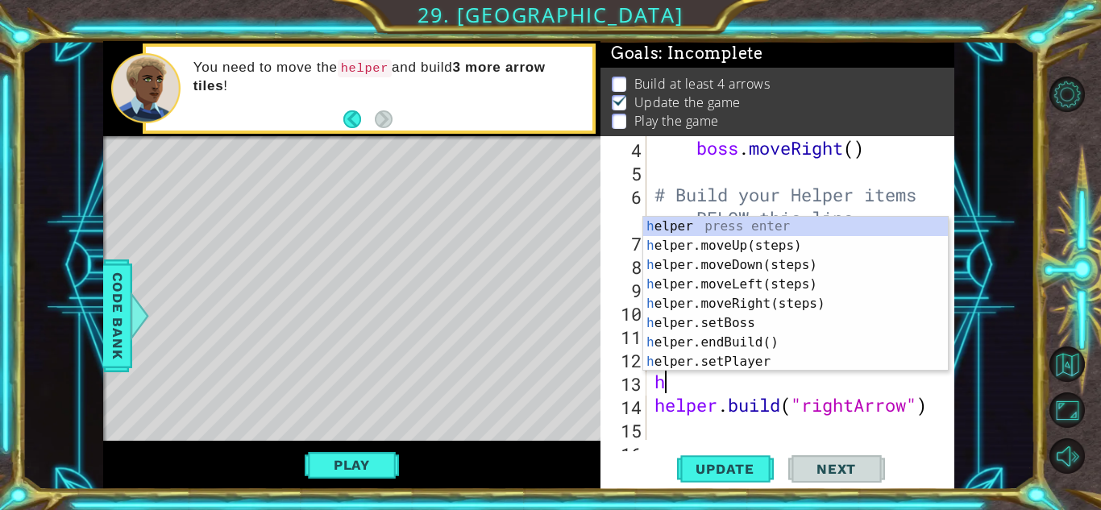
scroll to position [0, 0]
click at [750, 297] on div "h elper press enter h elper.moveUp(steps) press enter h elper.moveDown(steps) p…" at bounding box center [795, 313] width 305 height 193
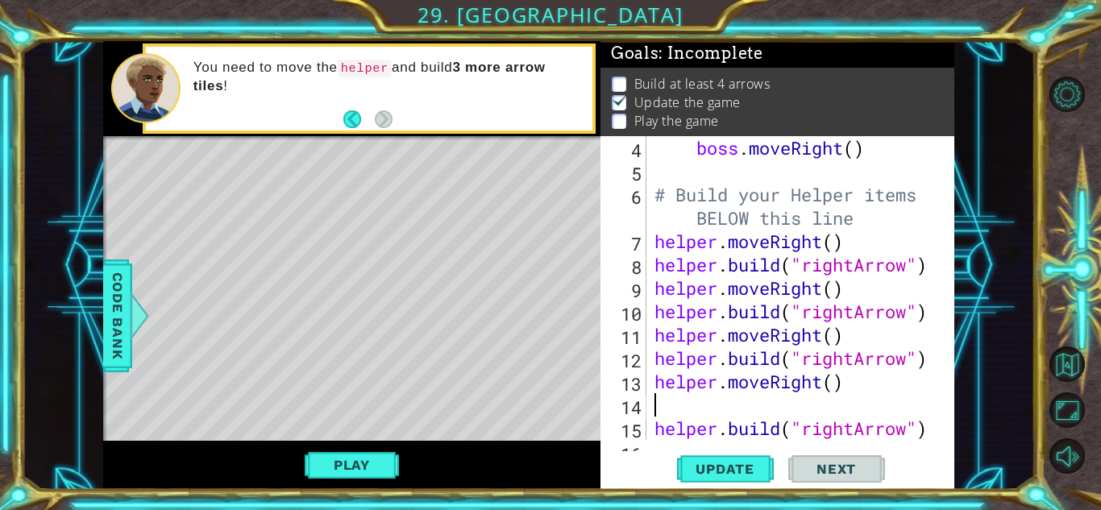
type textarea "helper.moveRight()"
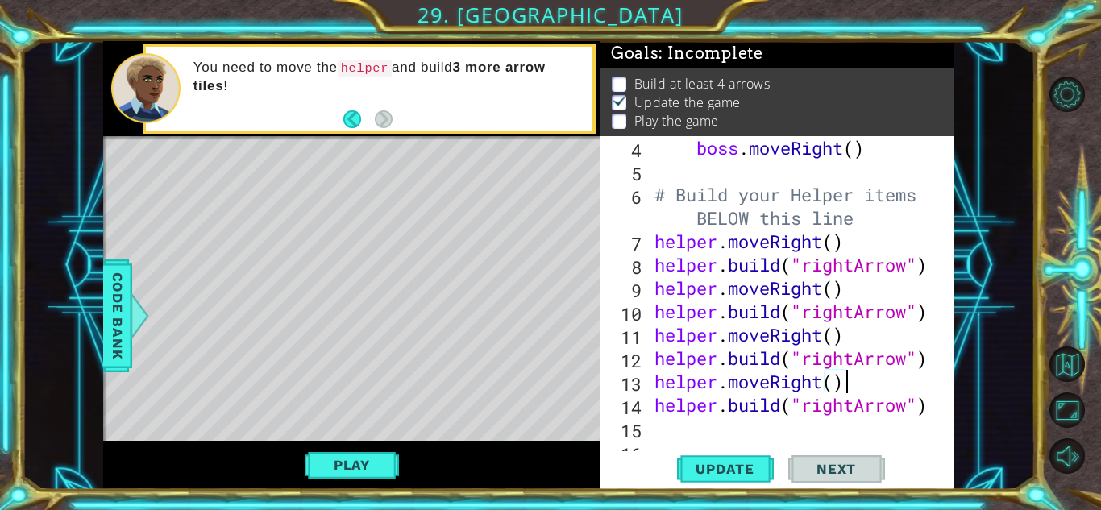
click at [651, 429] on div "boss . moveRight ( ) # Build your Helper items BELOW this line helper . moveRig…" at bounding box center [804, 311] width 307 height 351
type textarea "[DOMAIN_NAME]("rightArrow")"
click at [660, 430] on div "boss . moveRight ( ) # Build your Helper items BELOW this line helper . moveRig…" at bounding box center [804, 311] width 307 height 351
type textarea "[DOMAIN_NAME]("rightArrow")"
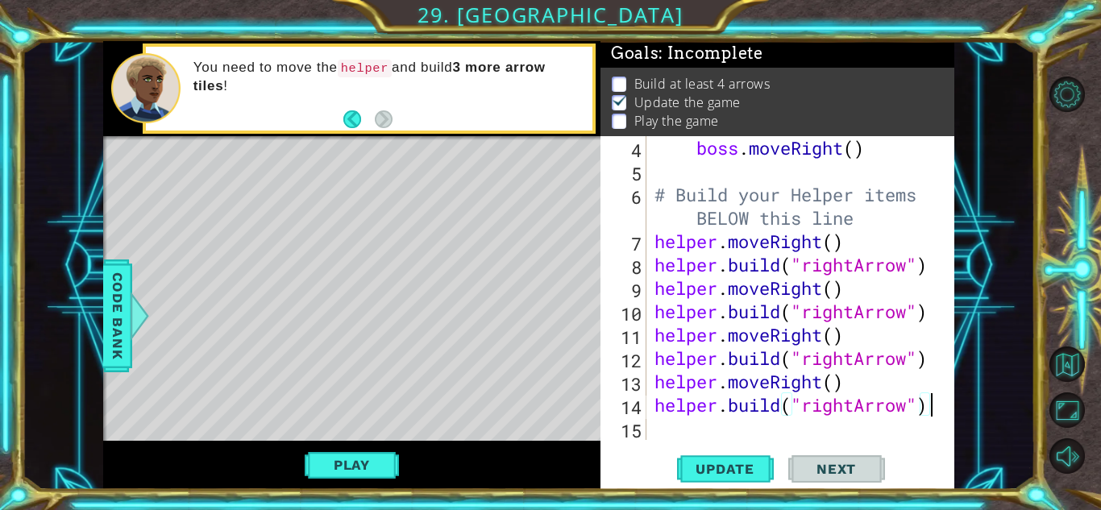
click at [667, 430] on div "boss . moveRight ( ) # Build your Helper items BELOW this line helper . moveRig…" at bounding box center [804, 311] width 307 height 351
click at [696, 465] on span "Update" at bounding box center [725, 469] width 91 height 16
click at [359, 459] on button "Play" at bounding box center [352, 465] width 94 height 31
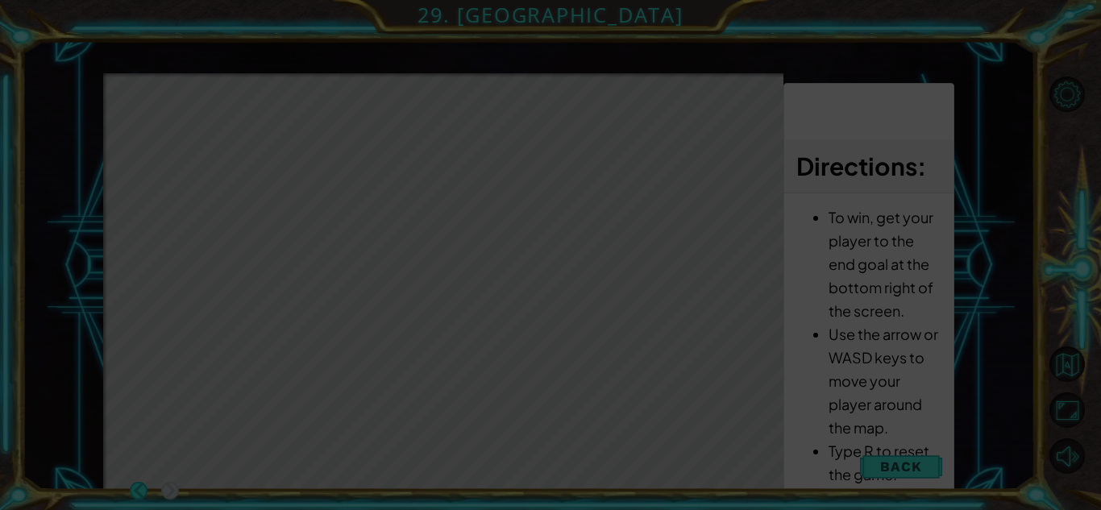
click at [883, 466] on icon at bounding box center [550, 255] width 1101 height 510
click at [556, 368] on icon at bounding box center [550, 255] width 1101 height 510
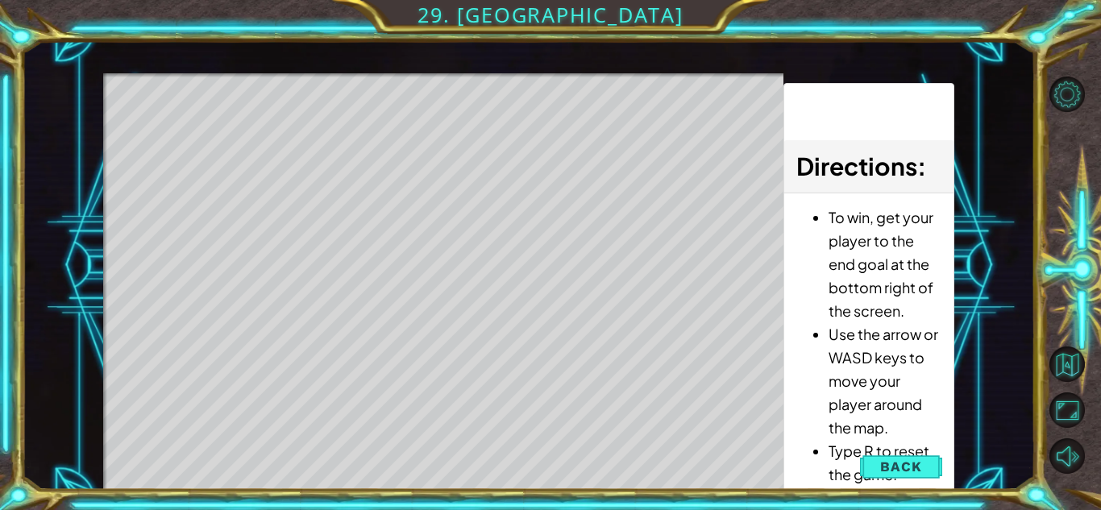
click at [556, 368] on div "Level Map" at bounding box center [475, 310] width 745 height 475
click at [883, 468] on span "Back" at bounding box center [900, 467] width 41 height 16
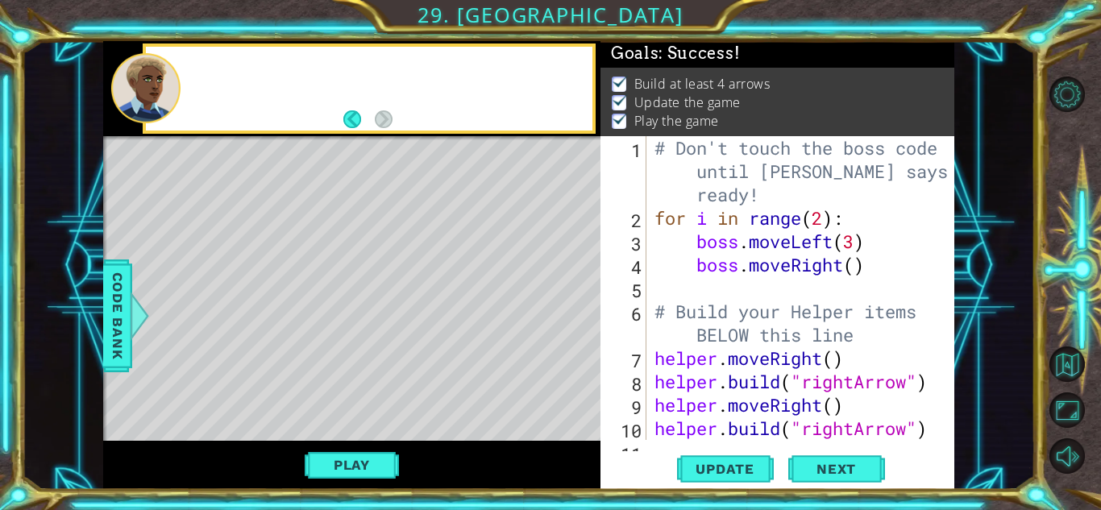
scroll to position [0, 0]
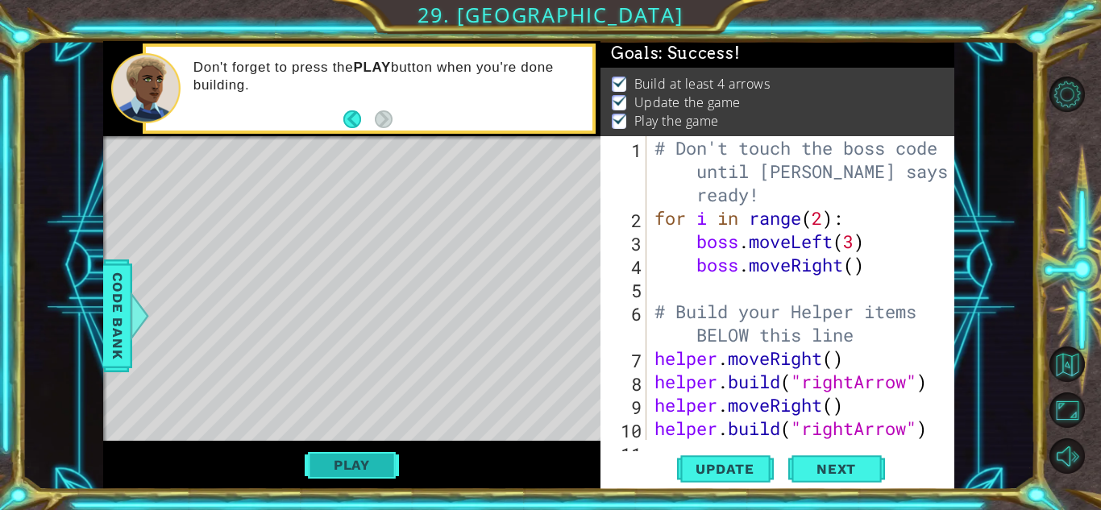
click at [345, 469] on button "Play" at bounding box center [352, 465] width 94 height 31
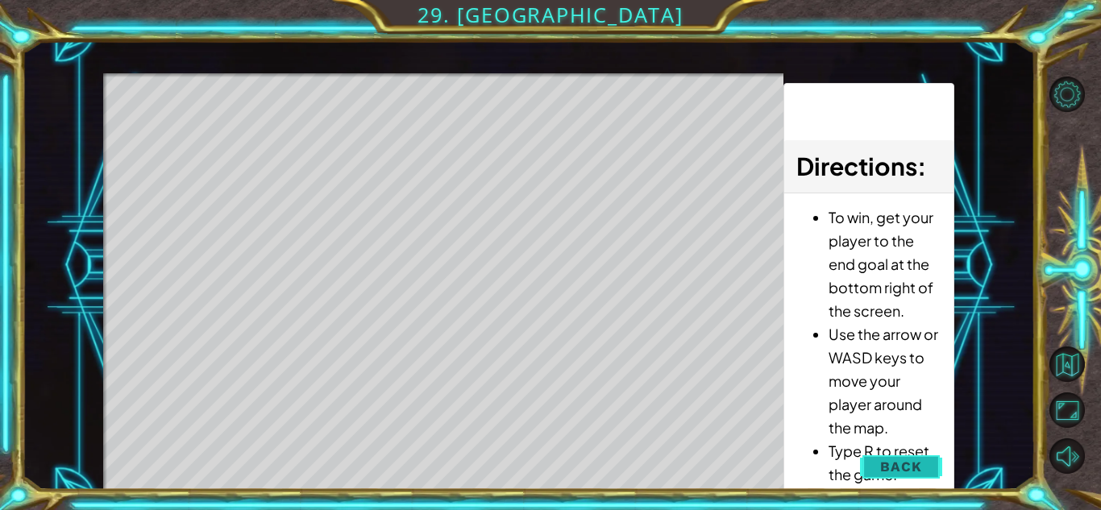
click at [909, 463] on span "Back" at bounding box center [900, 467] width 41 height 16
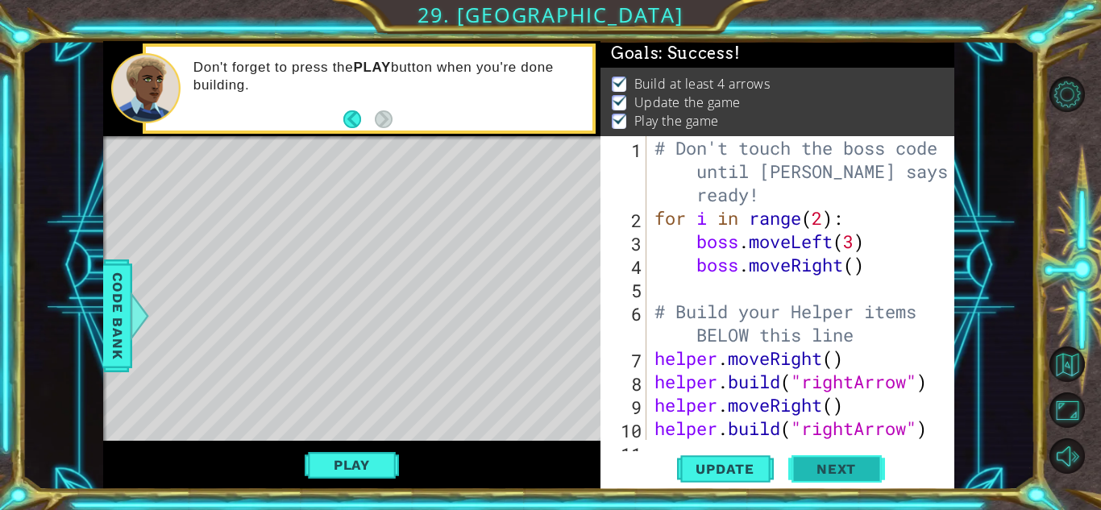
click at [833, 465] on span "Next" at bounding box center [836, 473] width 72 height 16
click at [833, 464] on body "1 ההההההההההההההההההההההההההההההההההההההההההההההההההההההההההההההההההההההההההההה…" at bounding box center [550, 255] width 1101 height 510
